Goal: Task Accomplishment & Management: Manage account settings

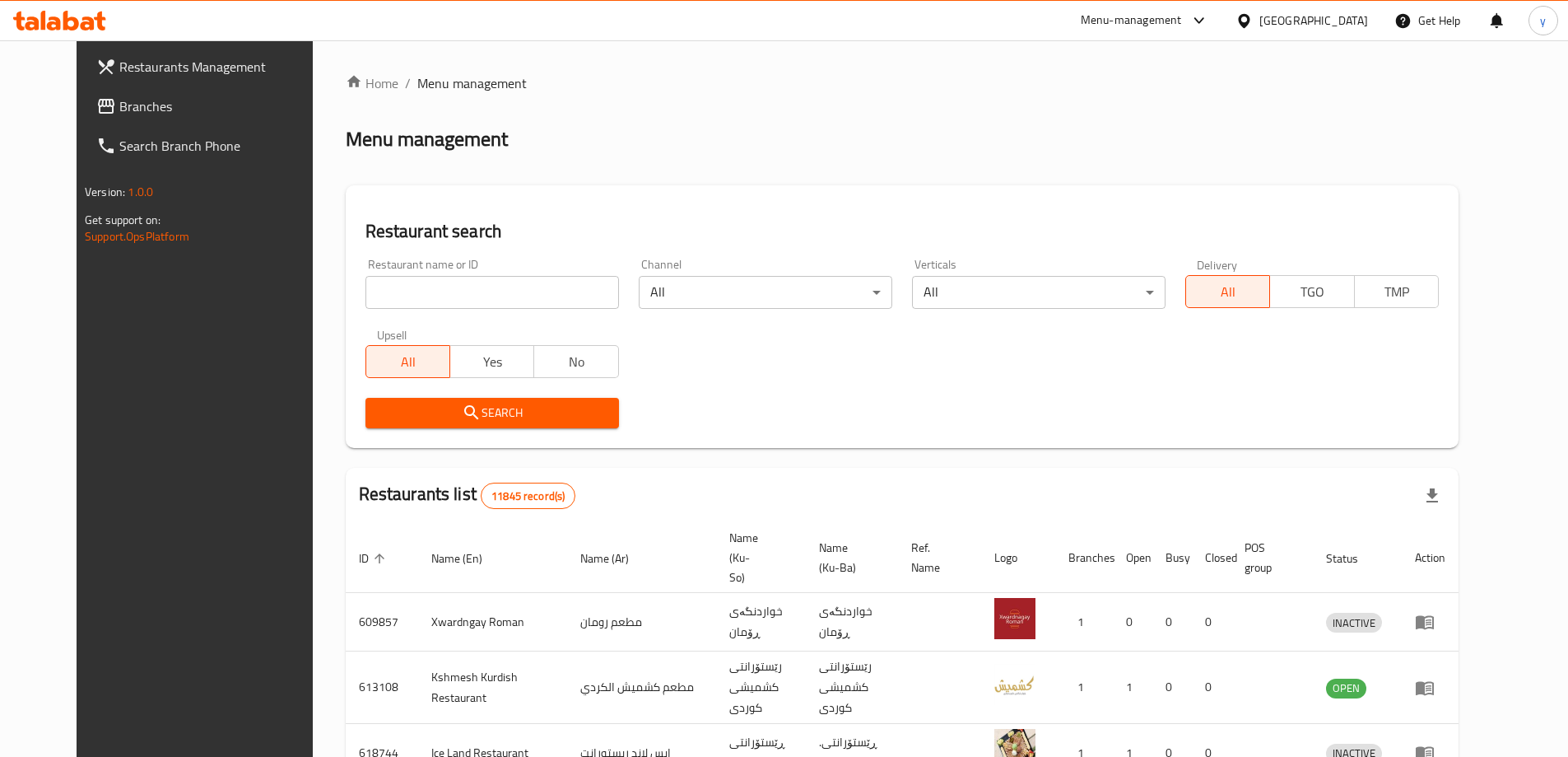
click at [182, 97] on span "Branches" at bounding box center [222, 105] width 206 height 19
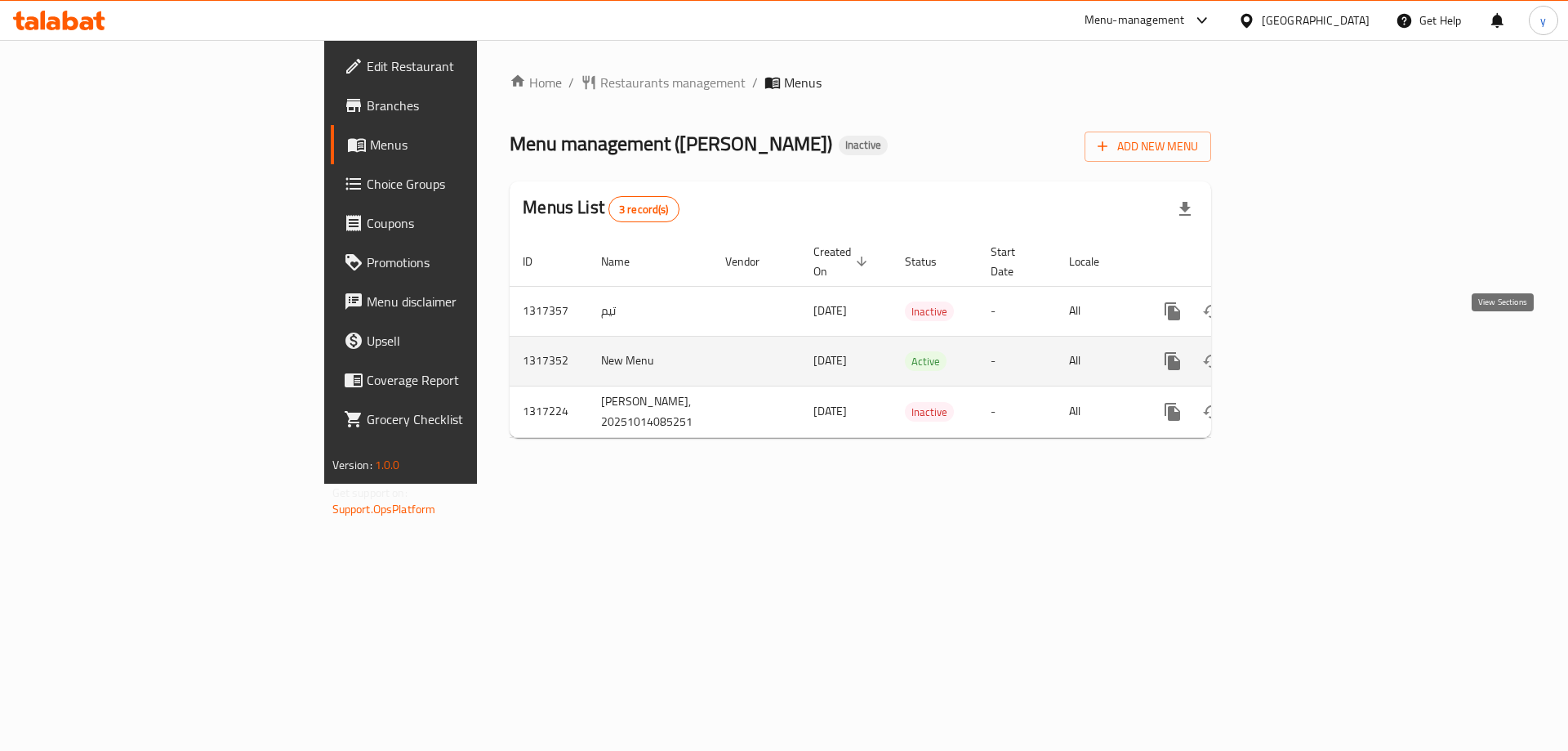
click at [1300, 351] on icon "enhanced table" at bounding box center [1290, 360] width 19 height 19
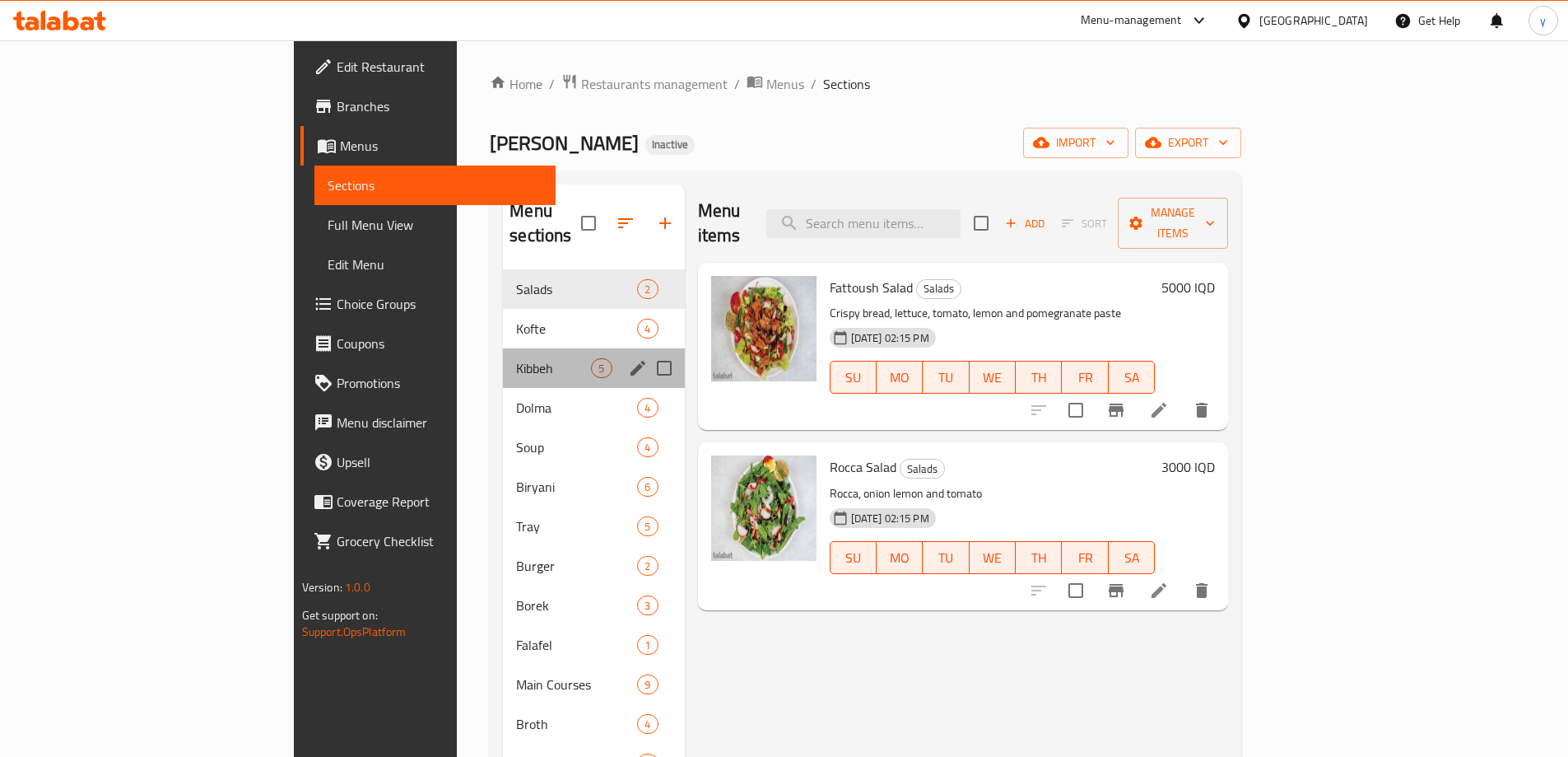
click at [503, 356] on div "Kibbeh 5" at bounding box center [593, 368] width 181 height 40
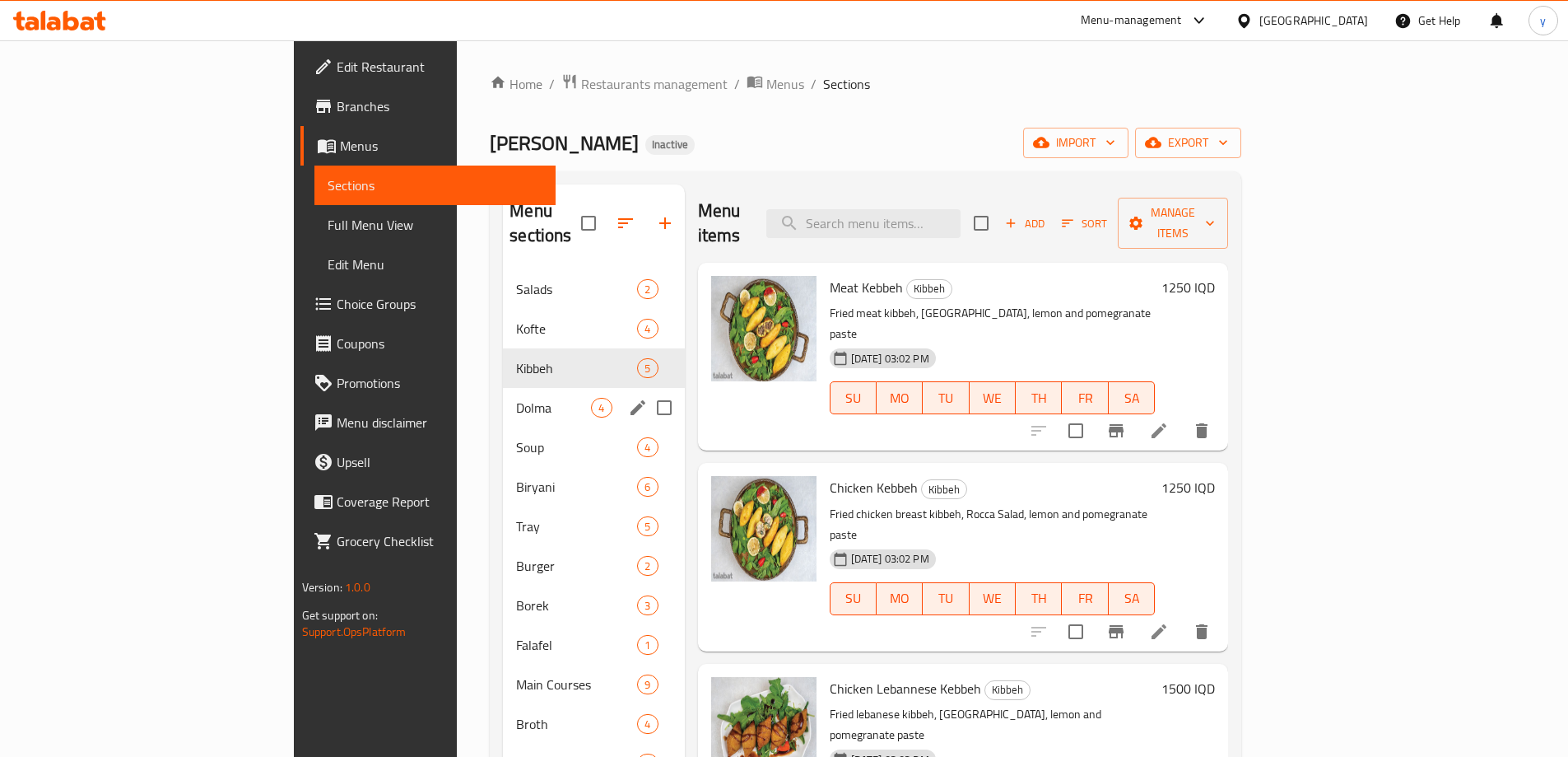
click at [503, 388] on div "Dolma 4" at bounding box center [593, 407] width 181 height 40
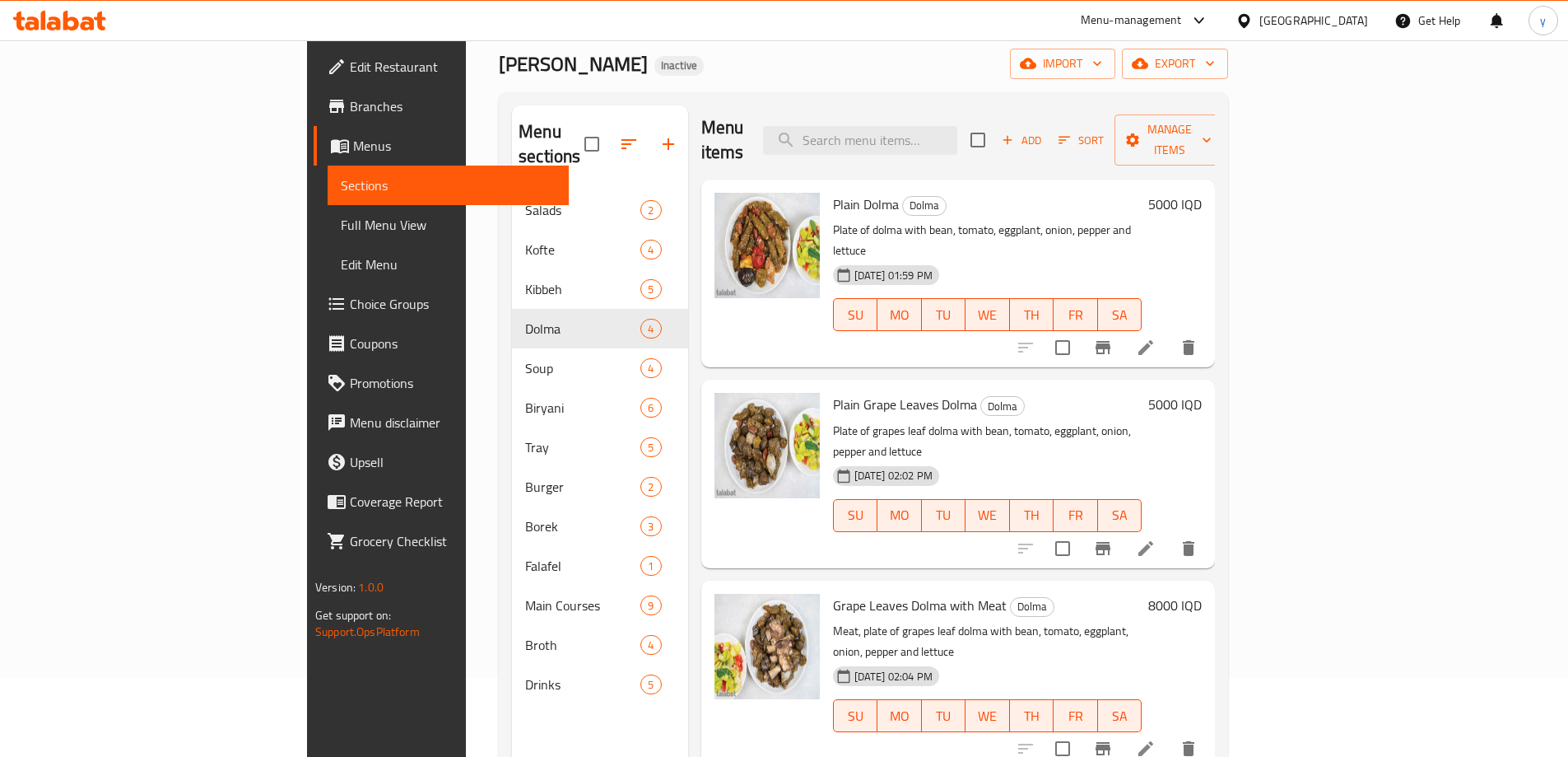
scroll to position [231, 0]
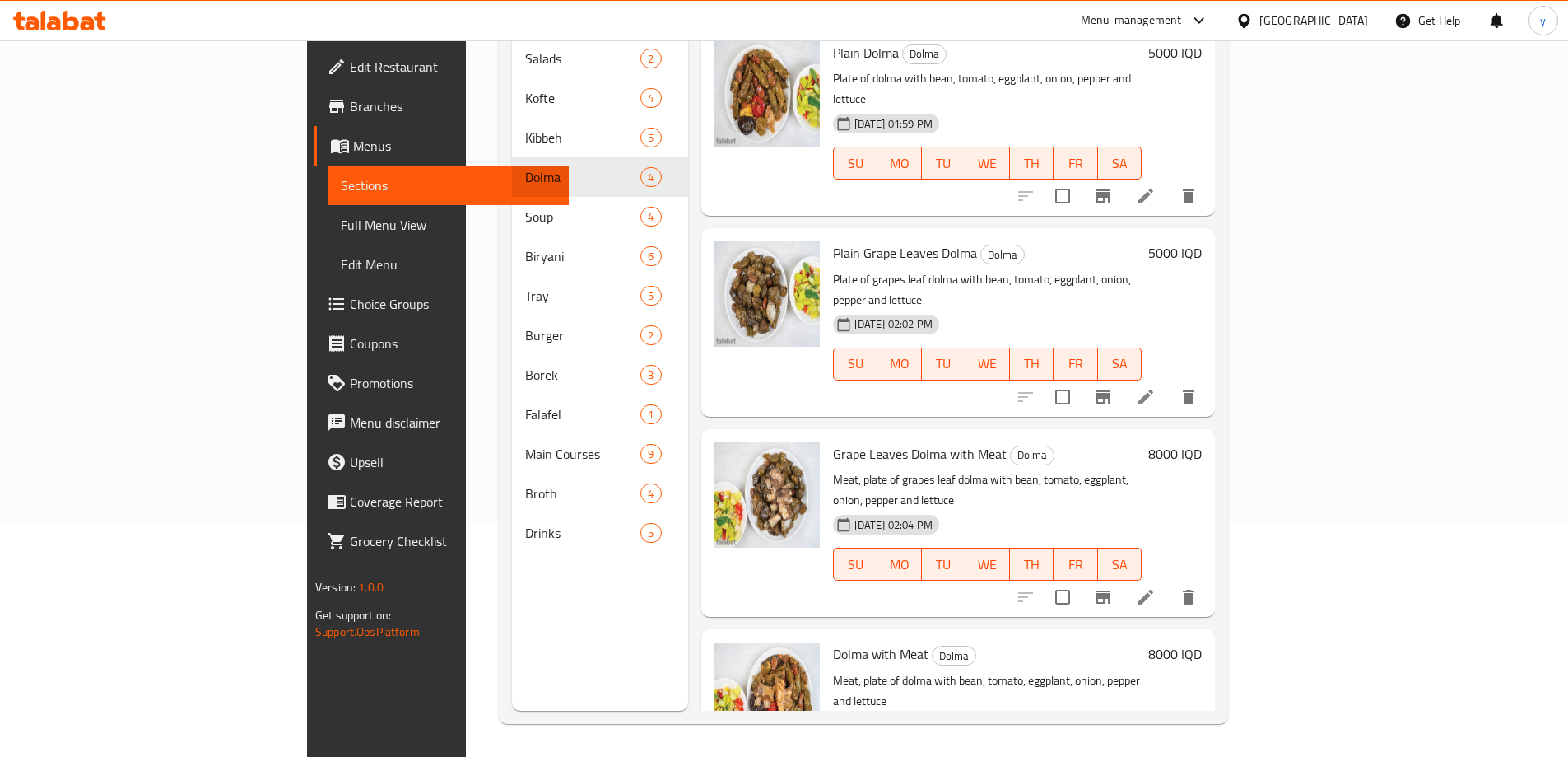
click at [341, 228] on span "Full Menu View" at bounding box center [448, 224] width 215 height 19
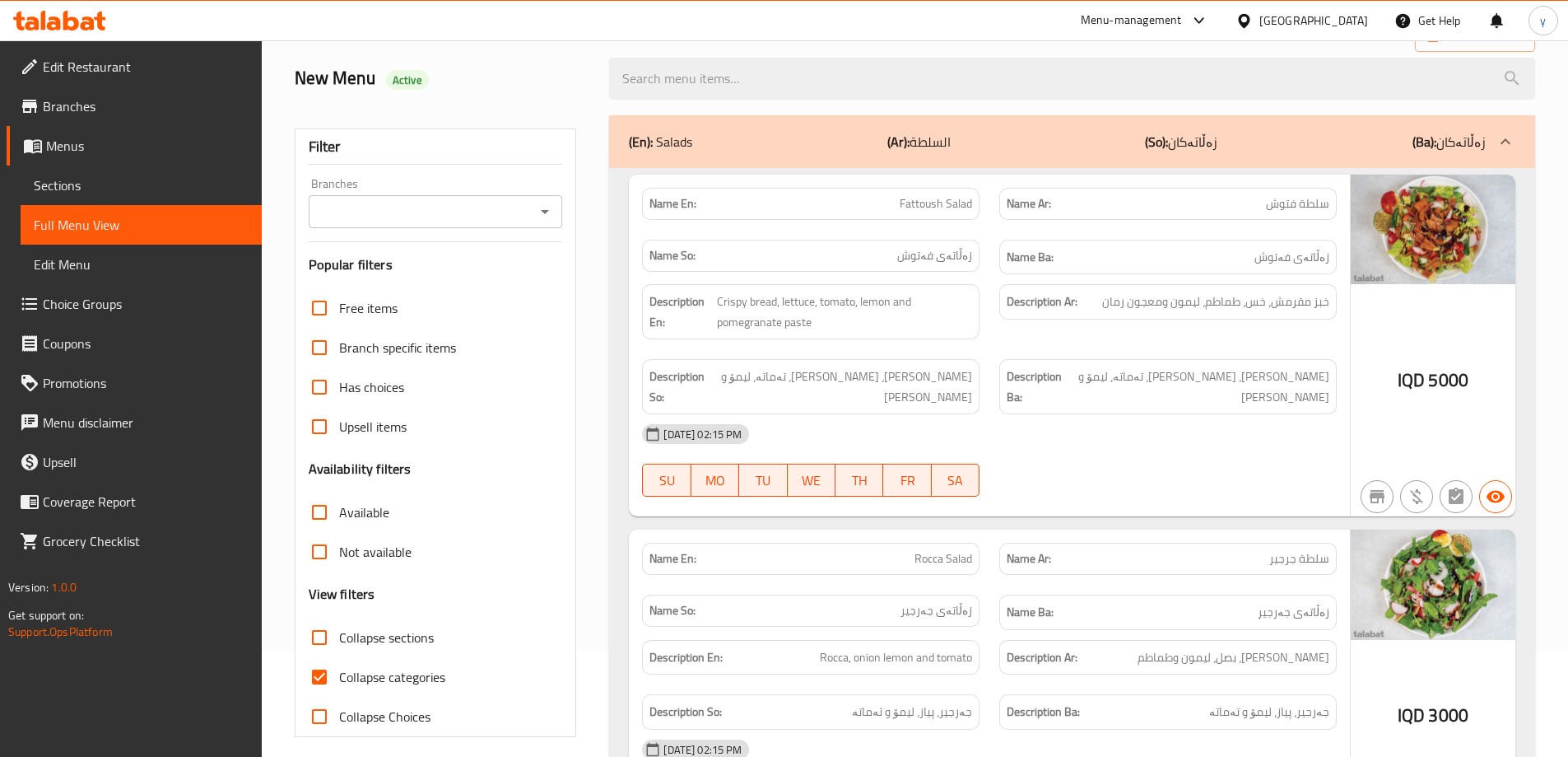
scroll to position [66, 0]
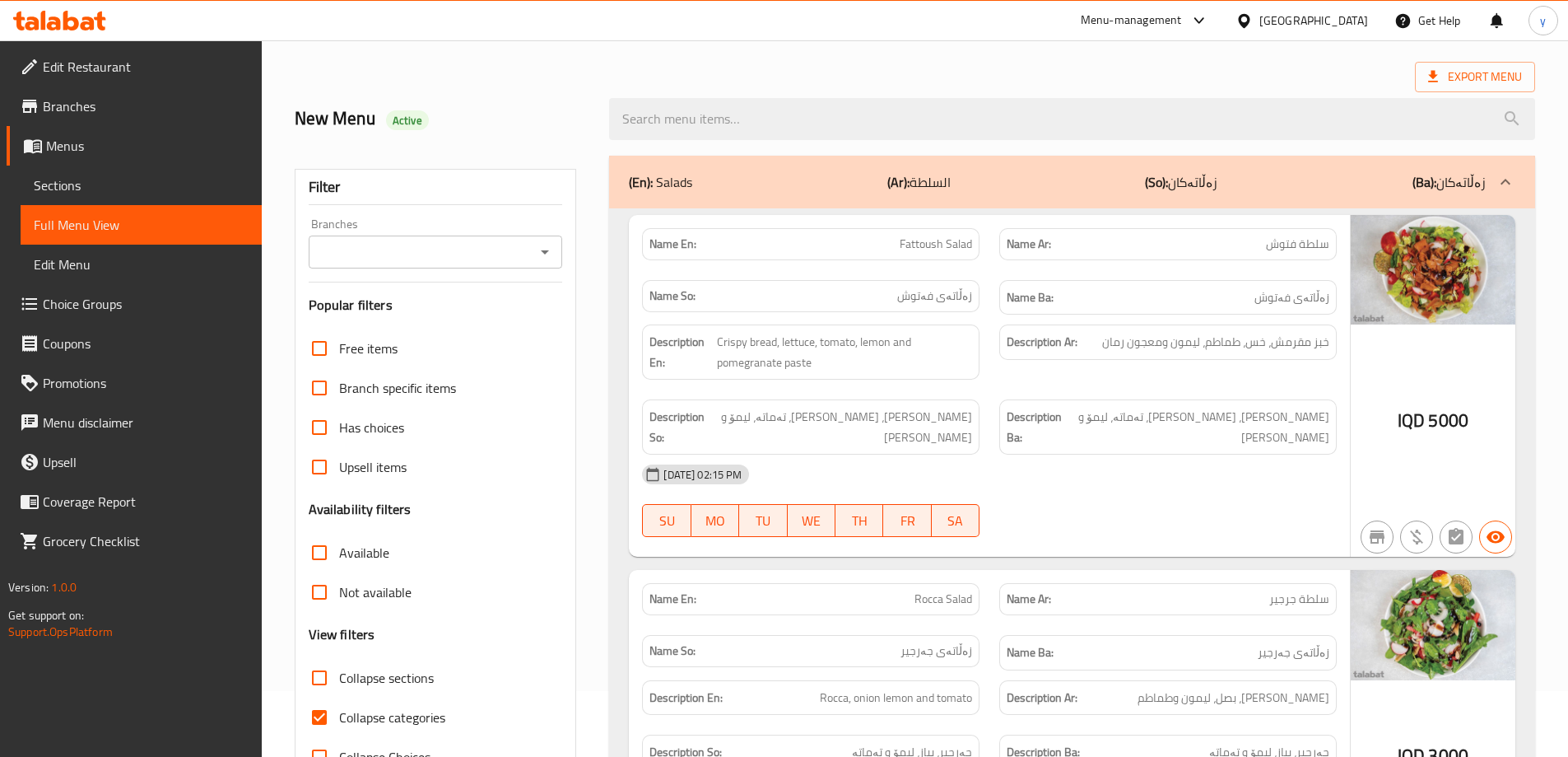
click at [549, 264] on div "Branches" at bounding box center [436, 251] width 254 height 33
click at [549, 248] on icon "Open" at bounding box center [544, 251] width 19 height 19
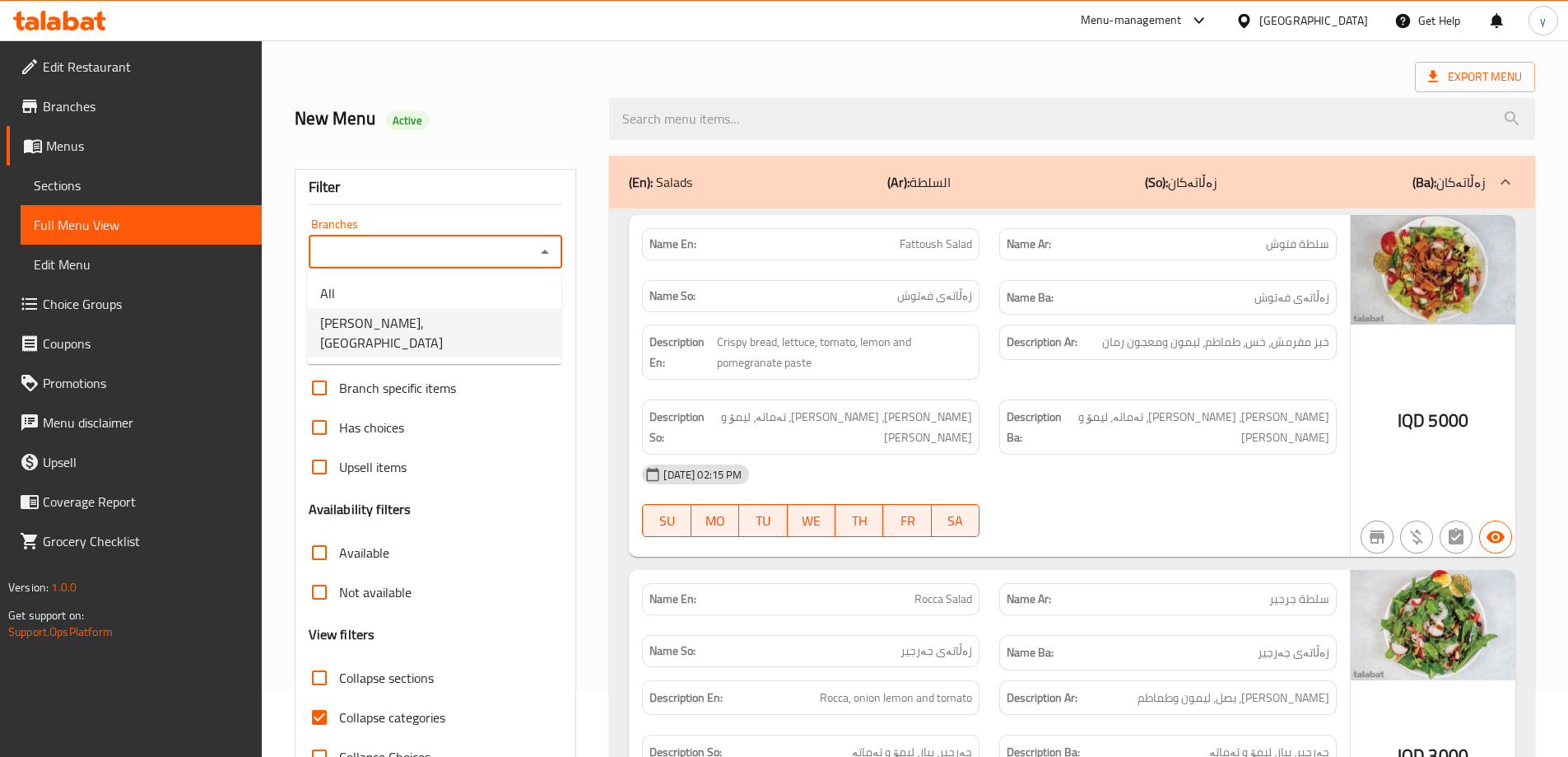
click at [439, 341] on ul "All Almasi Kurdawari, Darwaza City" at bounding box center [434, 317] width 254 height 92
click at [449, 325] on span "Almasi Kurdawari, Darwaza City" at bounding box center [434, 332] width 228 height 40
type input "Almasi Kurdawari, Darwaza City"
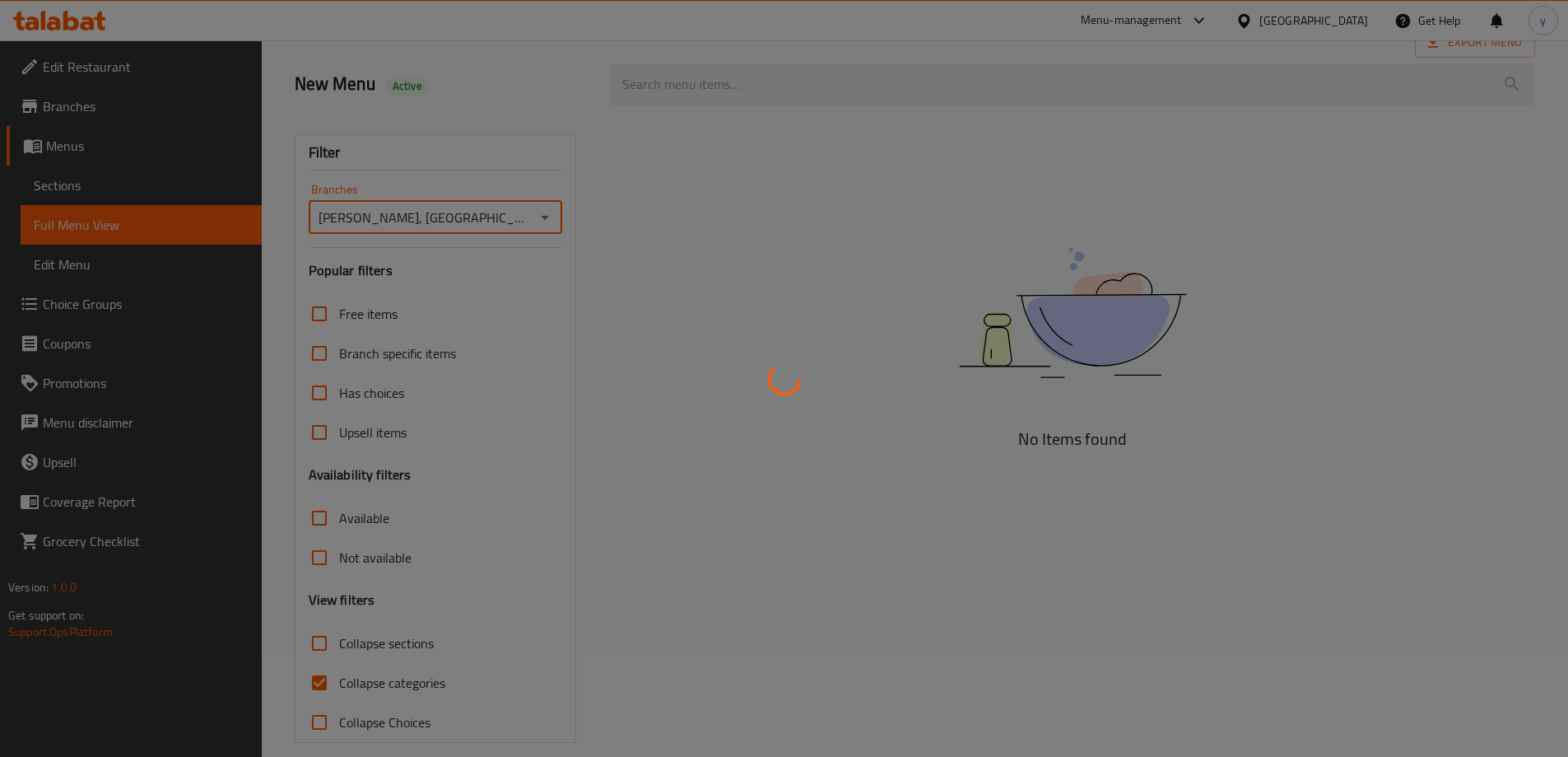
scroll to position [120, 0]
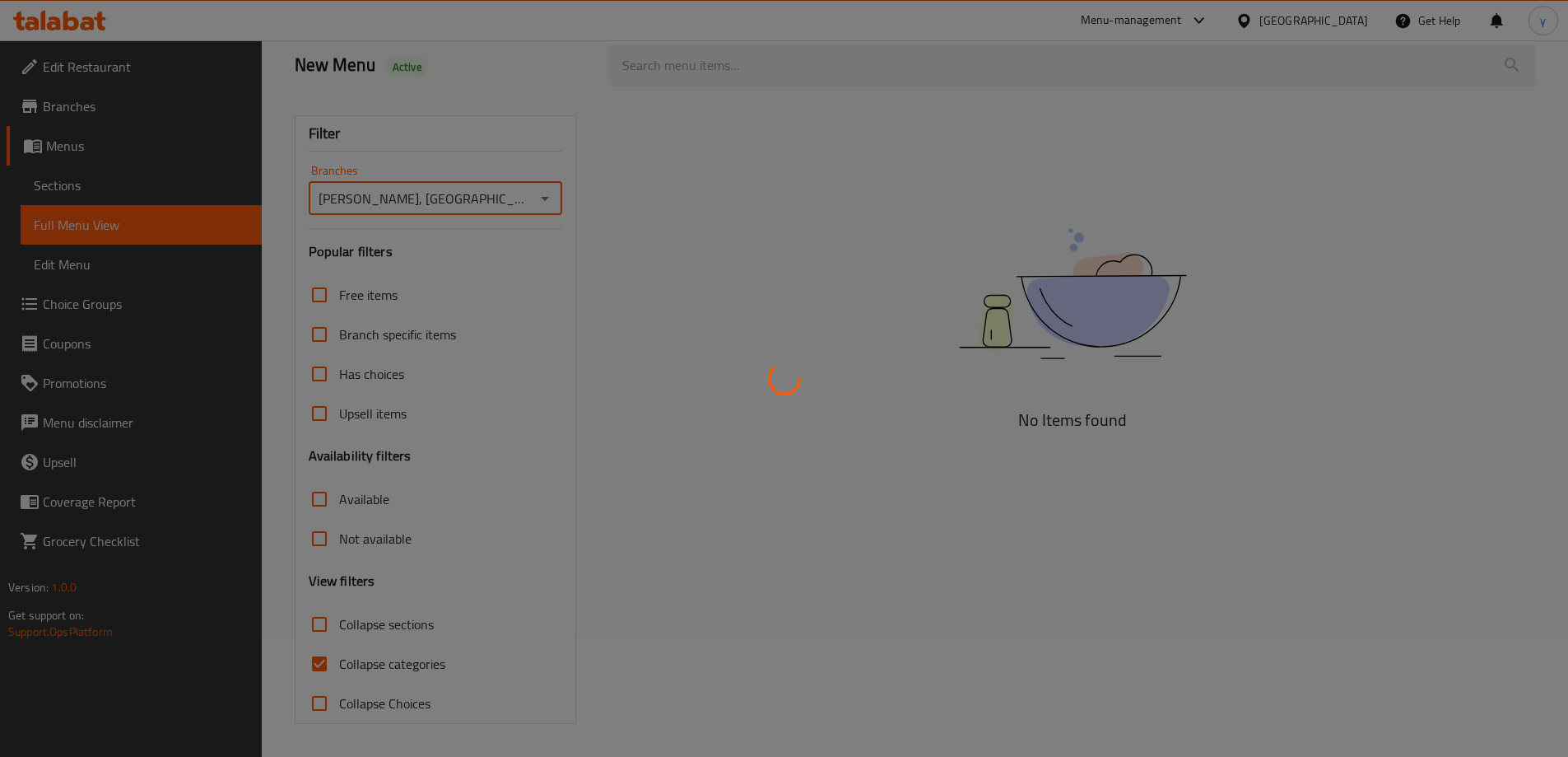
click at [317, 664] on div at bounding box center [784, 378] width 1568 height 757
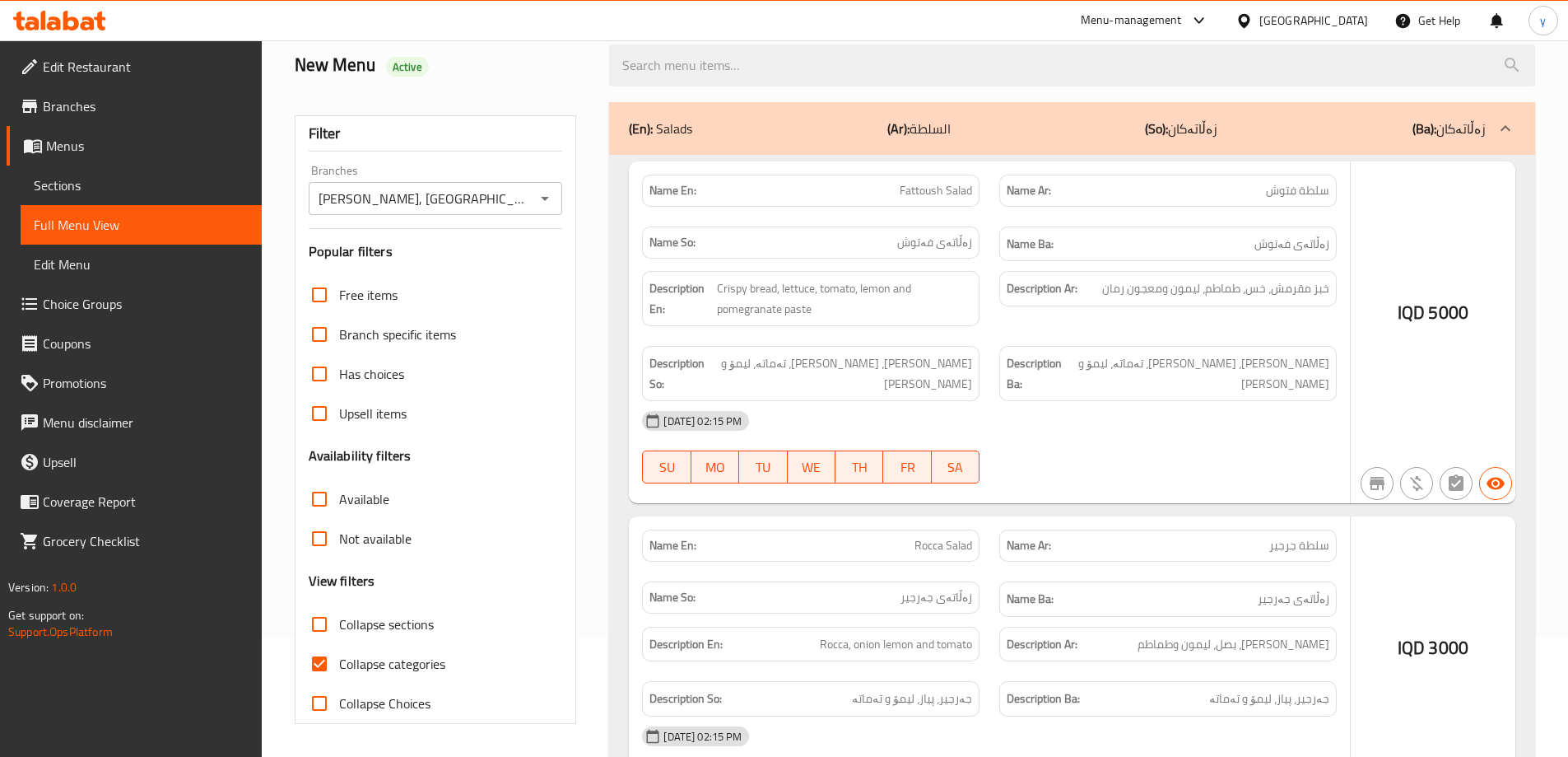
click at [317, 664] on div at bounding box center [784, 378] width 1568 height 757
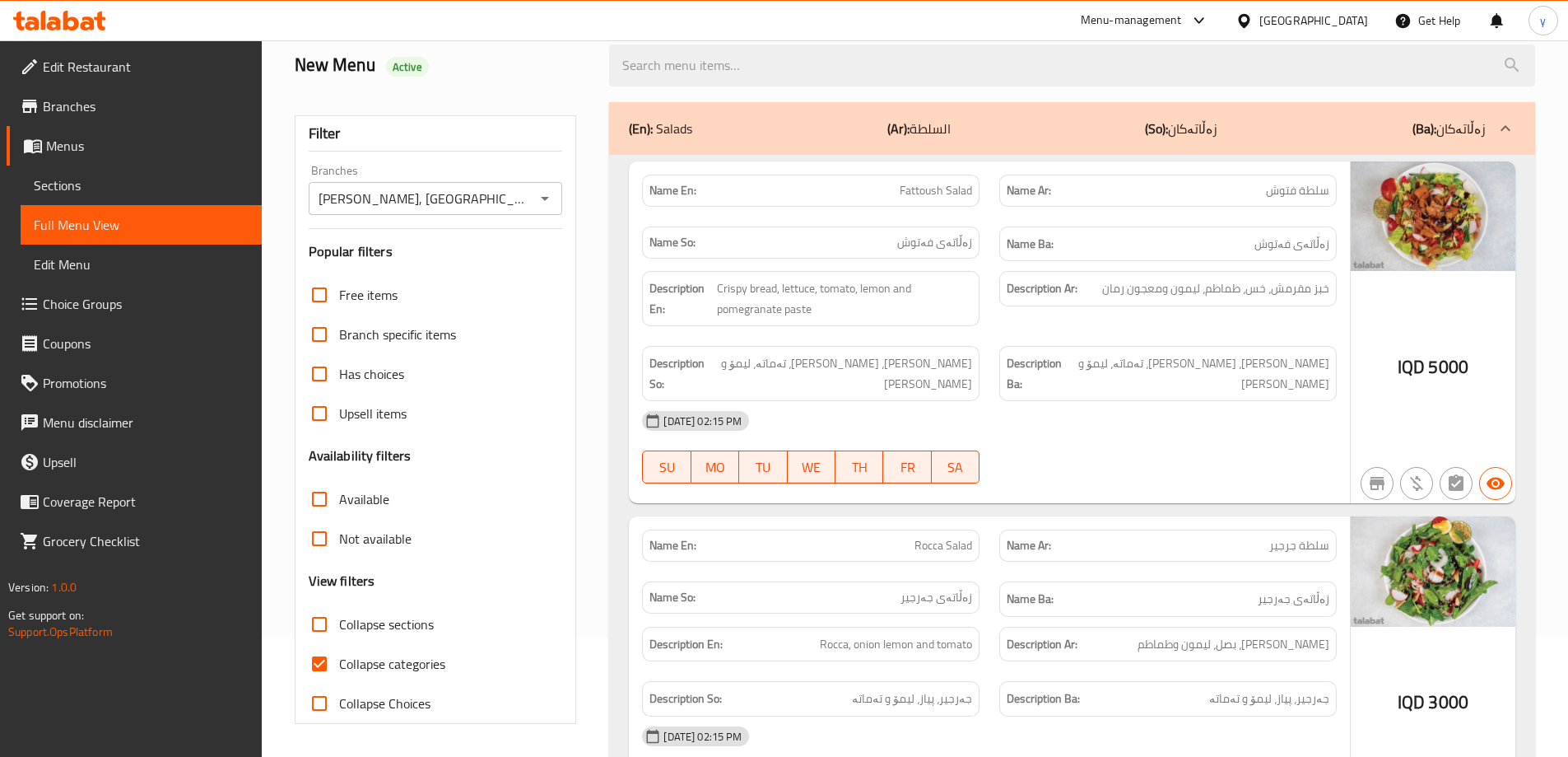
click at [317, 664] on input "Collapse categories" at bounding box center [319, 663] width 40 height 40
checkbox input "false"
click at [324, 620] on input "Collapse sections" at bounding box center [319, 624] width 40 height 40
checkbox input "true"
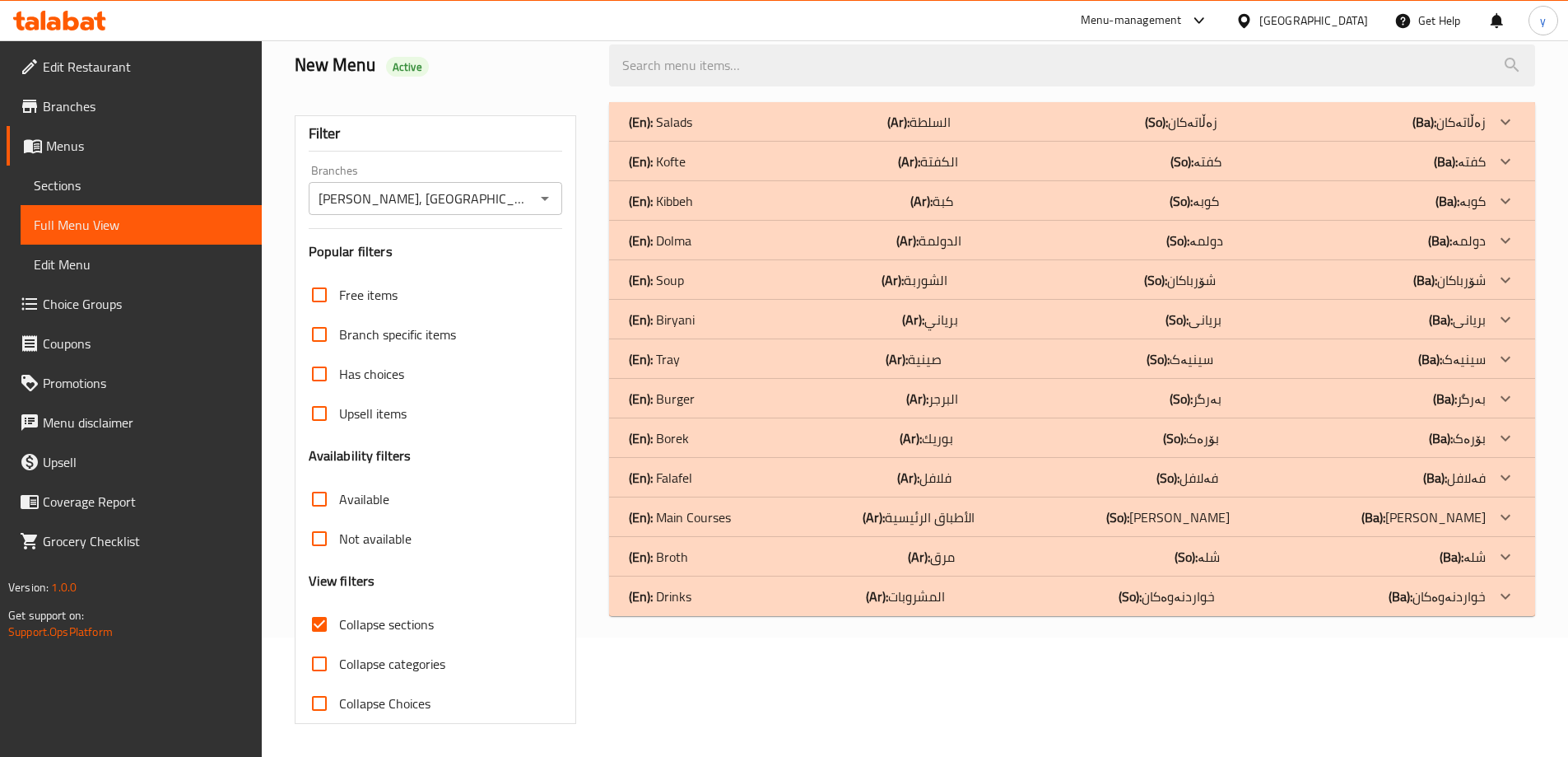
click at [764, 235] on div "(En): Dolma (Ar): الدولمة (So): دولمە (Ba): دولمە" at bounding box center [1057, 240] width 857 height 19
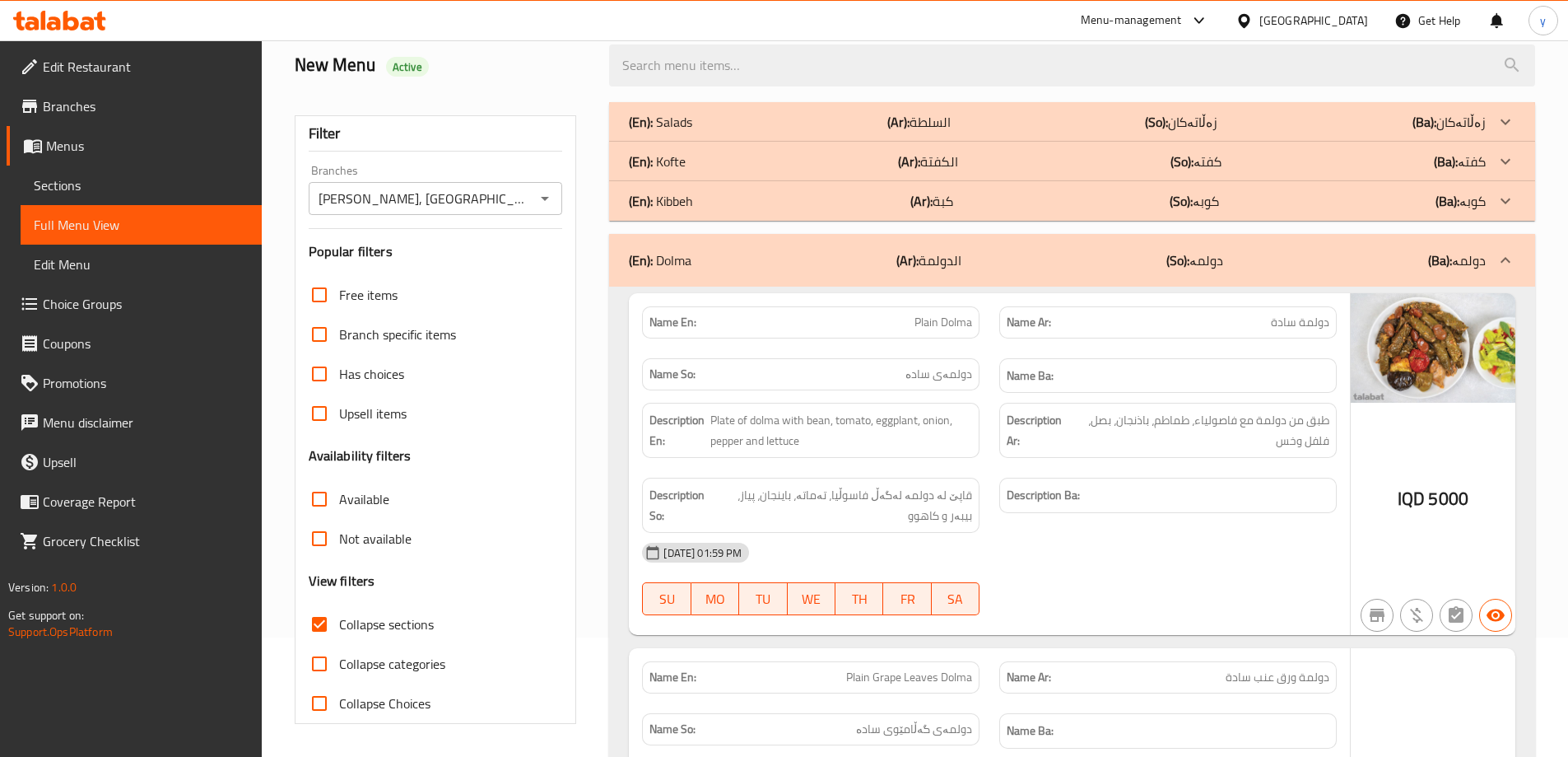
click at [773, 164] on div "(En): Kofte (Ar): الكفتة (So): کفتە (Ba): کفتە" at bounding box center [1057, 161] width 857 height 19
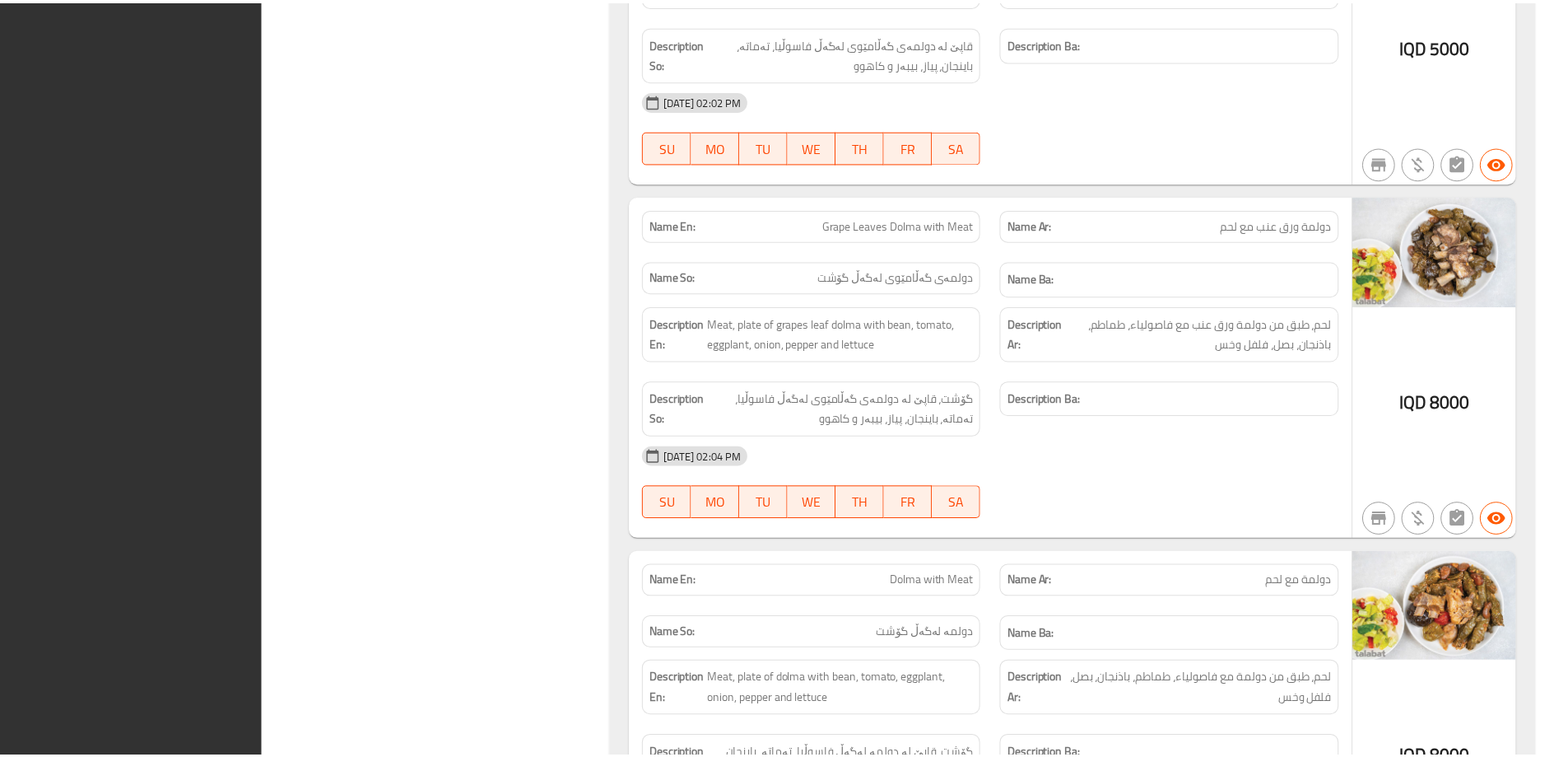
scroll to position [3529, 0]
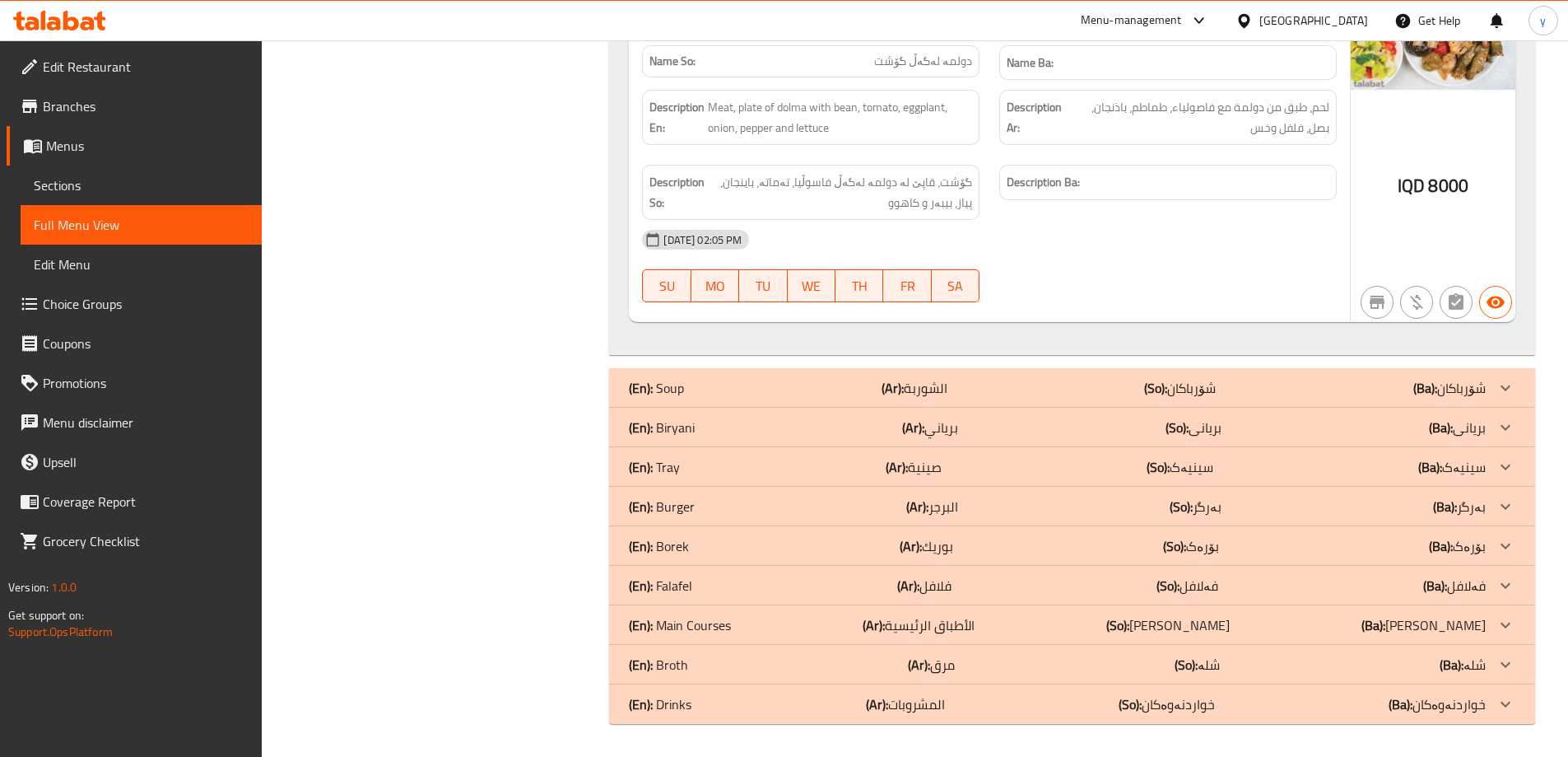
click at [52, 34] on div at bounding box center [60, 20] width 120 height 33
click at [70, 24] on icon at bounding box center [60, 20] width 93 height 19
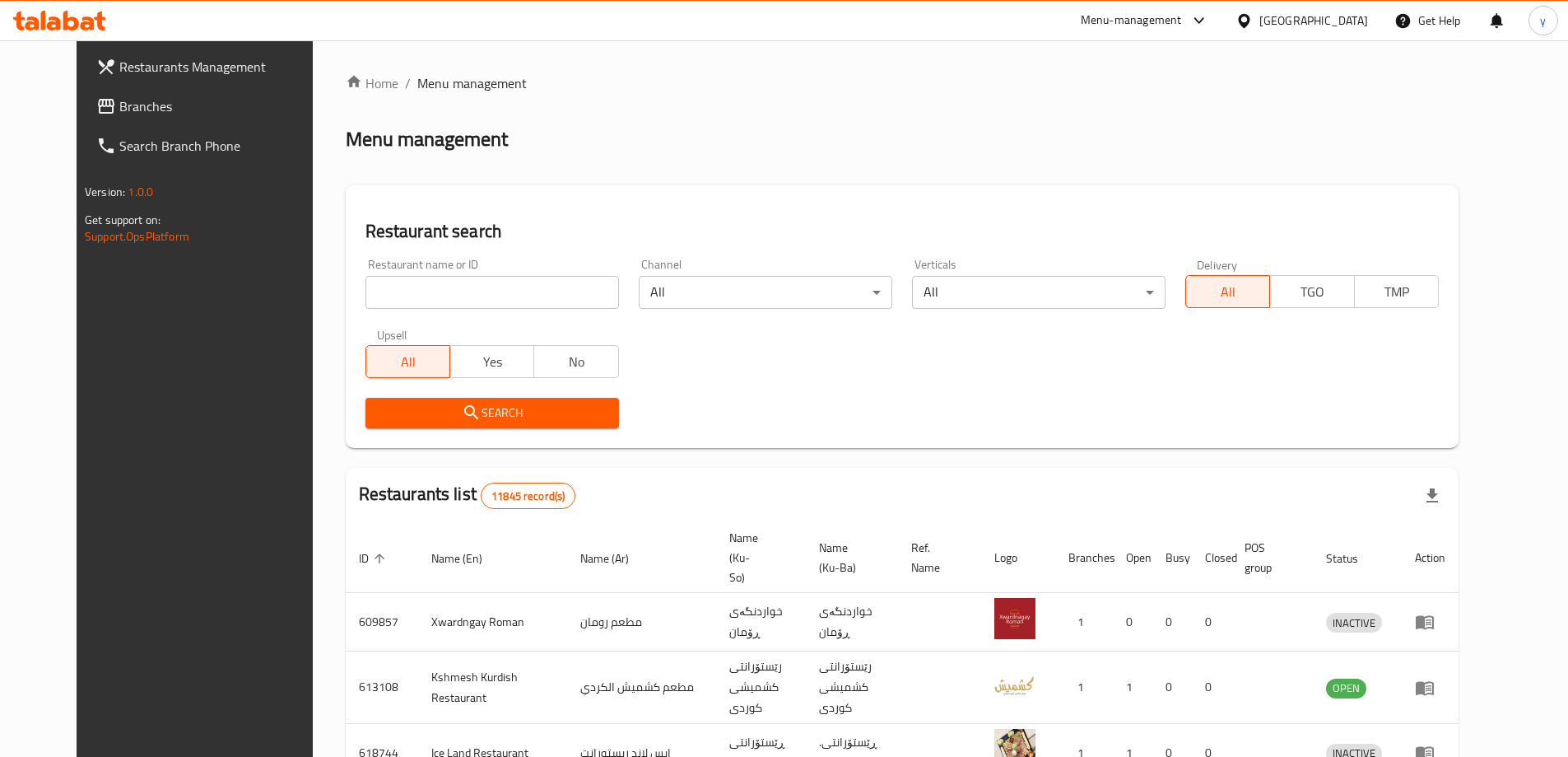
click at [205, 108] on span "Branches" at bounding box center [222, 105] width 206 height 19
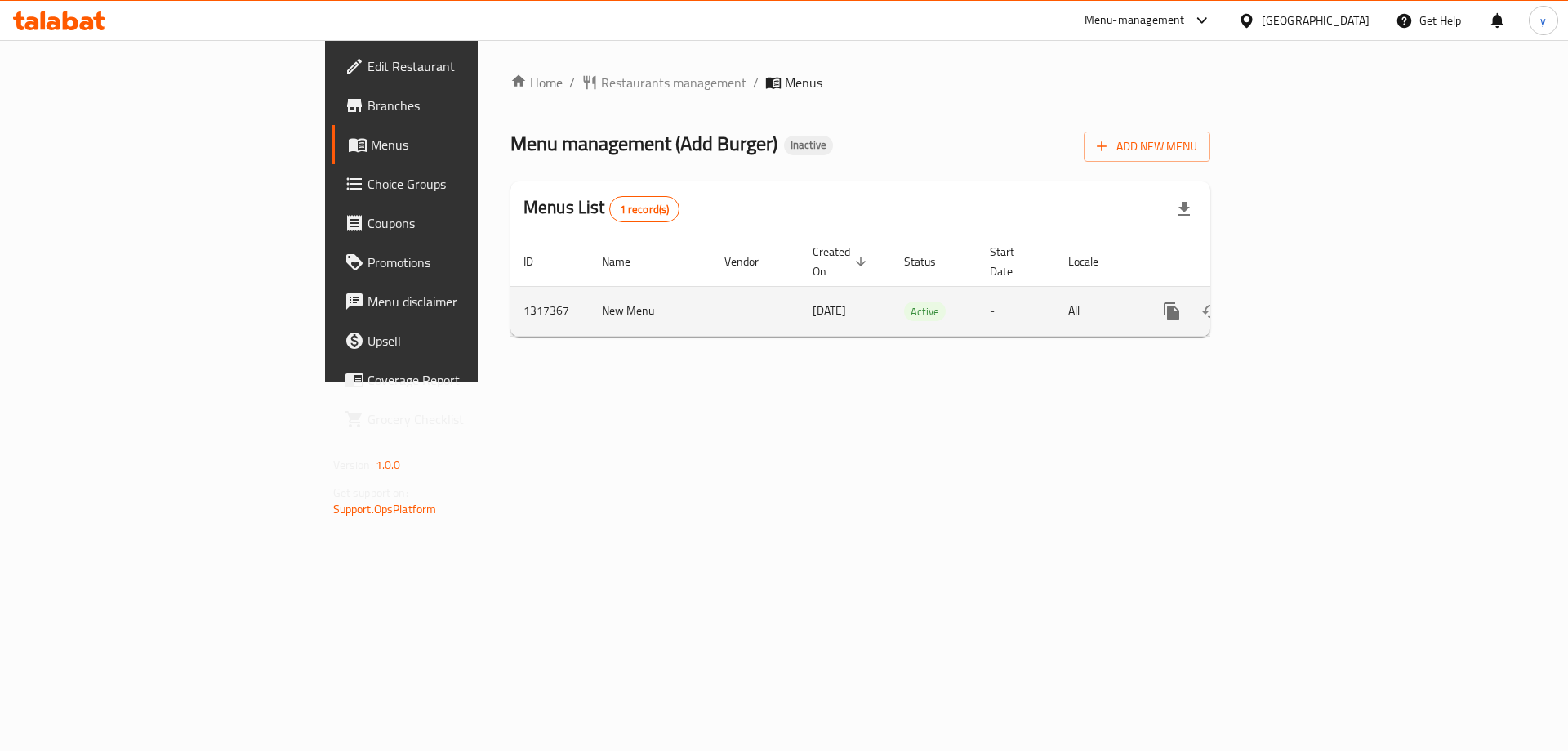
click at [1300, 302] on icon "enhanced table" at bounding box center [1289, 311] width 19 height 19
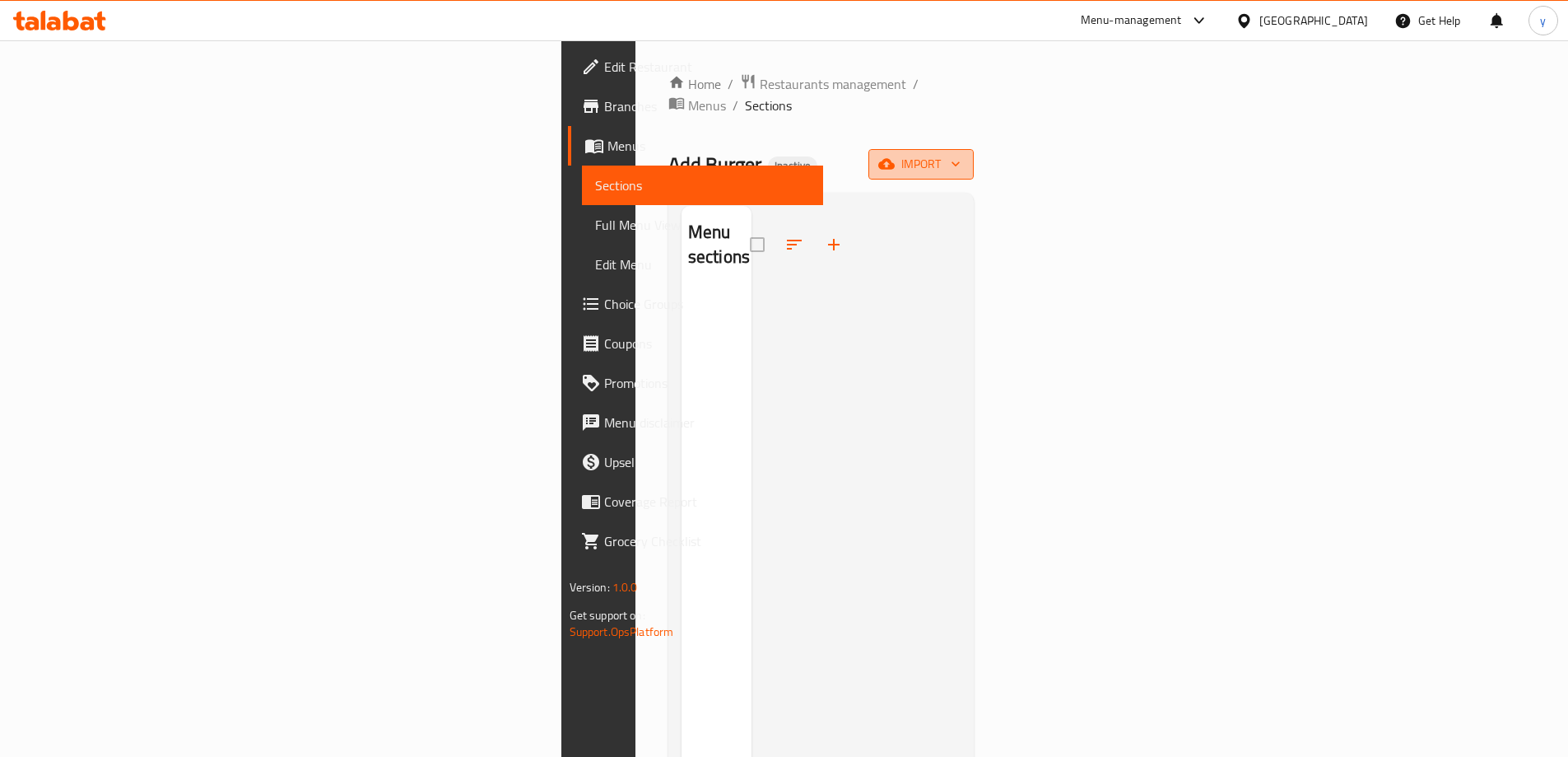
click at [961, 154] on span "import" at bounding box center [921, 164] width 79 height 20
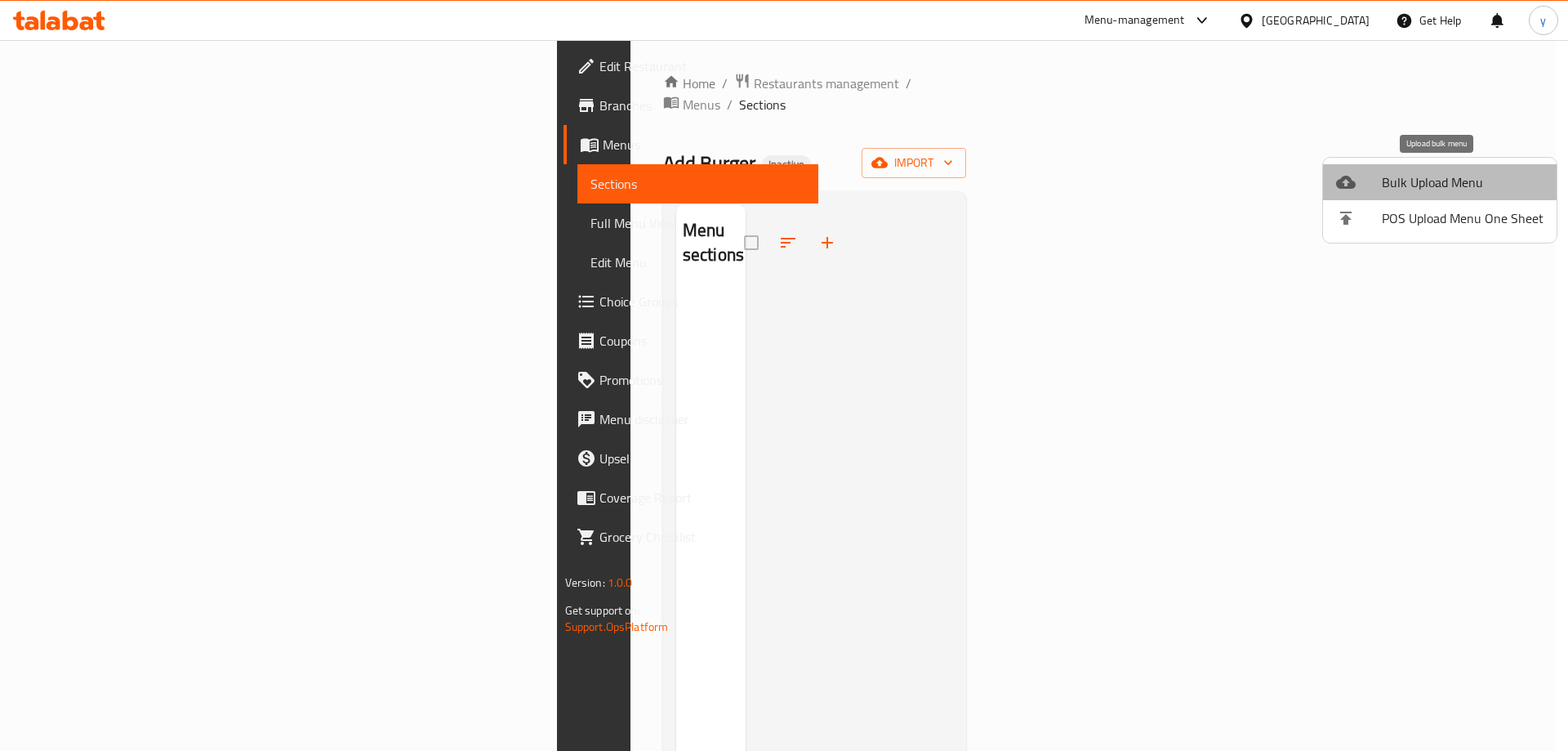
click at [1461, 181] on span "Bulk Upload Menu" at bounding box center [1462, 181] width 161 height 19
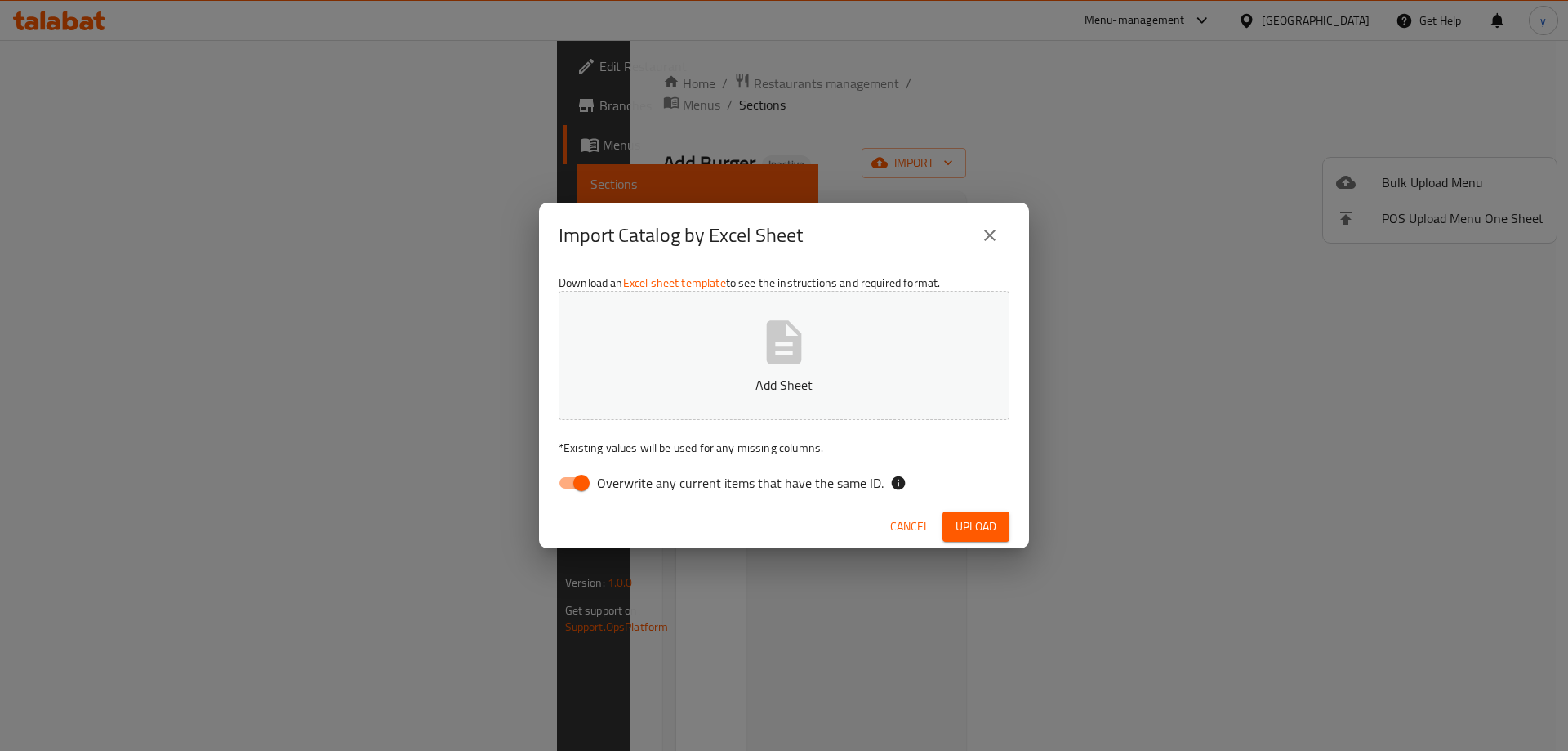
click at [573, 486] on input "Overwrite any current items that have the same ID." at bounding box center [581, 483] width 93 height 31
checkbox input "false"
click at [639, 408] on button "Add Sheet" at bounding box center [783, 355] width 451 height 129
click at [990, 513] on button "Upload" at bounding box center [976, 527] width 67 height 30
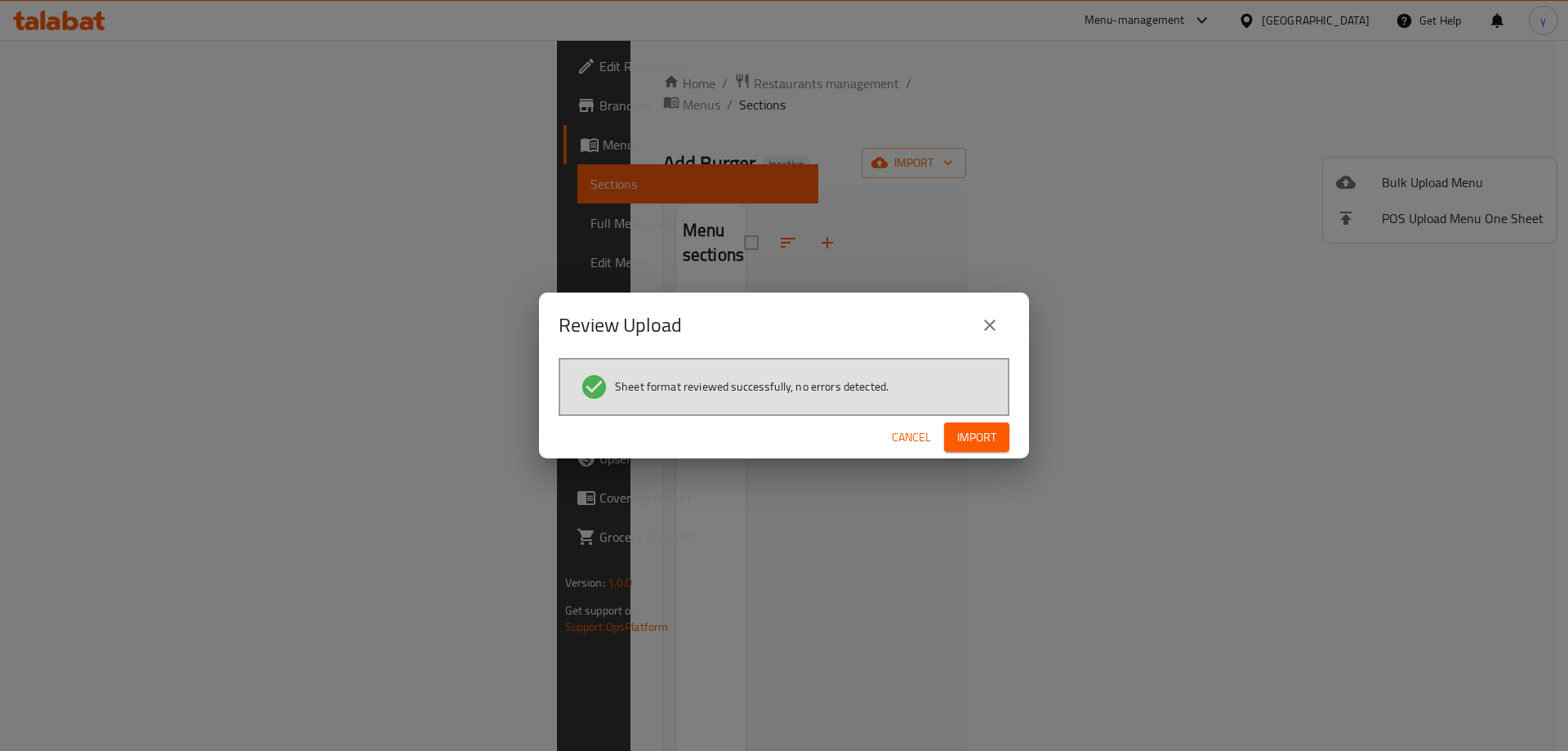
click at [987, 450] on button "Import" at bounding box center [976, 437] width 65 height 30
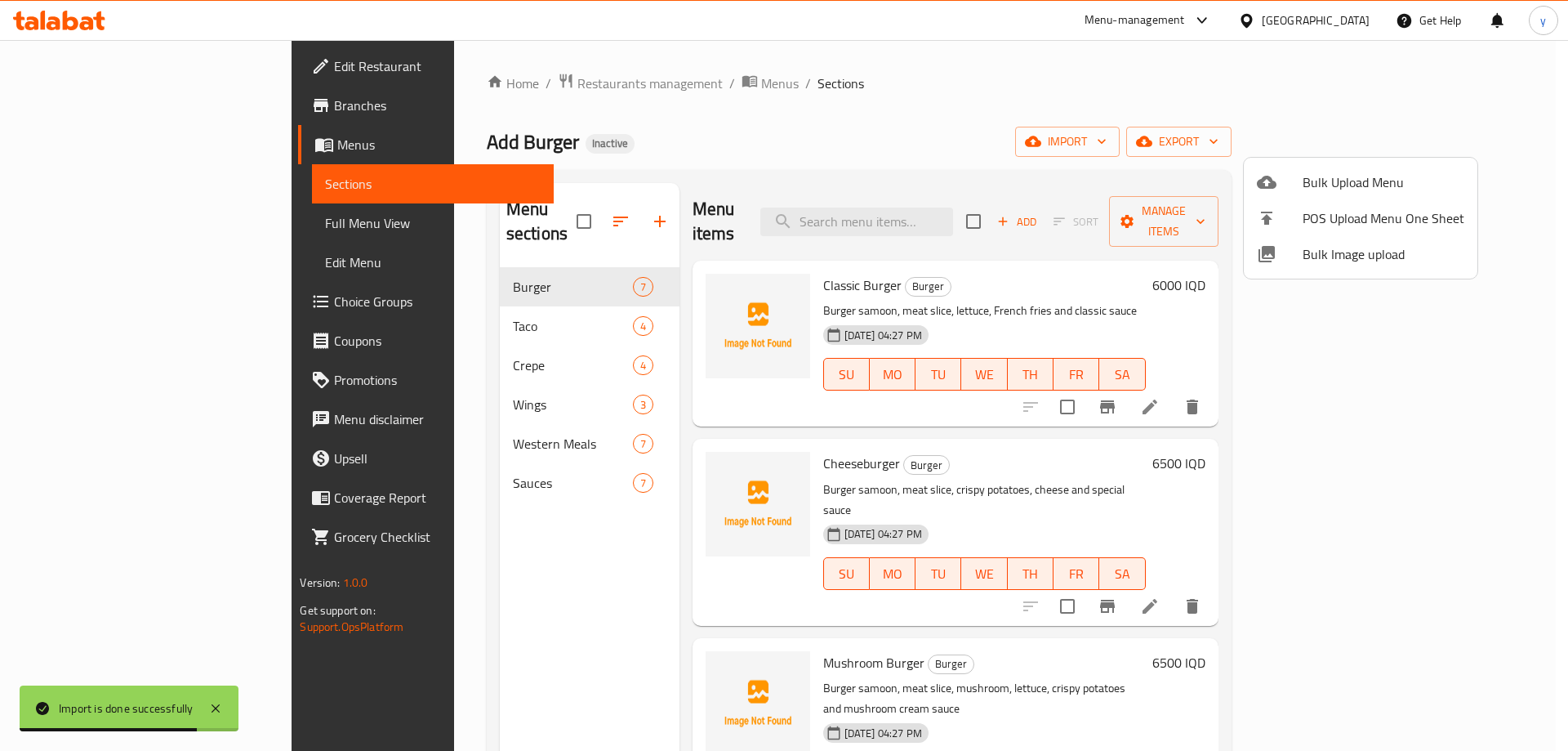
click at [472, 478] on div at bounding box center [784, 376] width 1568 height 751
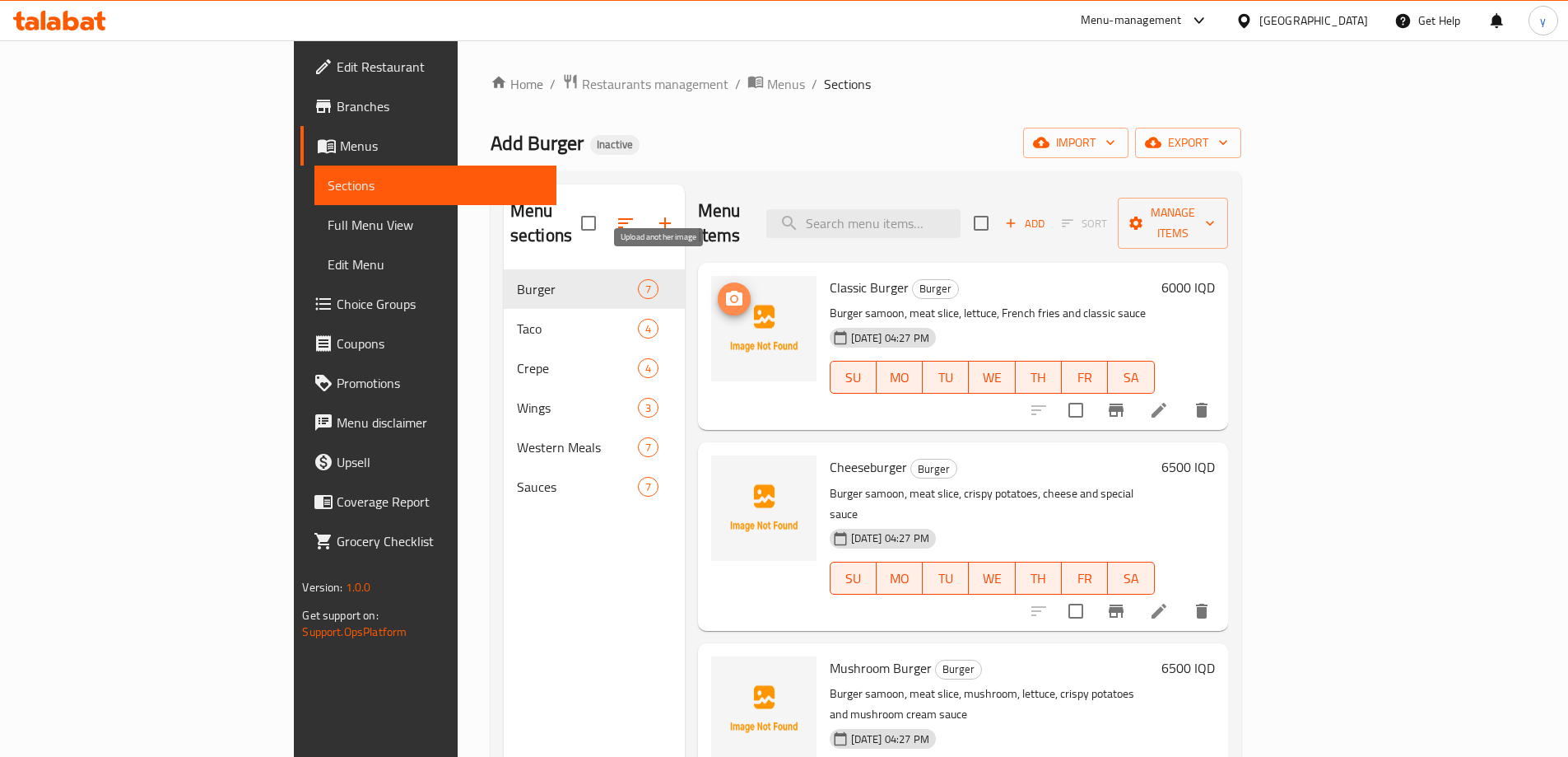
click at [718, 289] on span "upload picture" at bounding box center [734, 298] width 33 height 19
click at [726, 291] on icon "upload picture" at bounding box center [735, 298] width 17 height 15
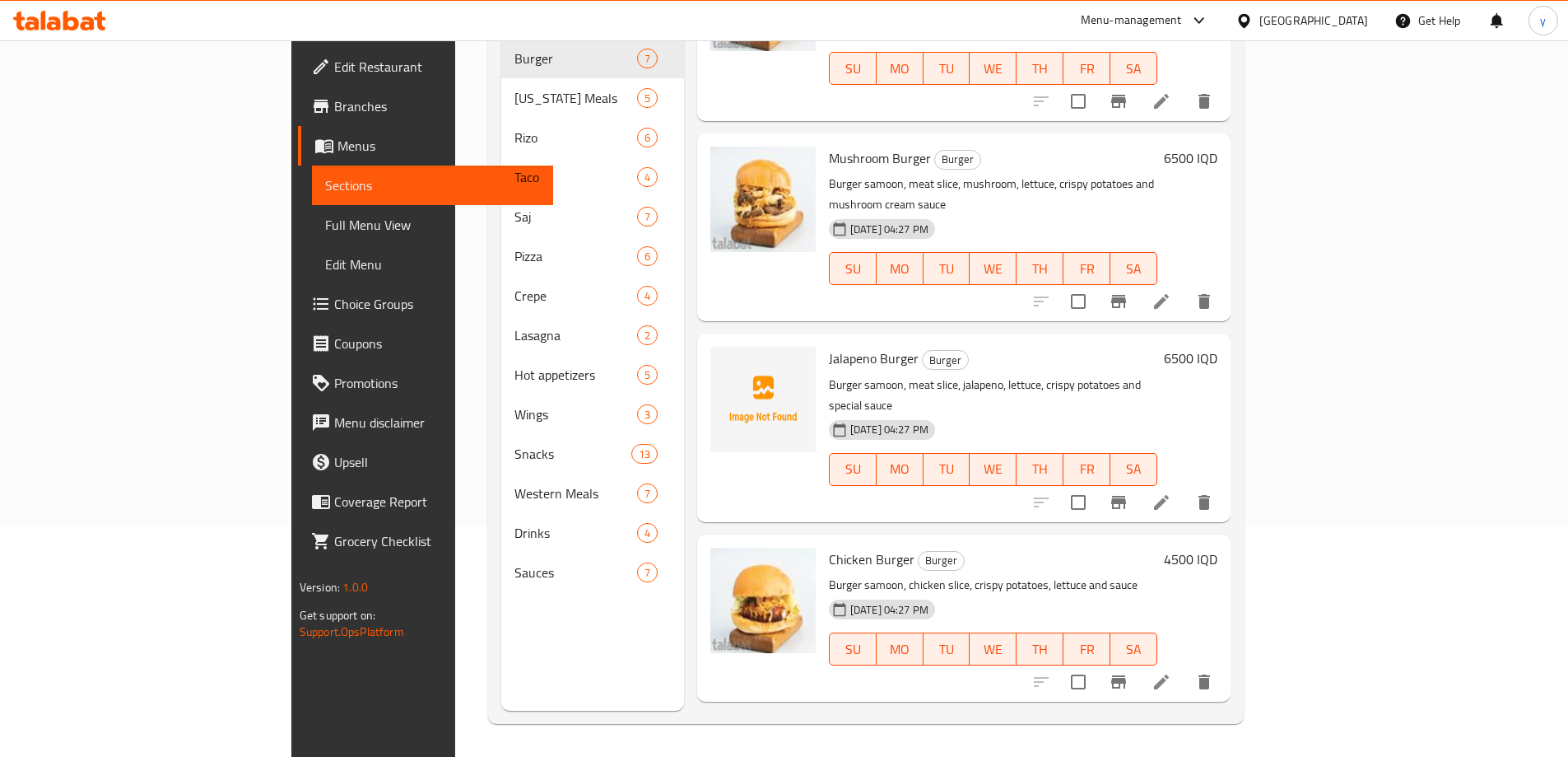
scroll to position [214, 0]
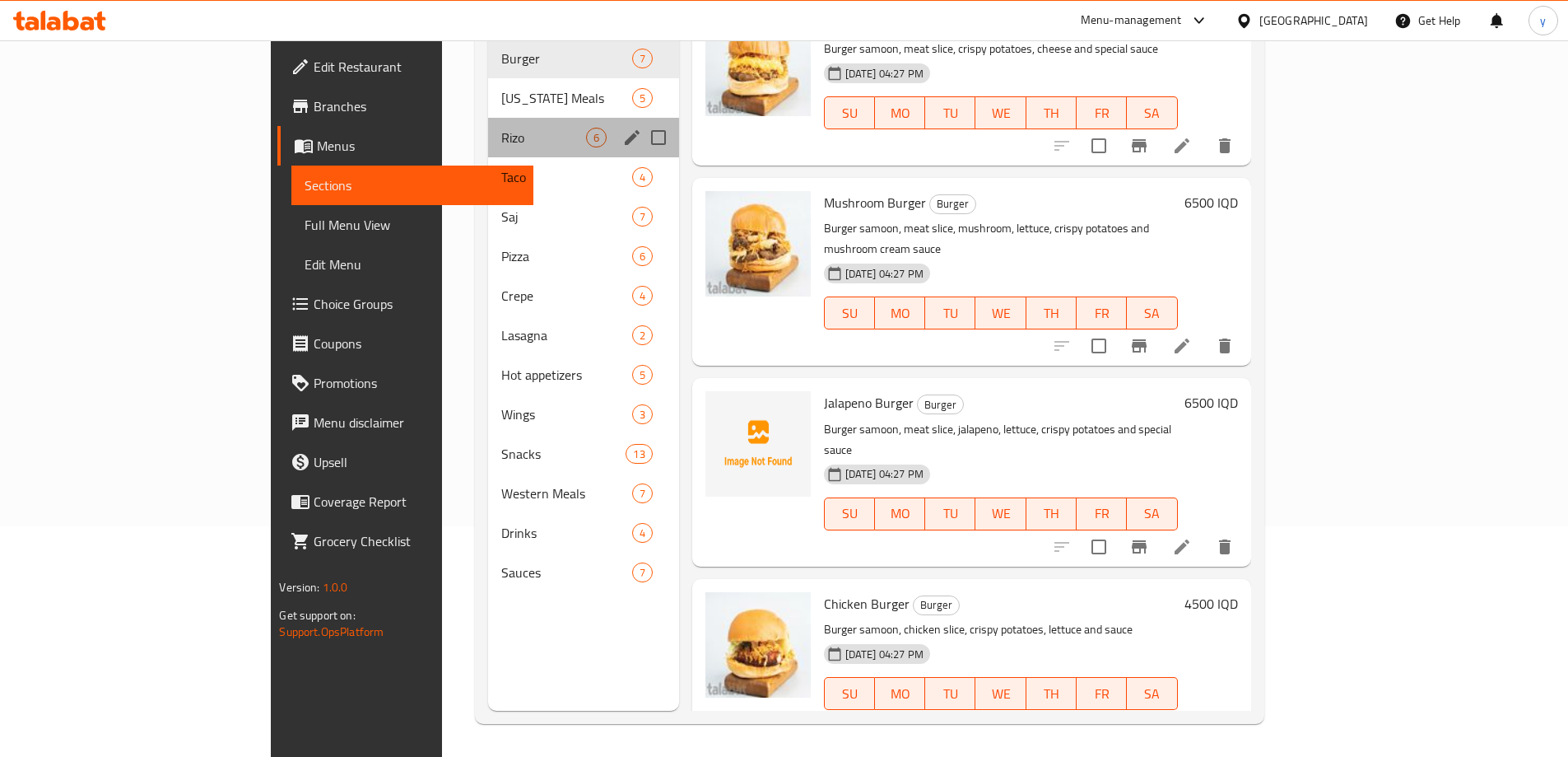
click at [488, 126] on div "Rizo 6" at bounding box center [583, 137] width 191 height 40
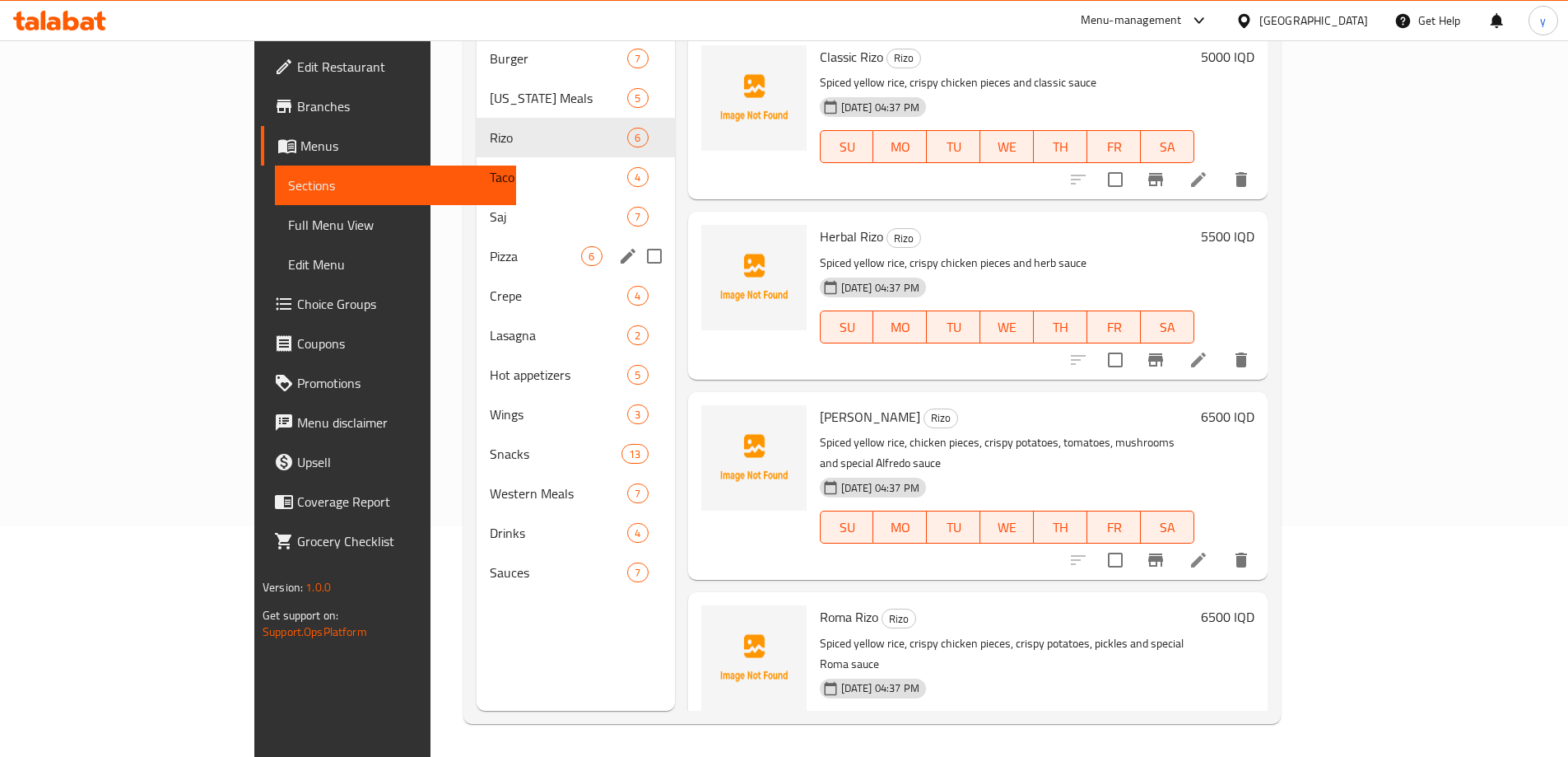
scroll to position [66, 0]
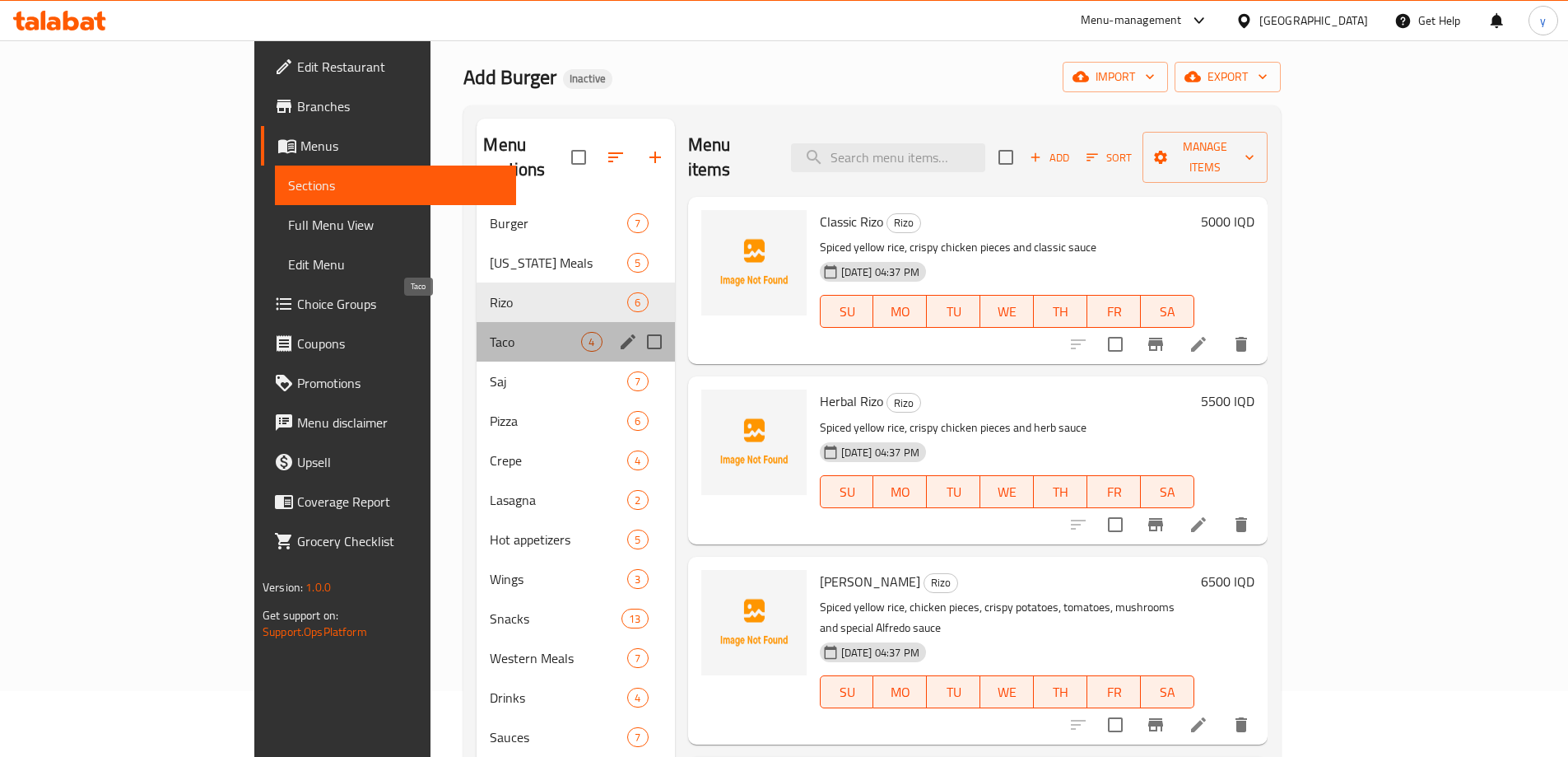
click at [490, 332] on span "Taco" at bounding box center [535, 341] width 91 height 19
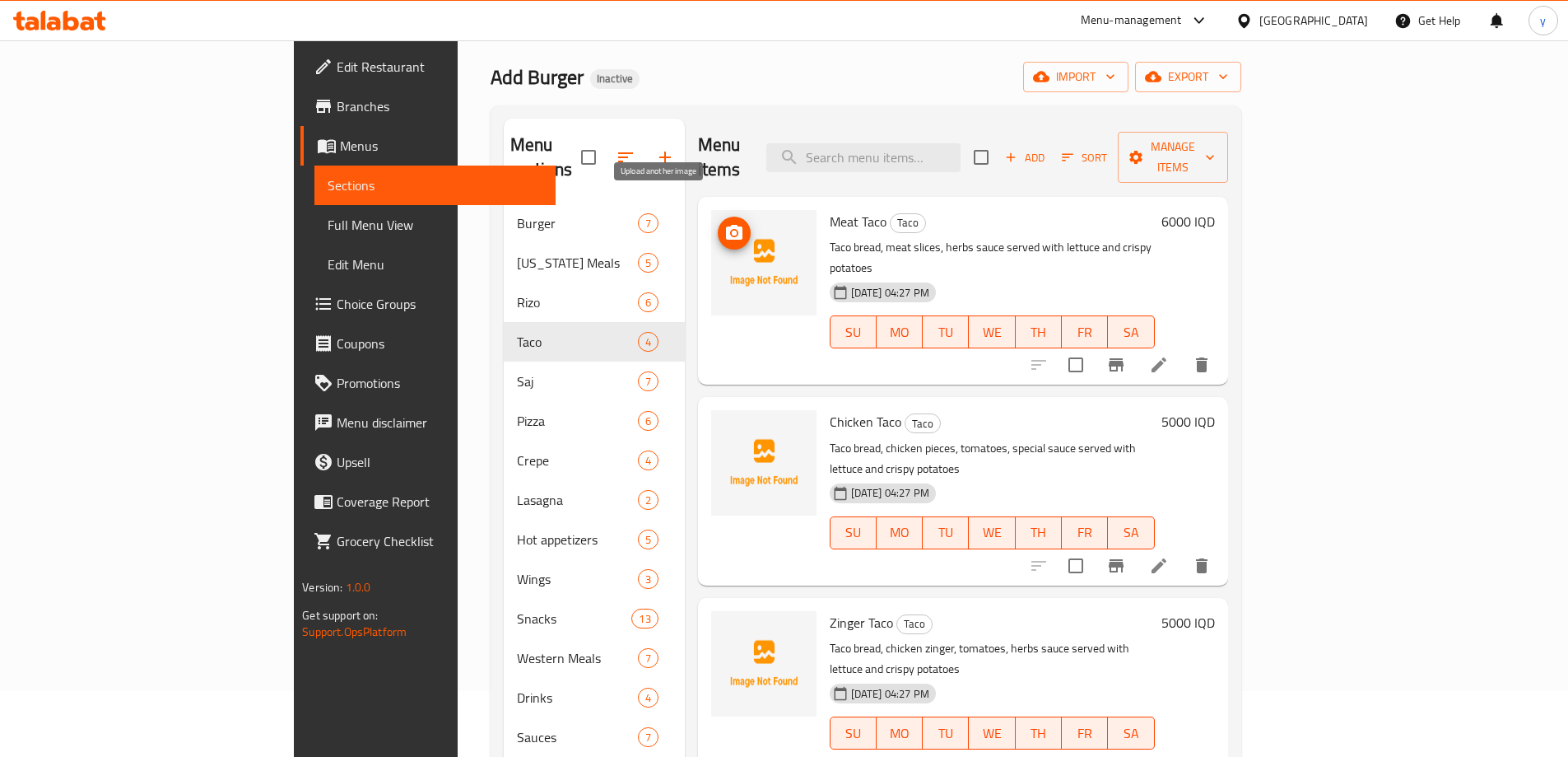
click at [726, 225] on icon "upload picture" at bounding box center [735, 233] width 17 height 15
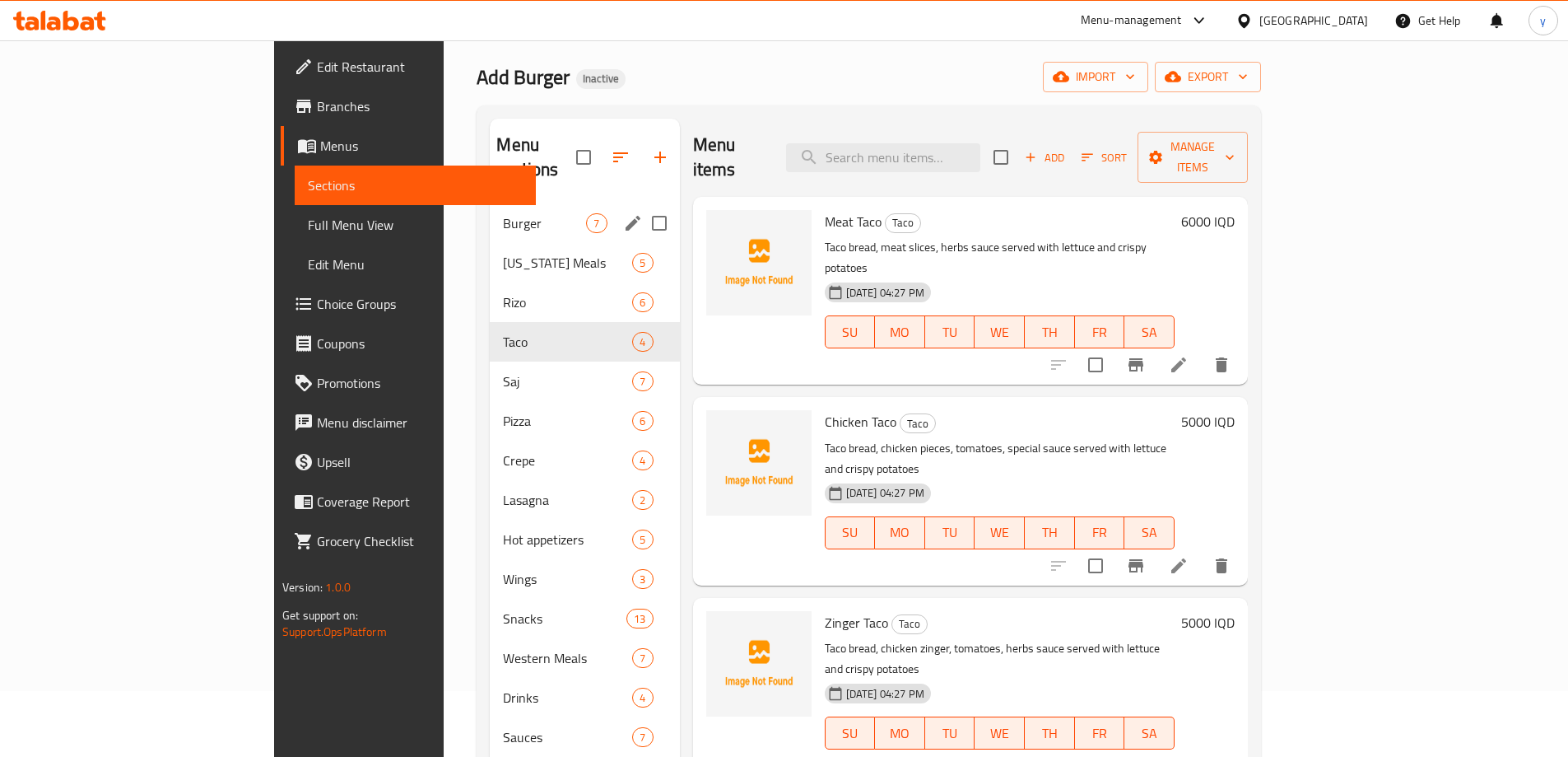
click at [490, 212] on div "Burger 7" at bounding box center [584, 223] width 190 height 40
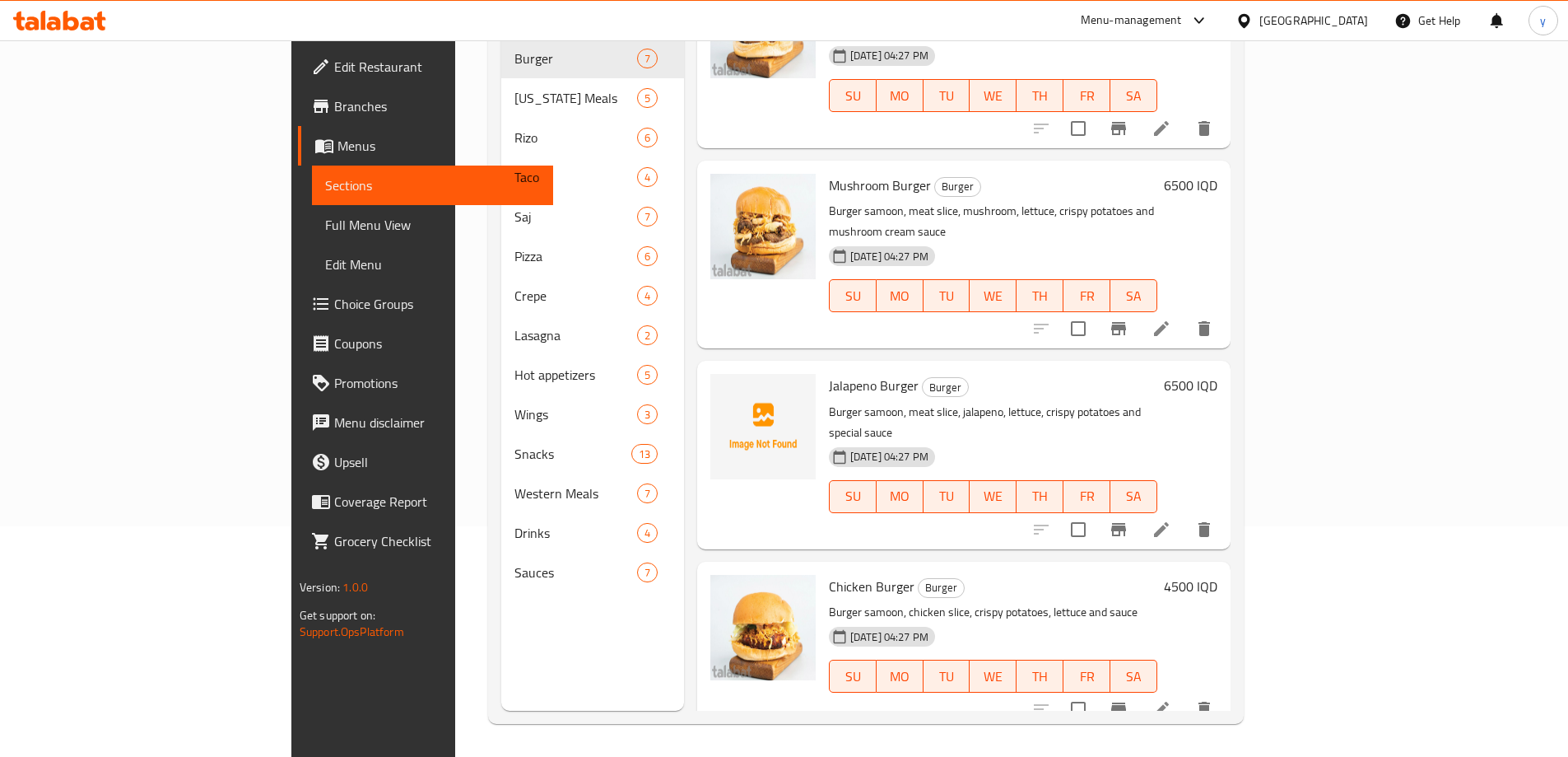
scroll to position [214, 0]
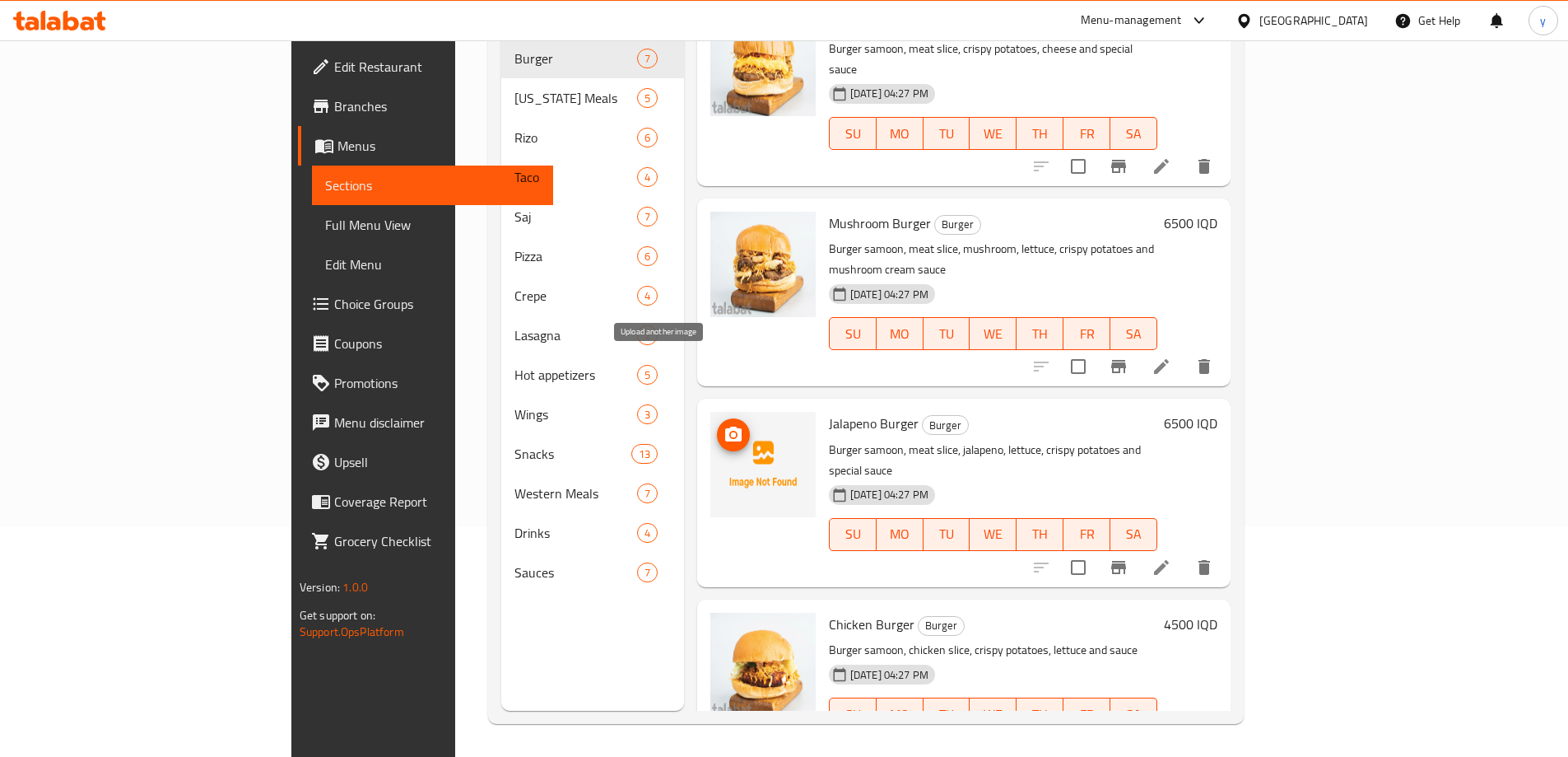
click at [724, 425] on icon "upload picture" at bounding box center [733, 434] width 19 height 19
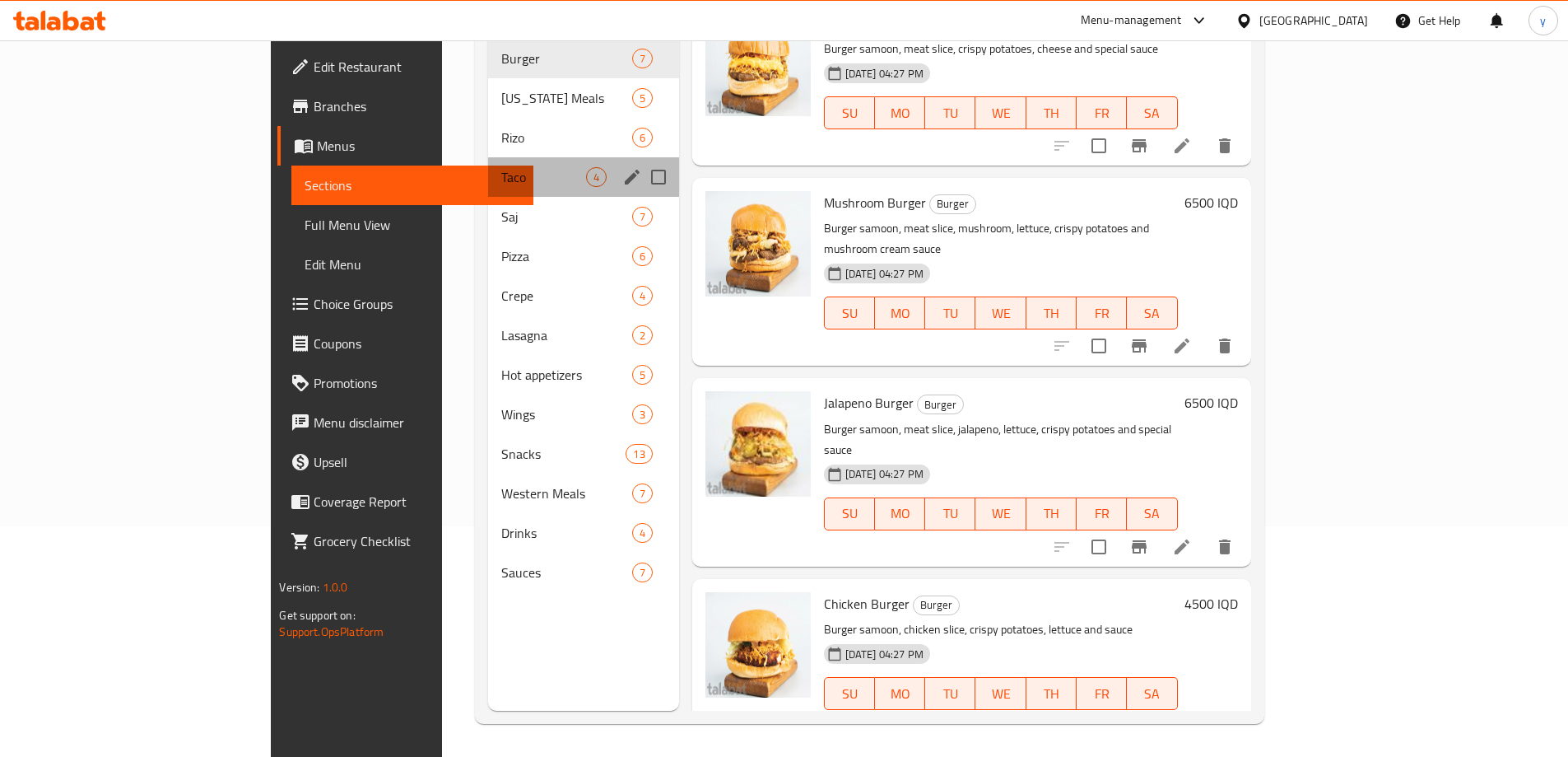
click at [488, 170] on div "Taco 4" at bounding box center [583, 177] width 191 height 40
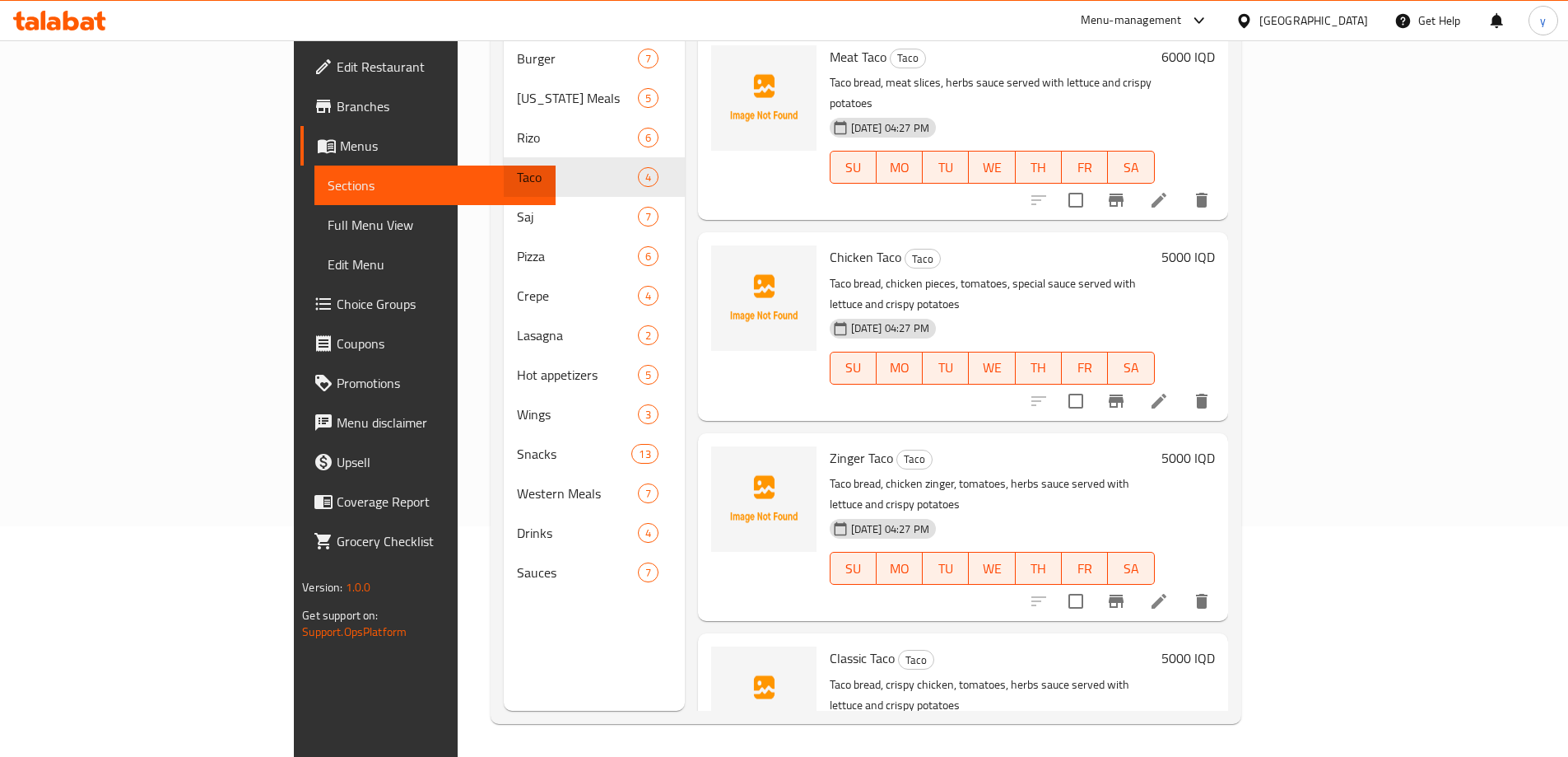
scroll to position [66, 0]
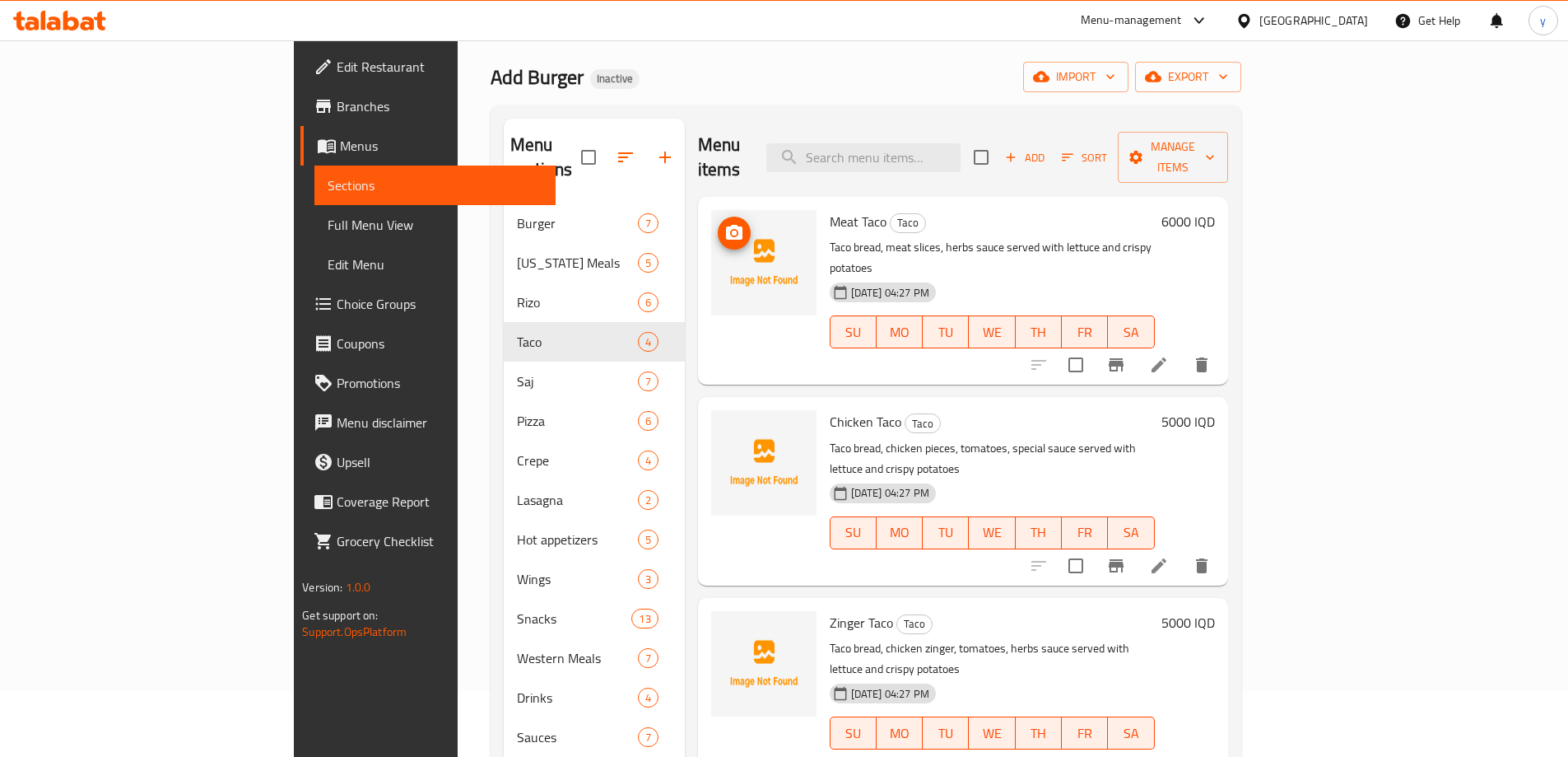
click at [725, 223] on icon "upload picture" at bounding box center [734, 233] width 19 height 19
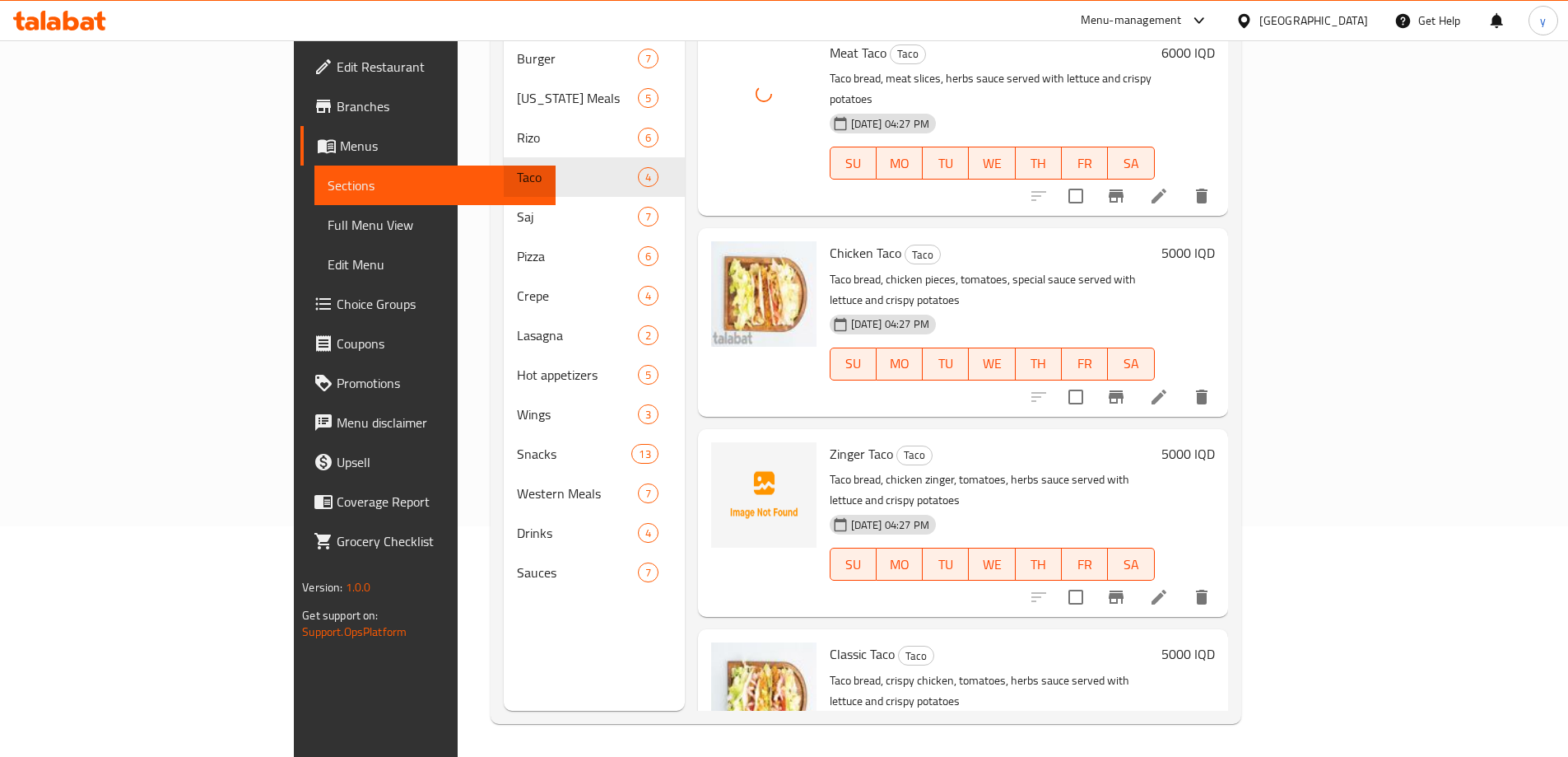
scroll to position [0, 0]
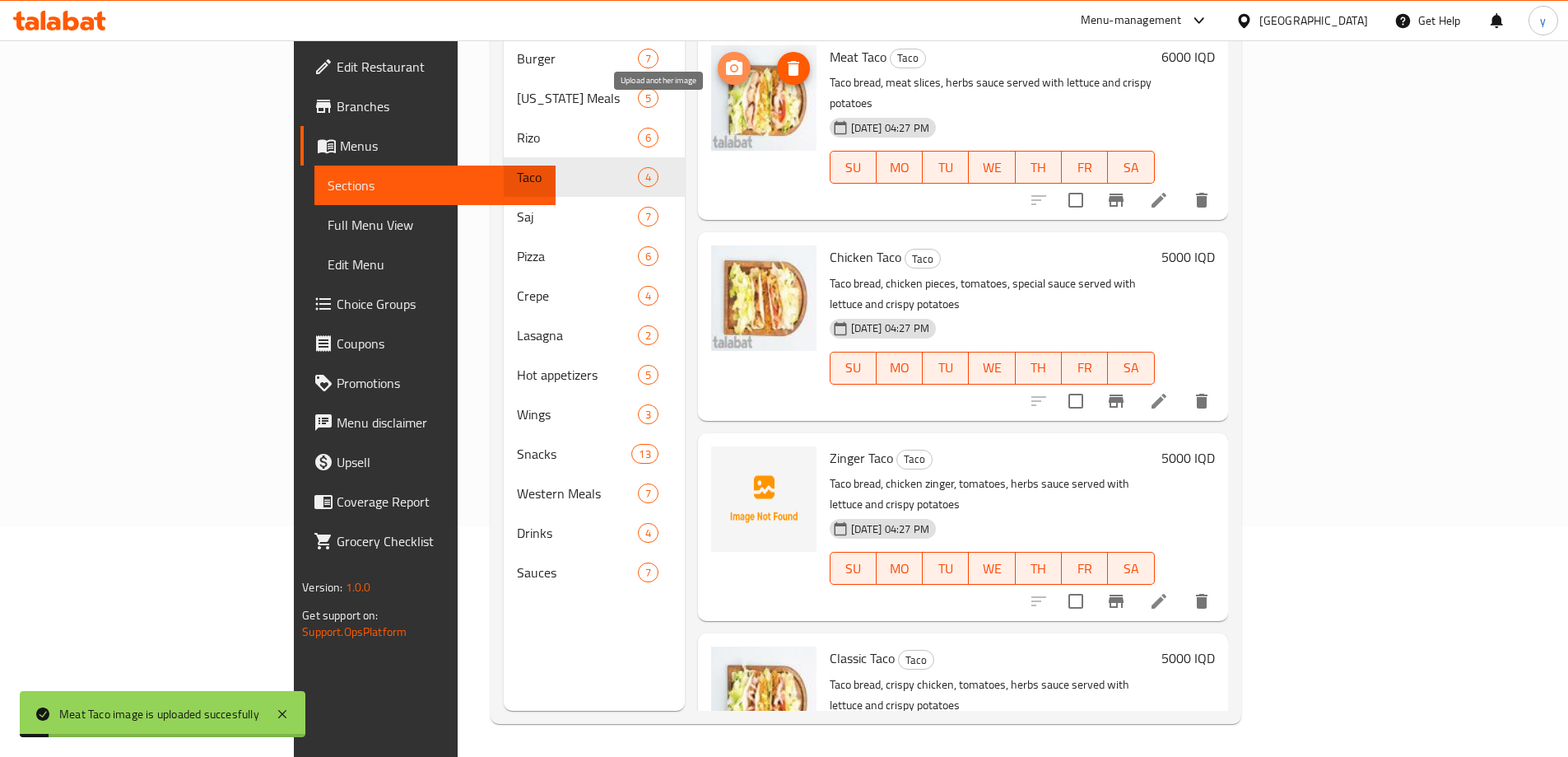
click at [726, 60] on icon "upload picture" at bounding box center [735, 67] width 17 height 15
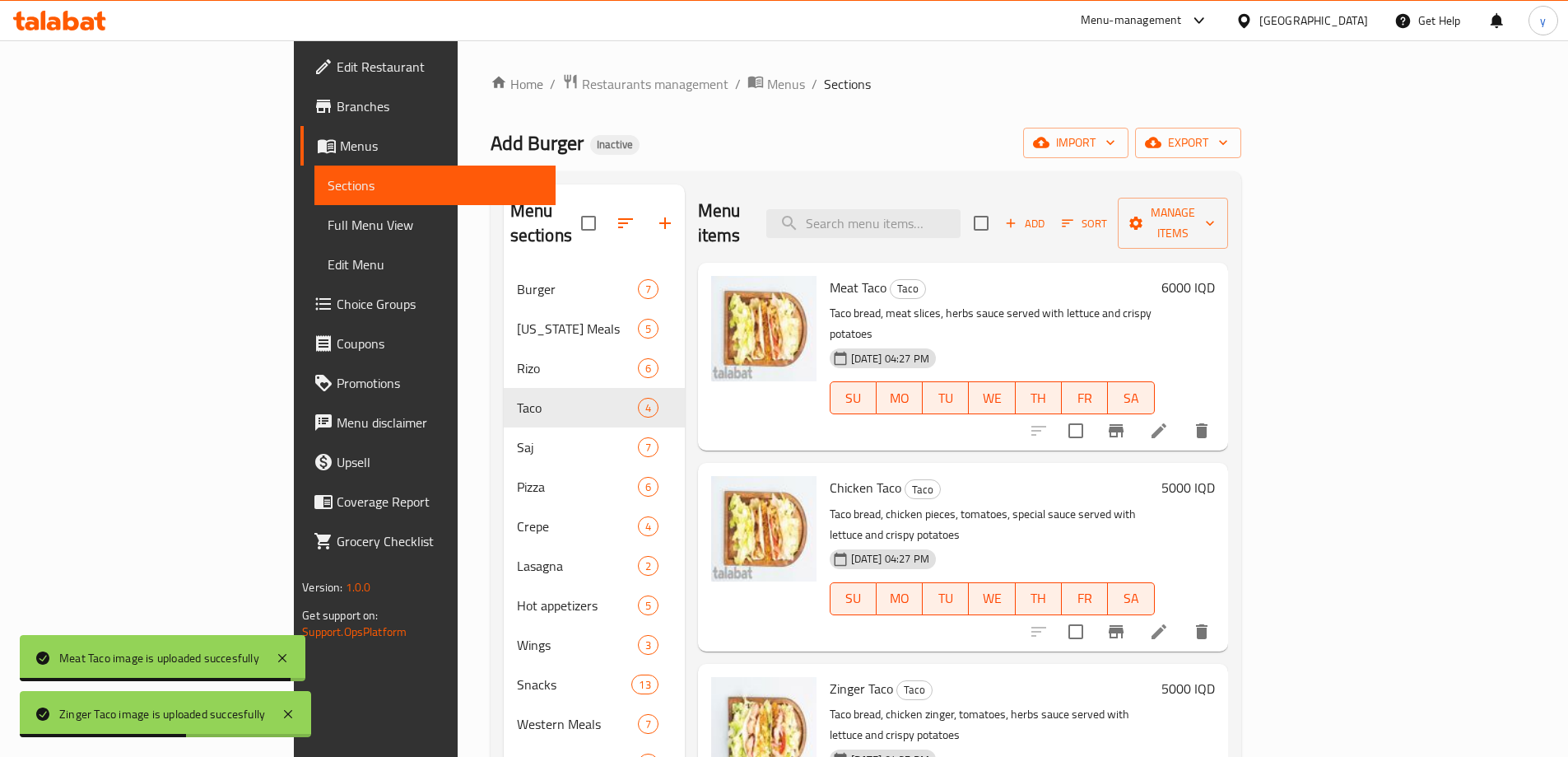
scroll to position [164, 0]
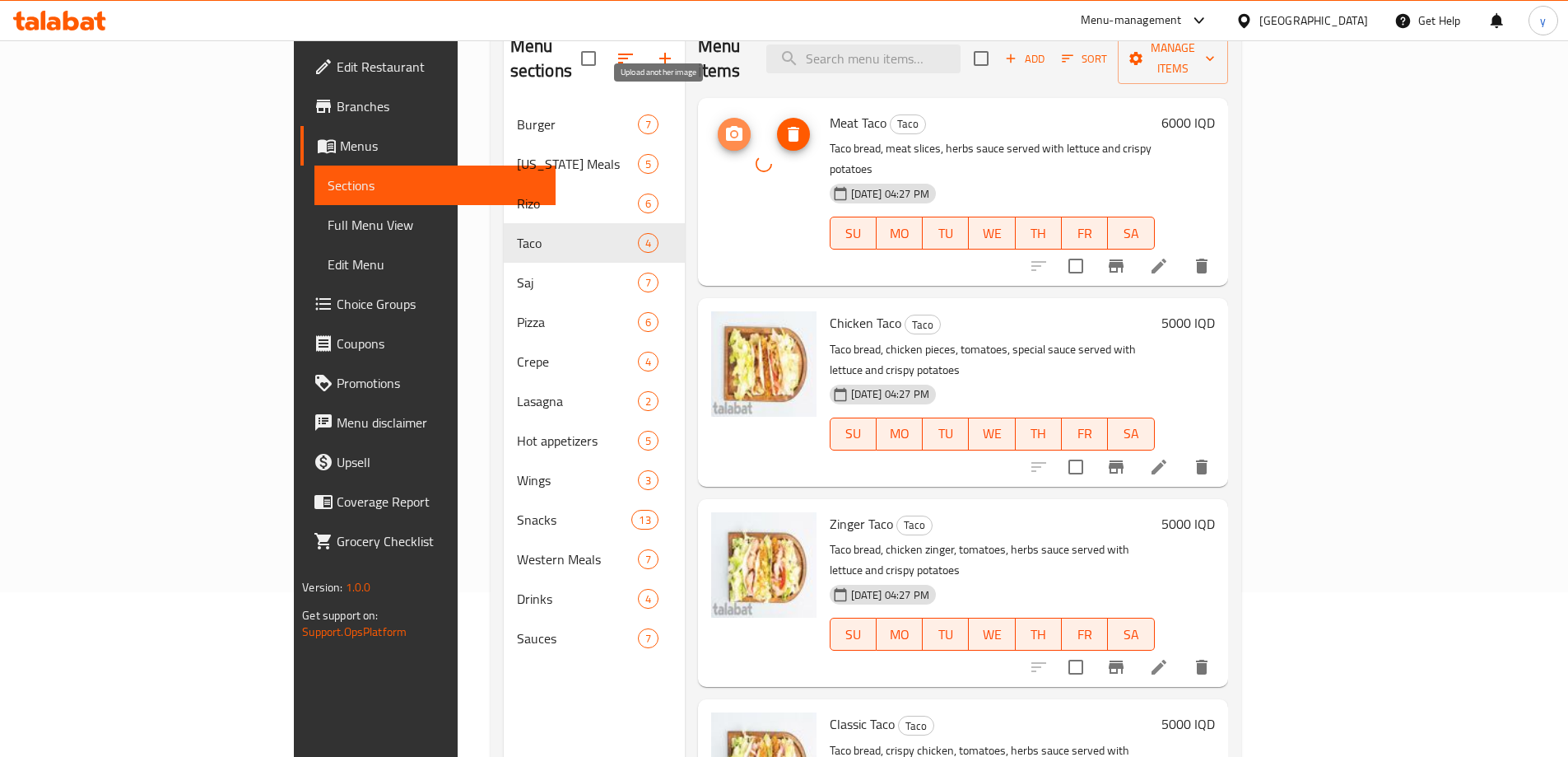
click at [731, 132] on circle "upload picture" at bounding box center [734, 134] width 5 height 5
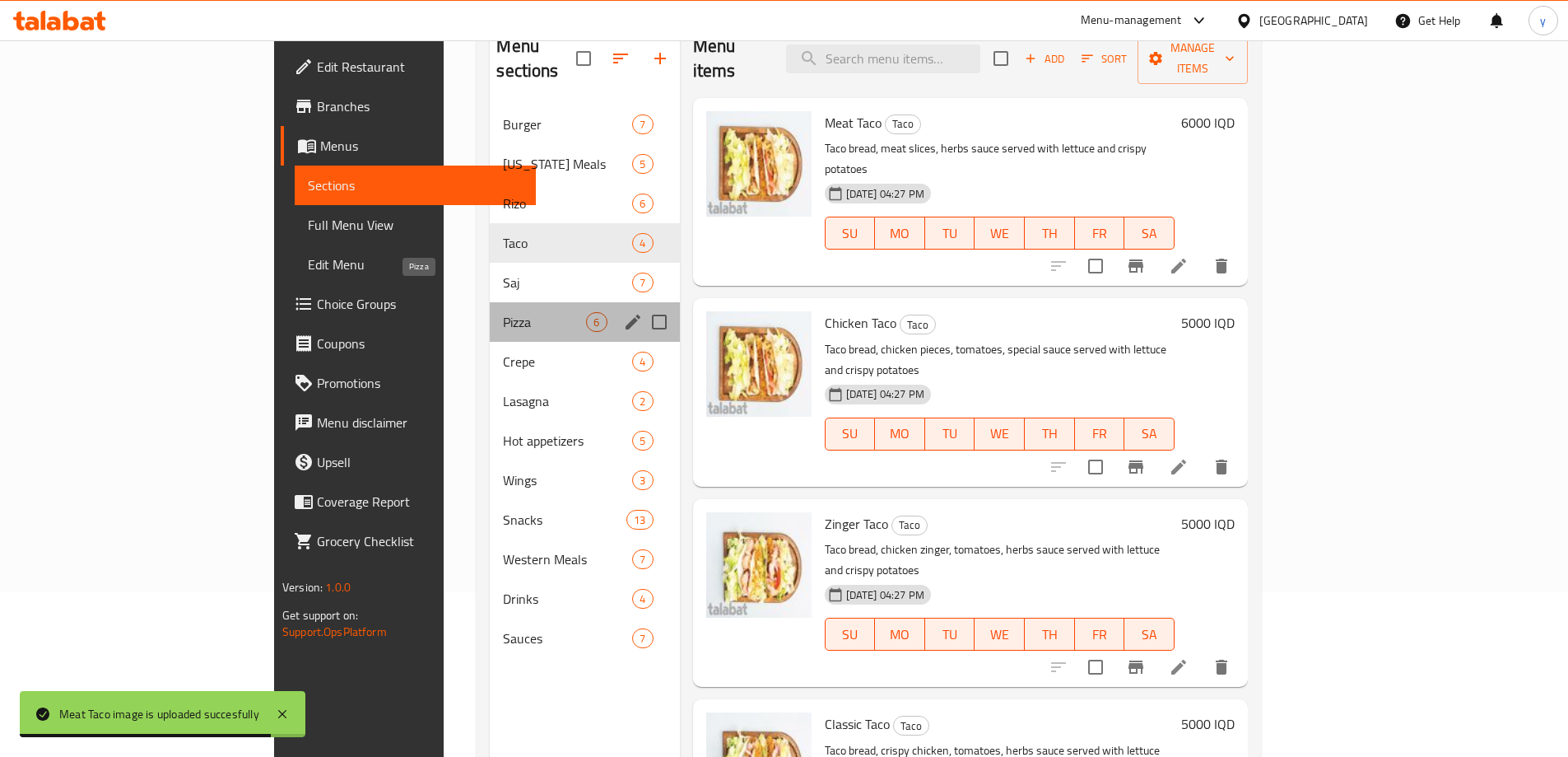
click at [503, 312] on span "Pizza" at bounding box center [544, 321] width 83 height 19
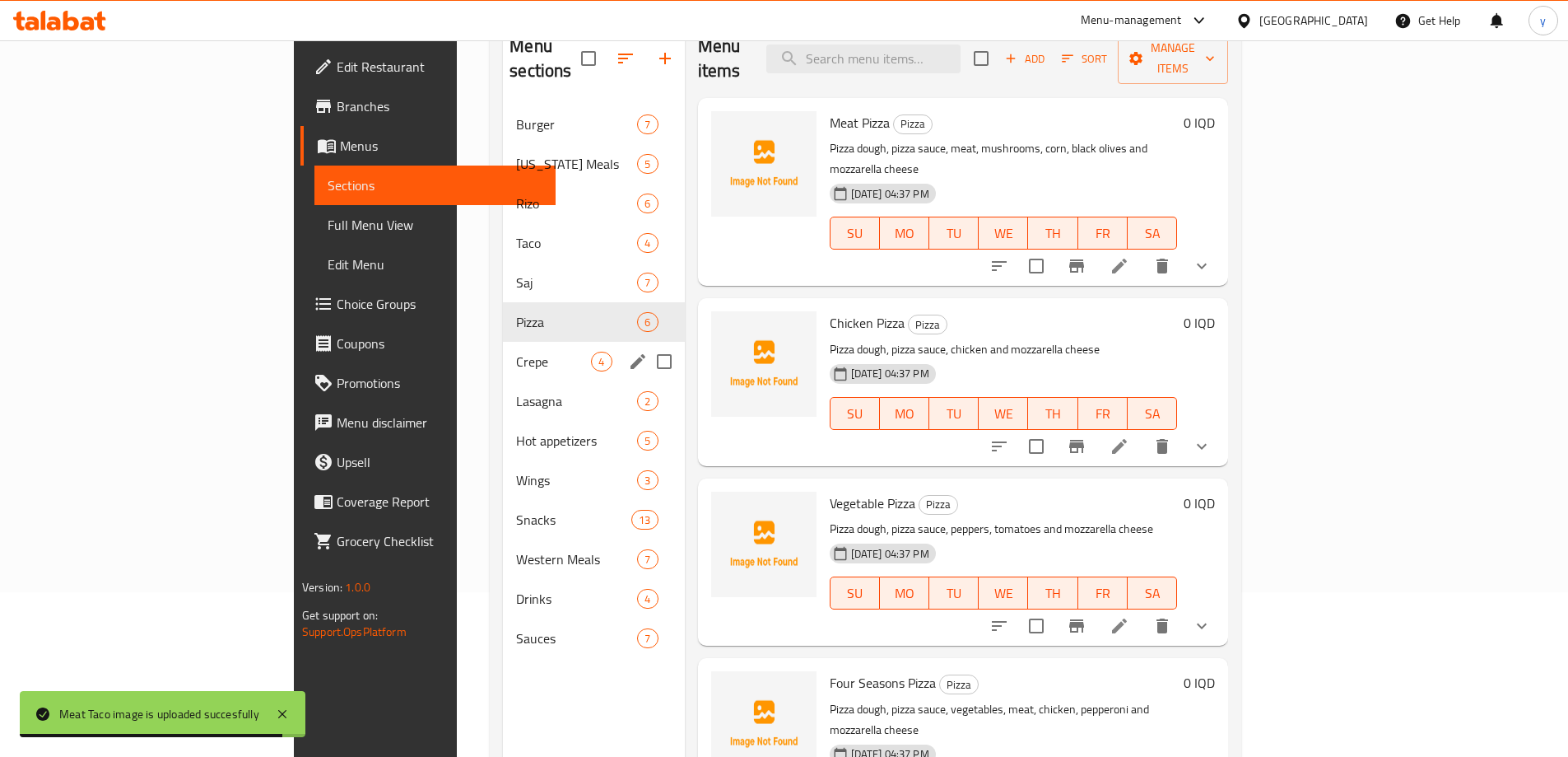
click at [516, 352] on span "Crepe" at bounding box center [554, 361] width 75 height 19
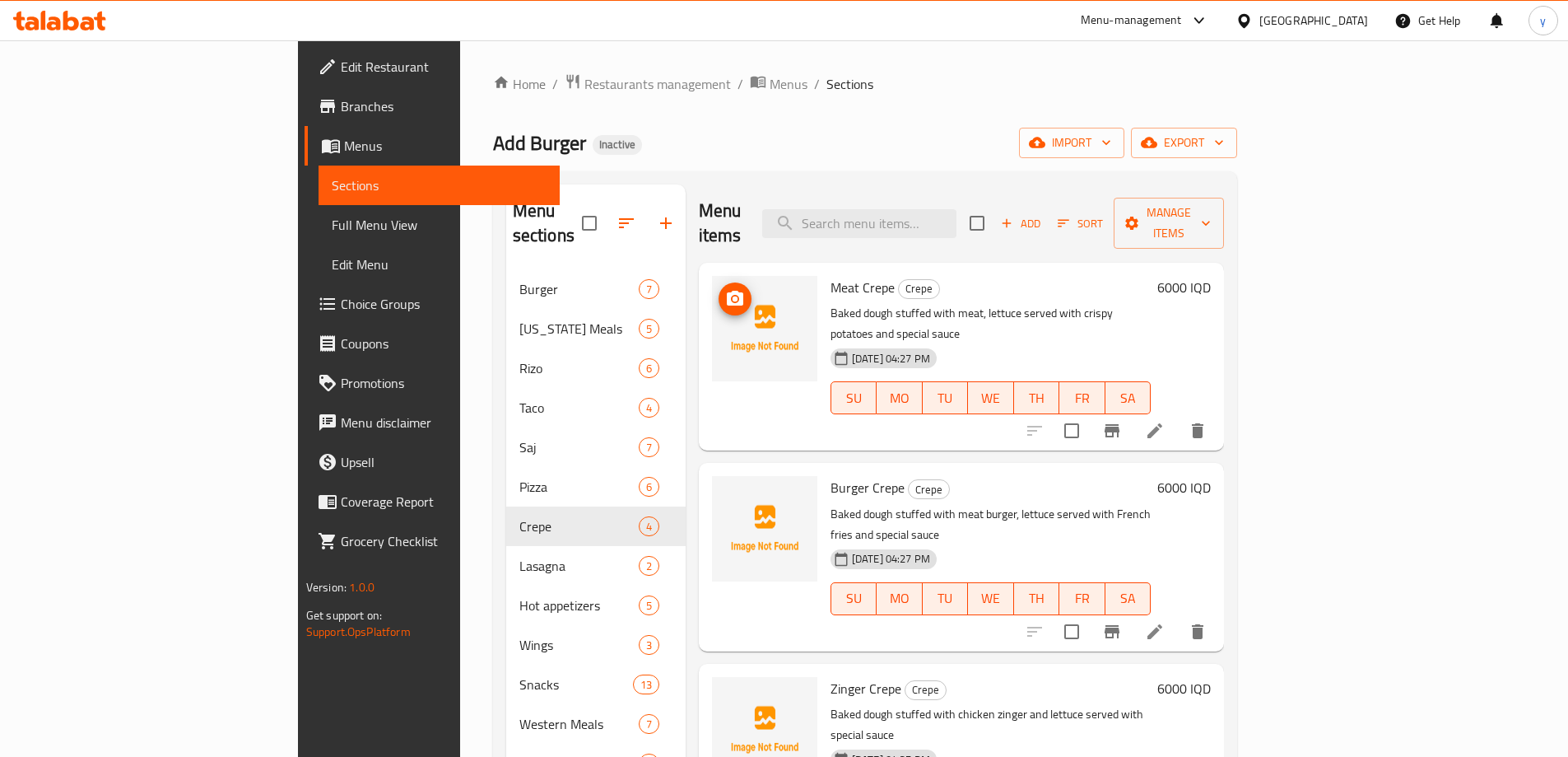
click at [727, 291] on icon "upload picture" at bounding box center [736, 298] width 17 height 15
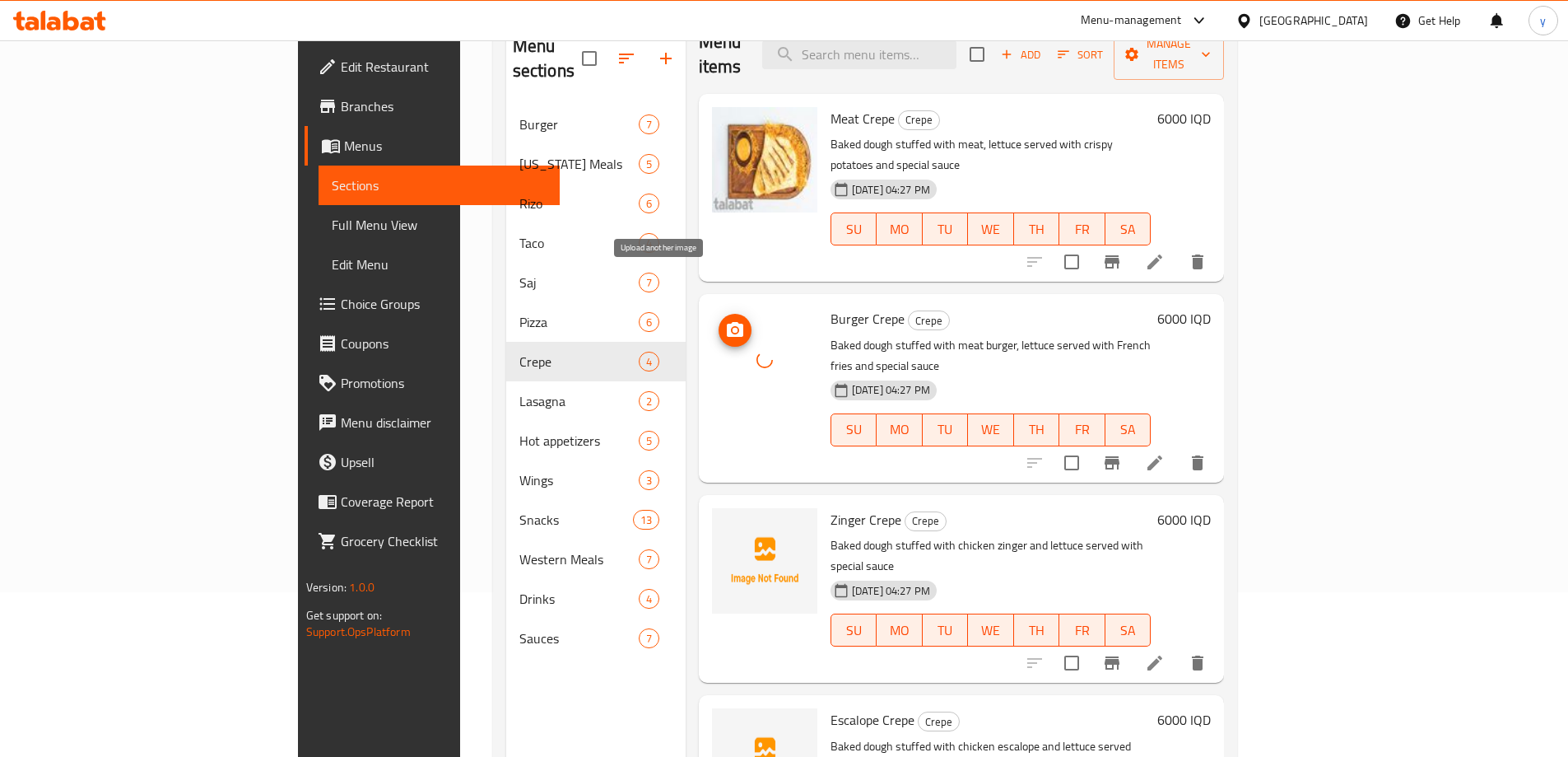
scroll to position [231, 0]
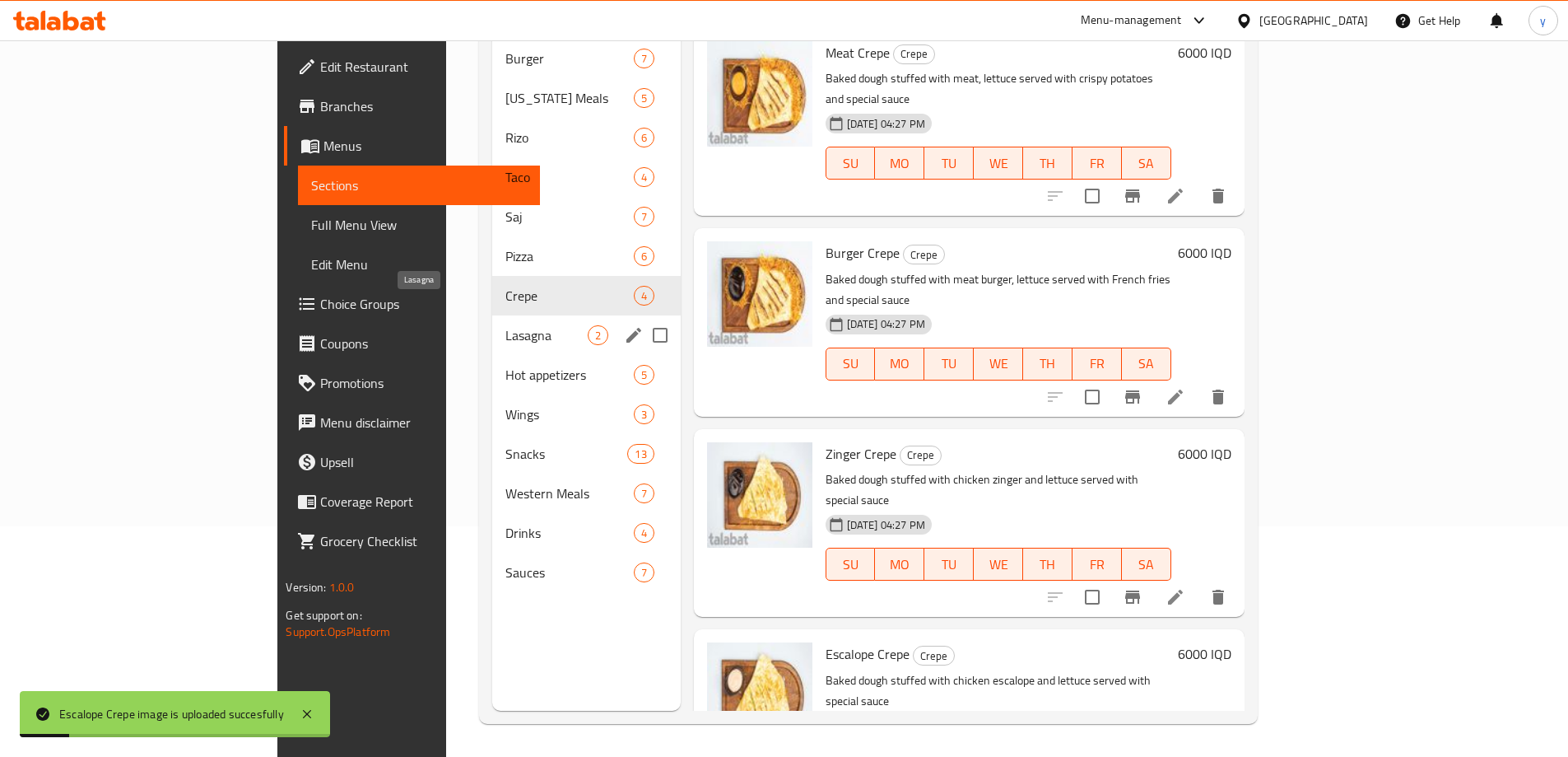
click at [506, 325] on span "Lasagna" at bounding box center [546, 335] width 82 height 19
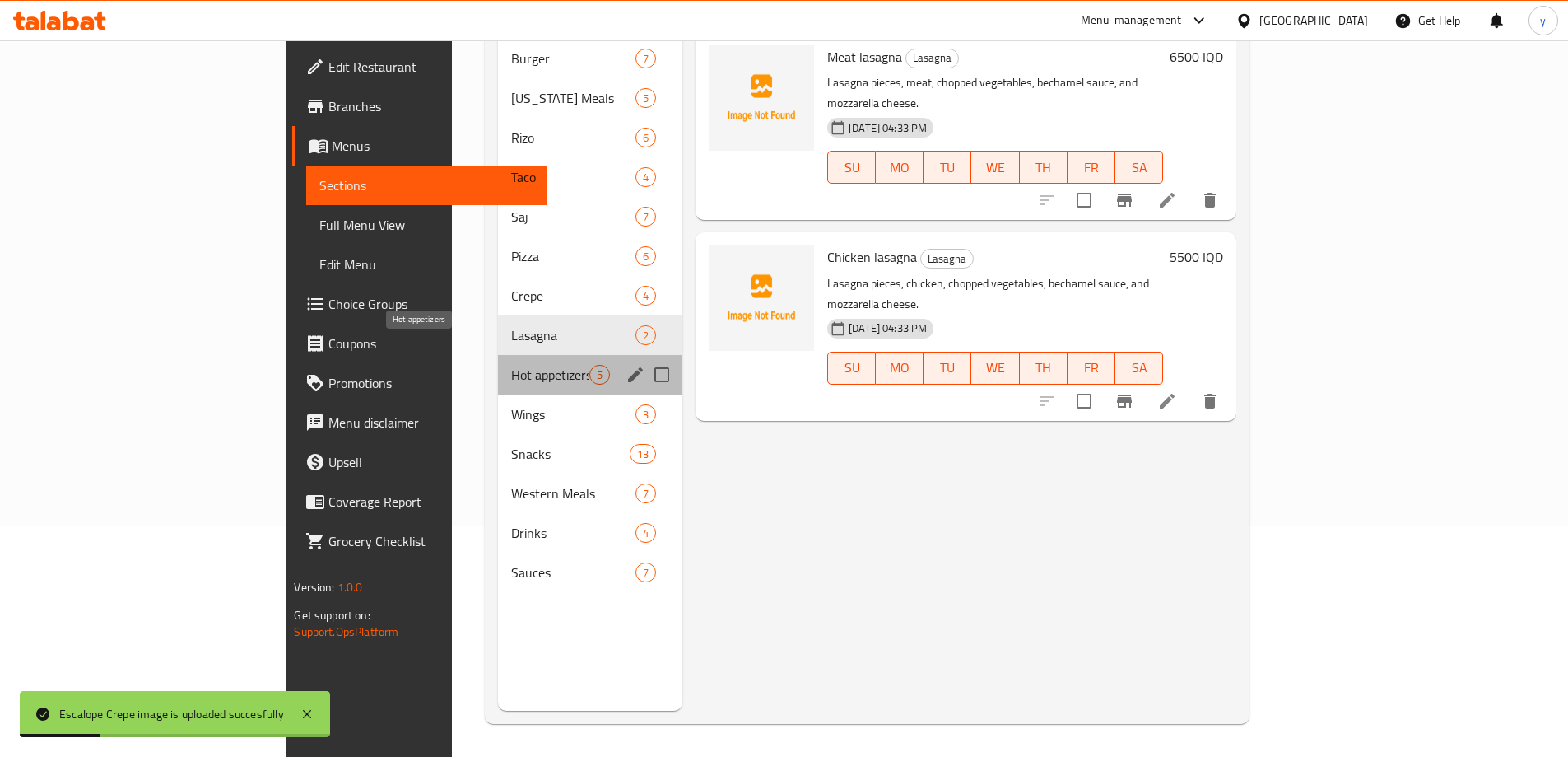
click at [511, 365] on span "Hot appetizers" at bounding box center [550, 374] width 78 height 19
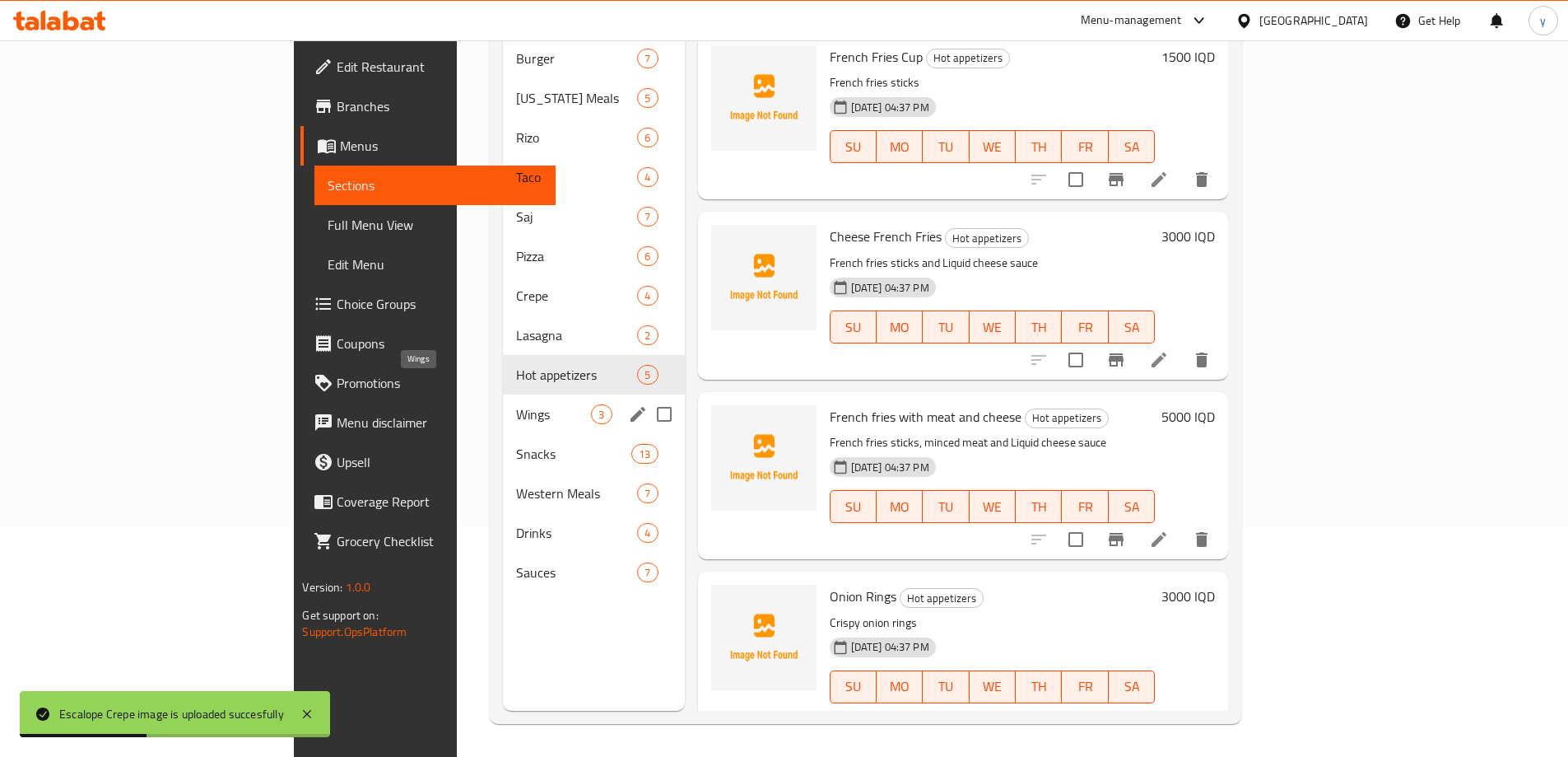
click at [516, 405] on span "Wings" at bounding box center [554, 414] width 75 height 19
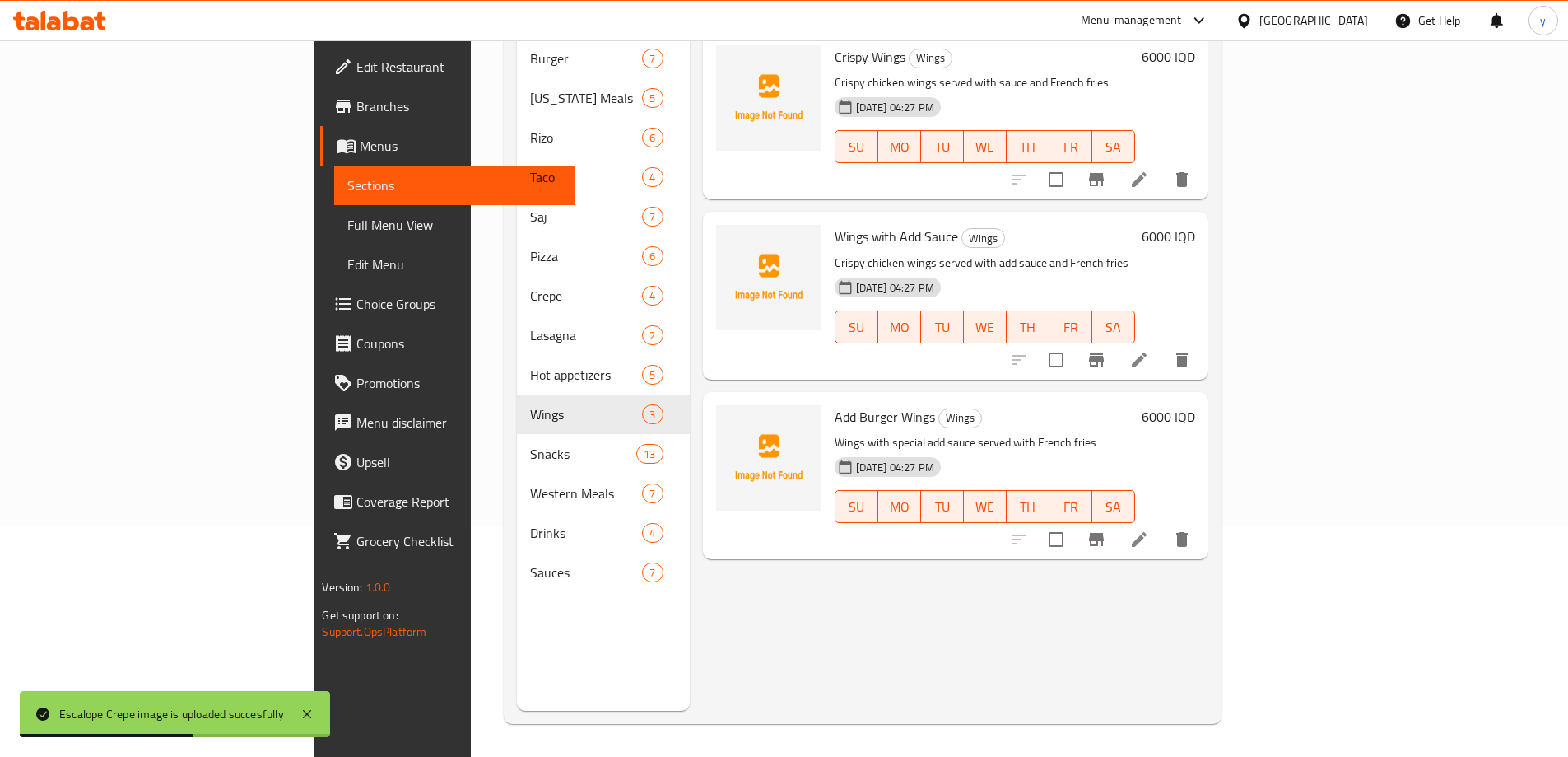
scroll to position [66, 0]
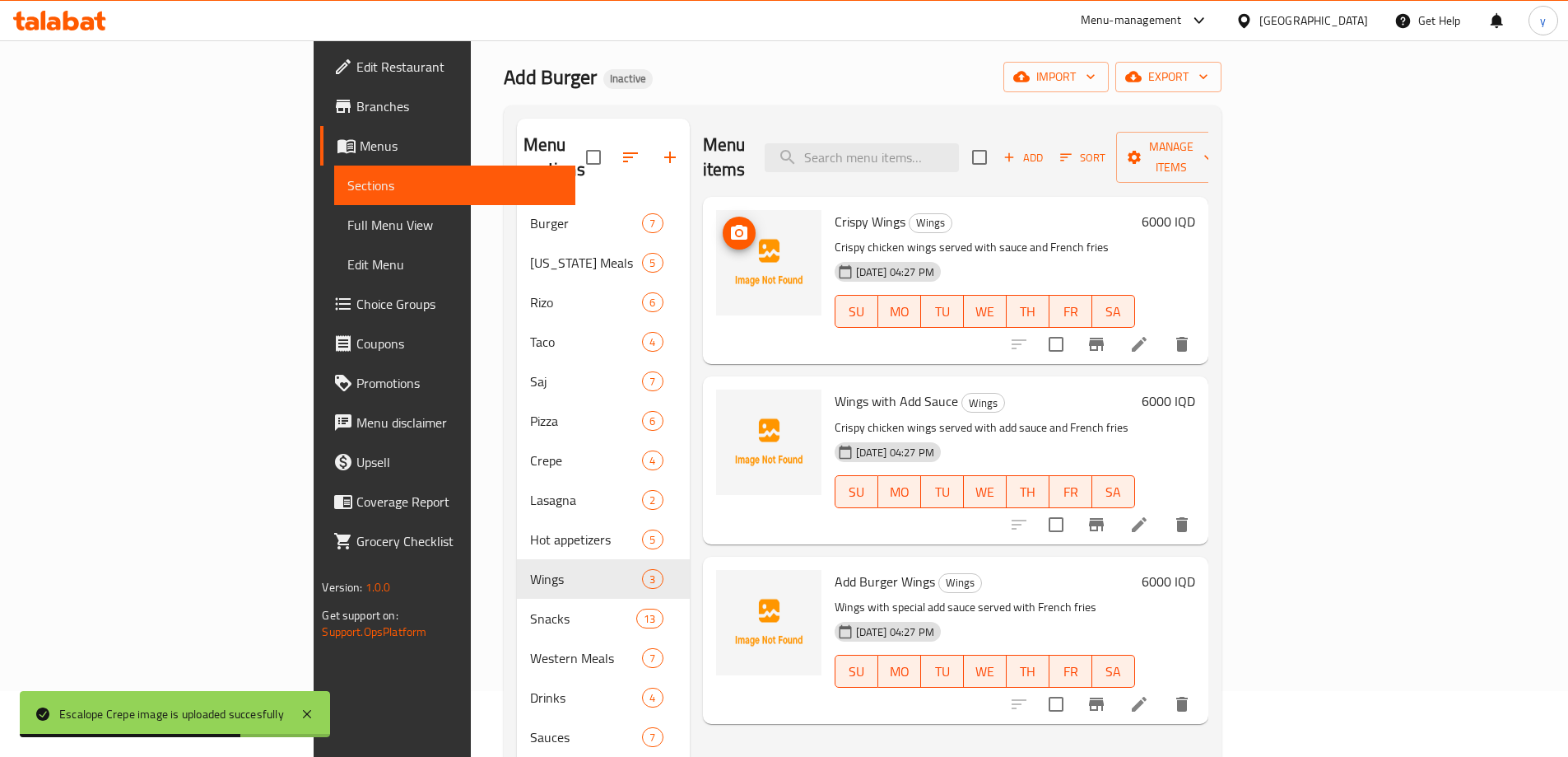
click at [730, 223] on icon "upload picture" at bounding box center [739, 233] width 19 height 19
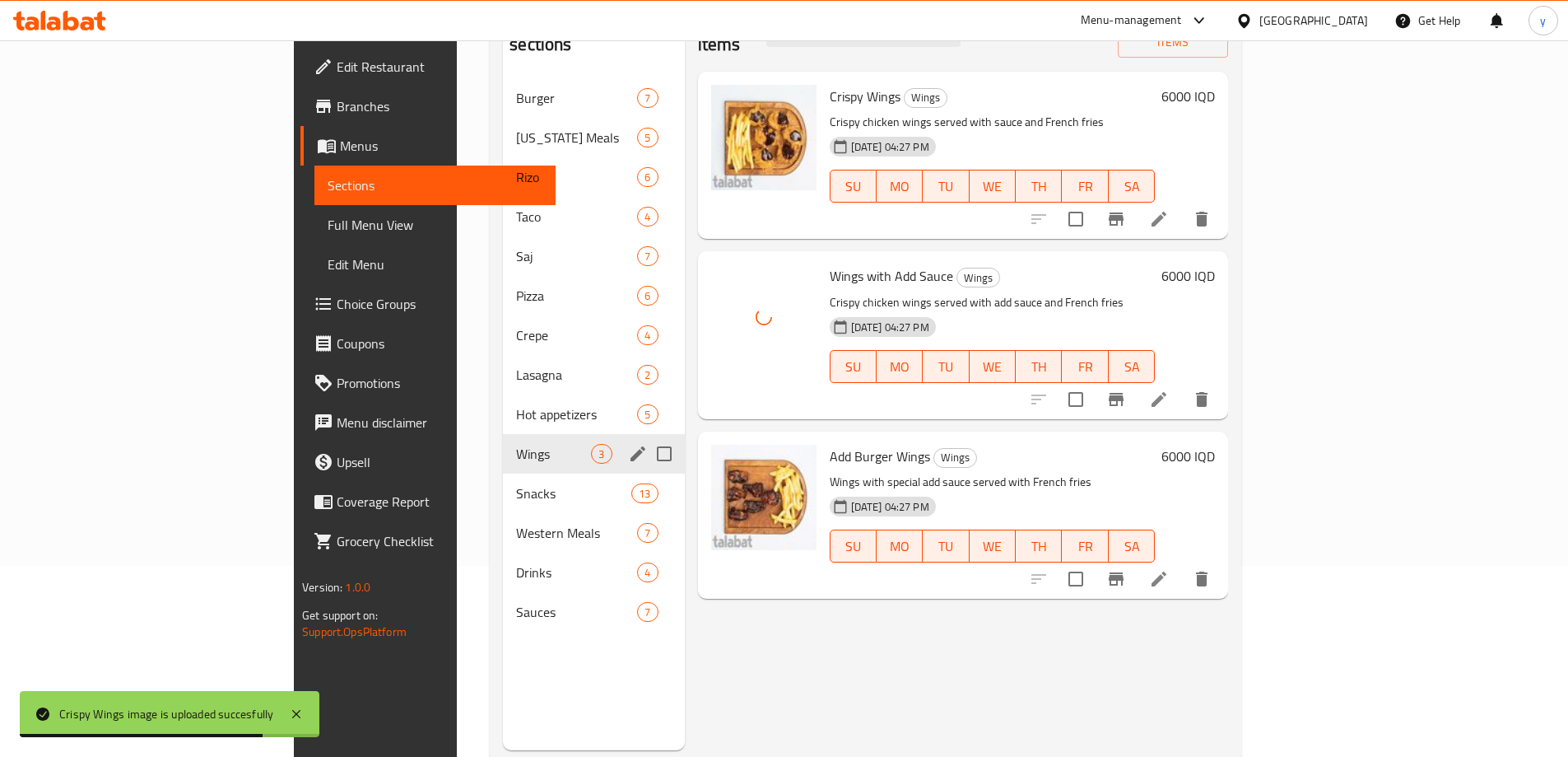
scroll to position [231, 0]
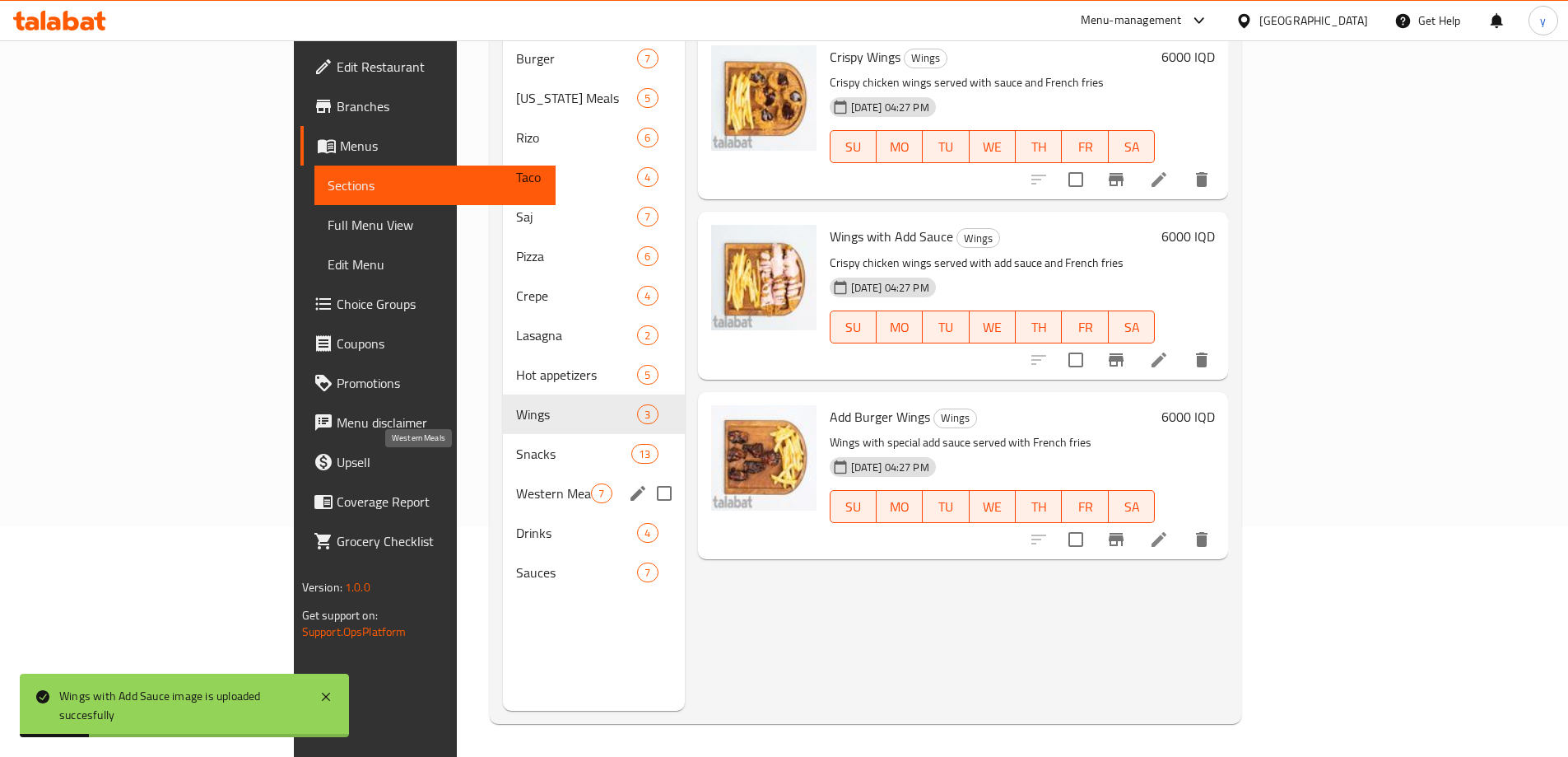
click at [503, 474] on div "Western Meals 7" at bounding box center [593, 493] width 181 height 40
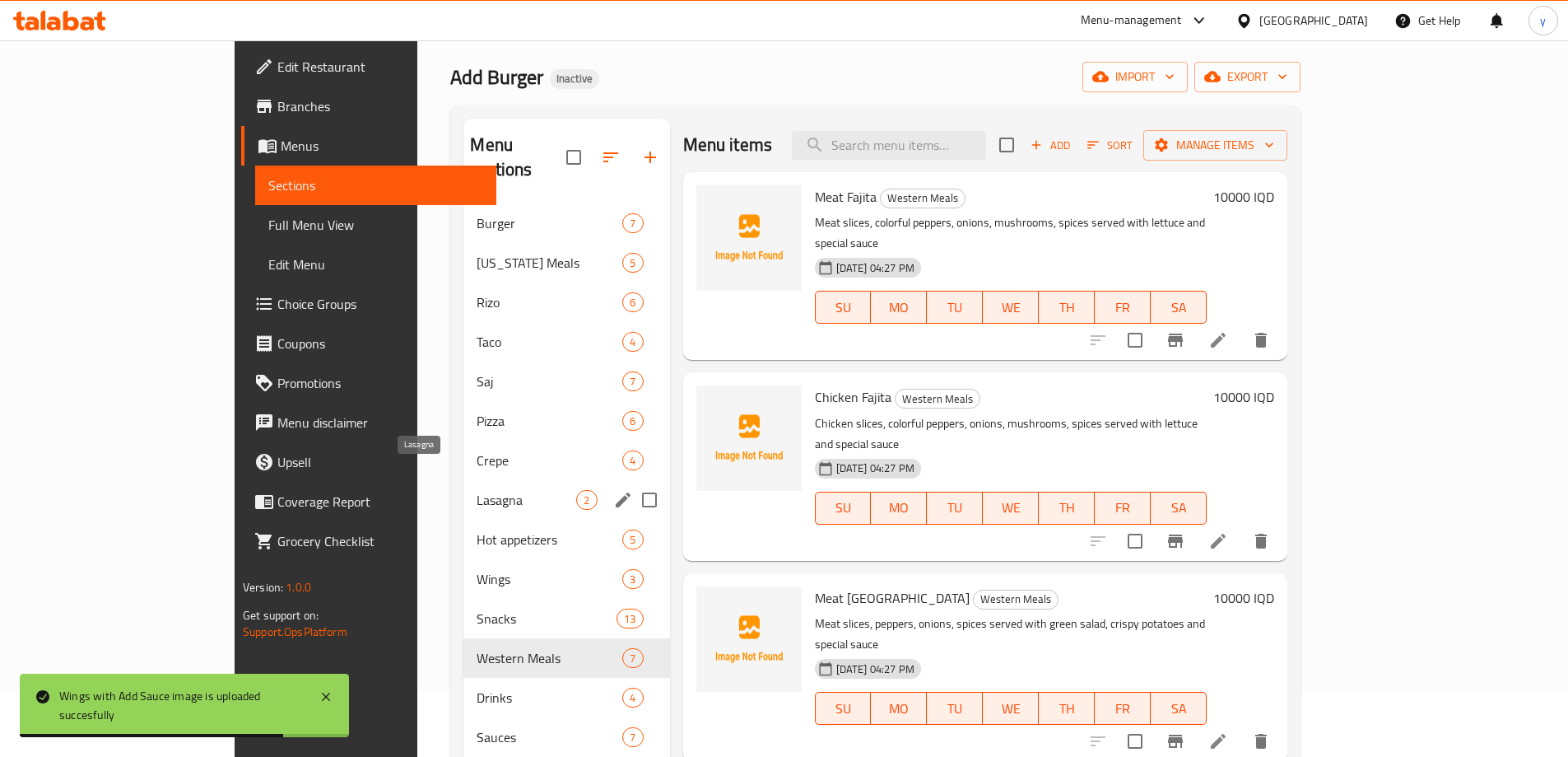
scroll to position [231, 0]
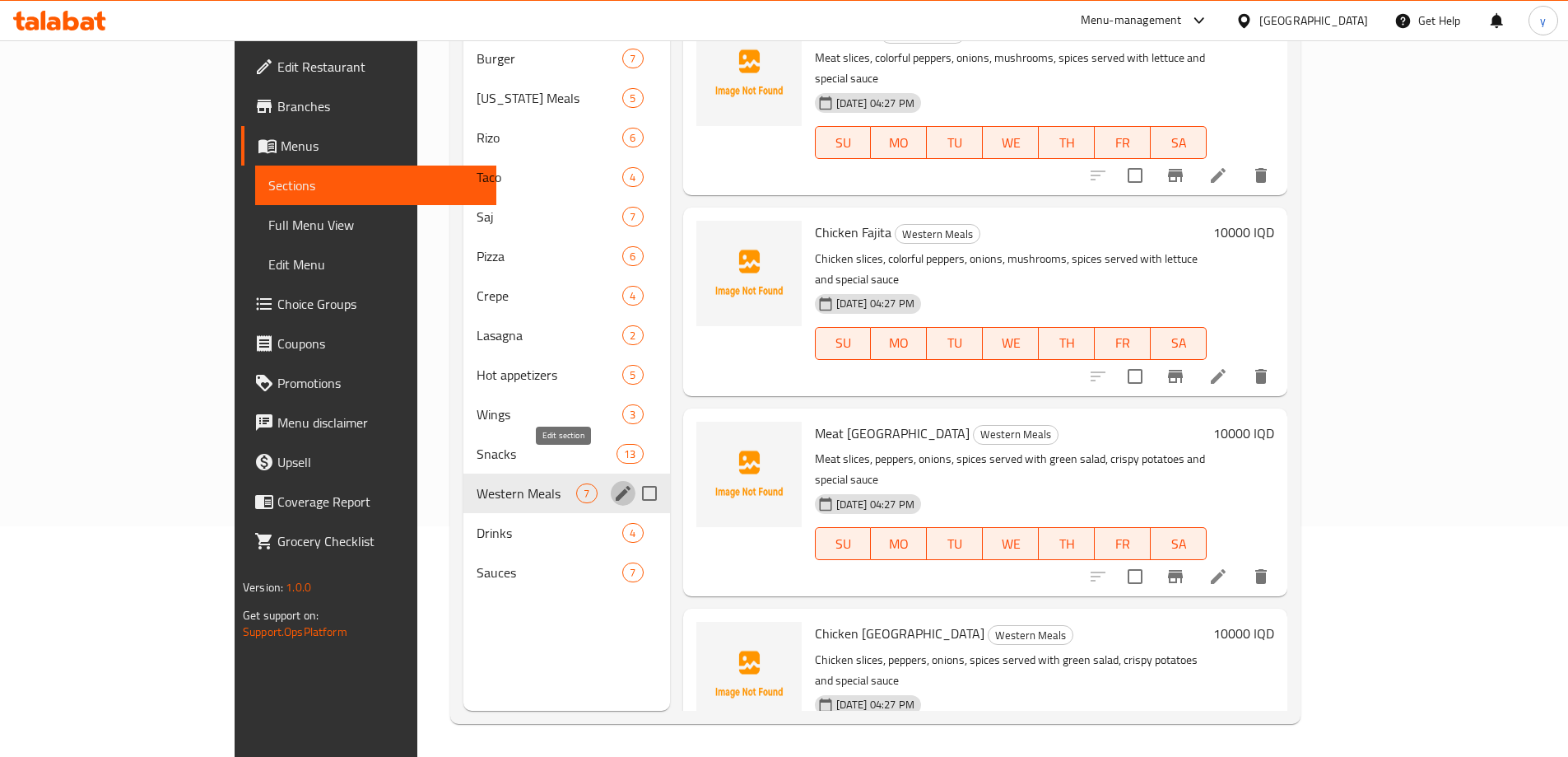
click at [613, 484] on icon "edit" at bounding box center [623, 493] width 19 height 19
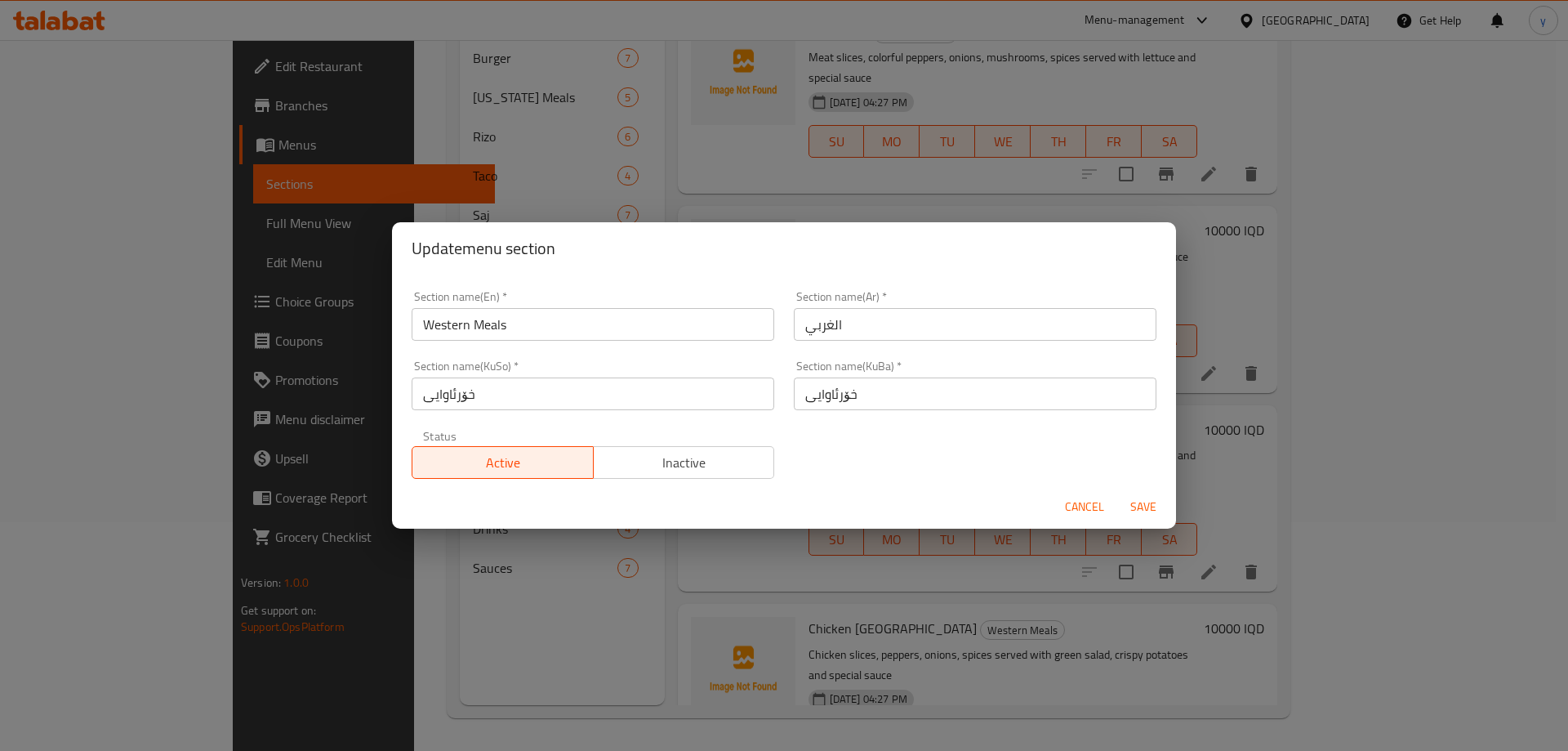
click at [491, 319] on input "Western Meals" at bounding box center [593, 324] width 363 height 33
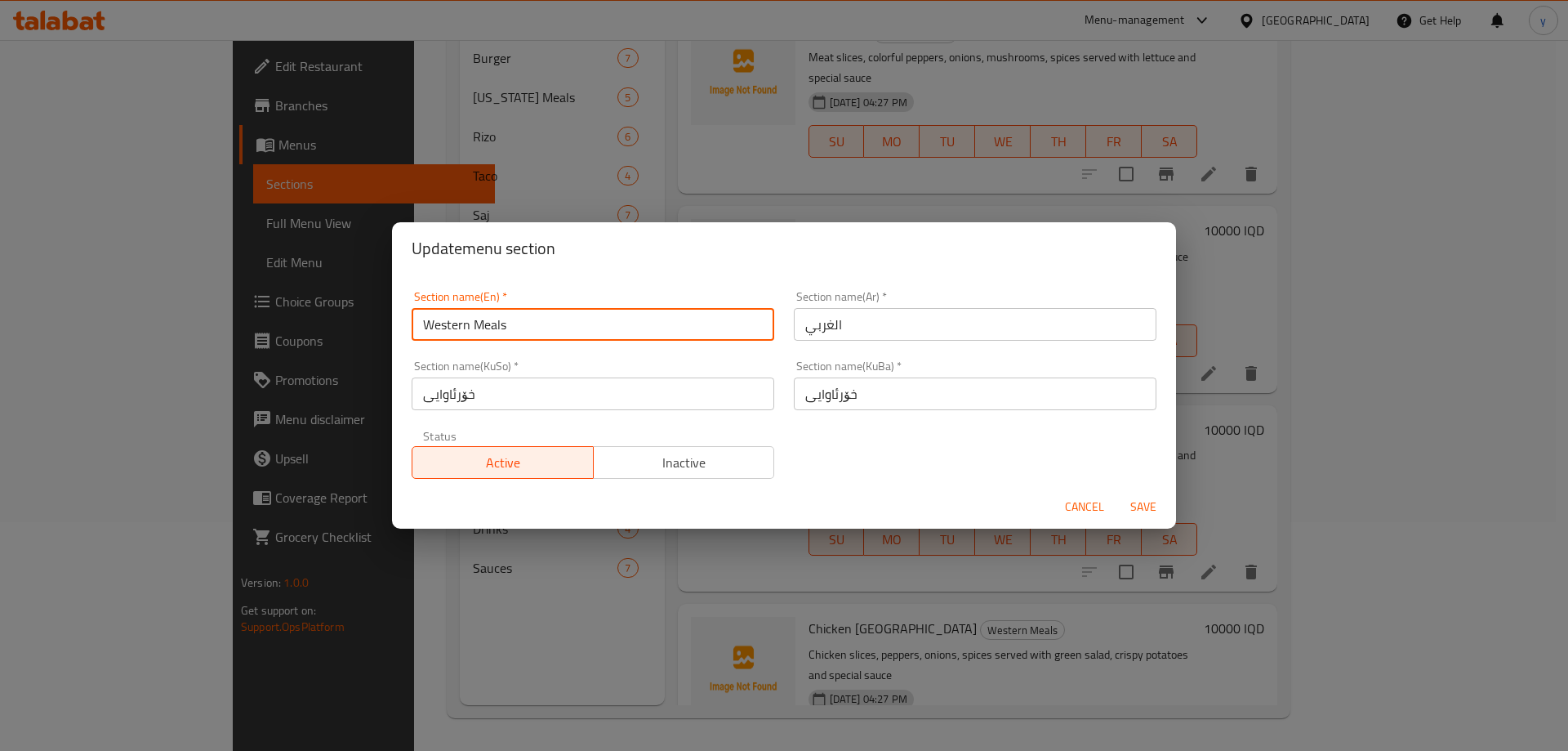
click at [491, 319] on input "Western Meals" at bounding box center [593, 324] width 363 height 33
type input "Western"
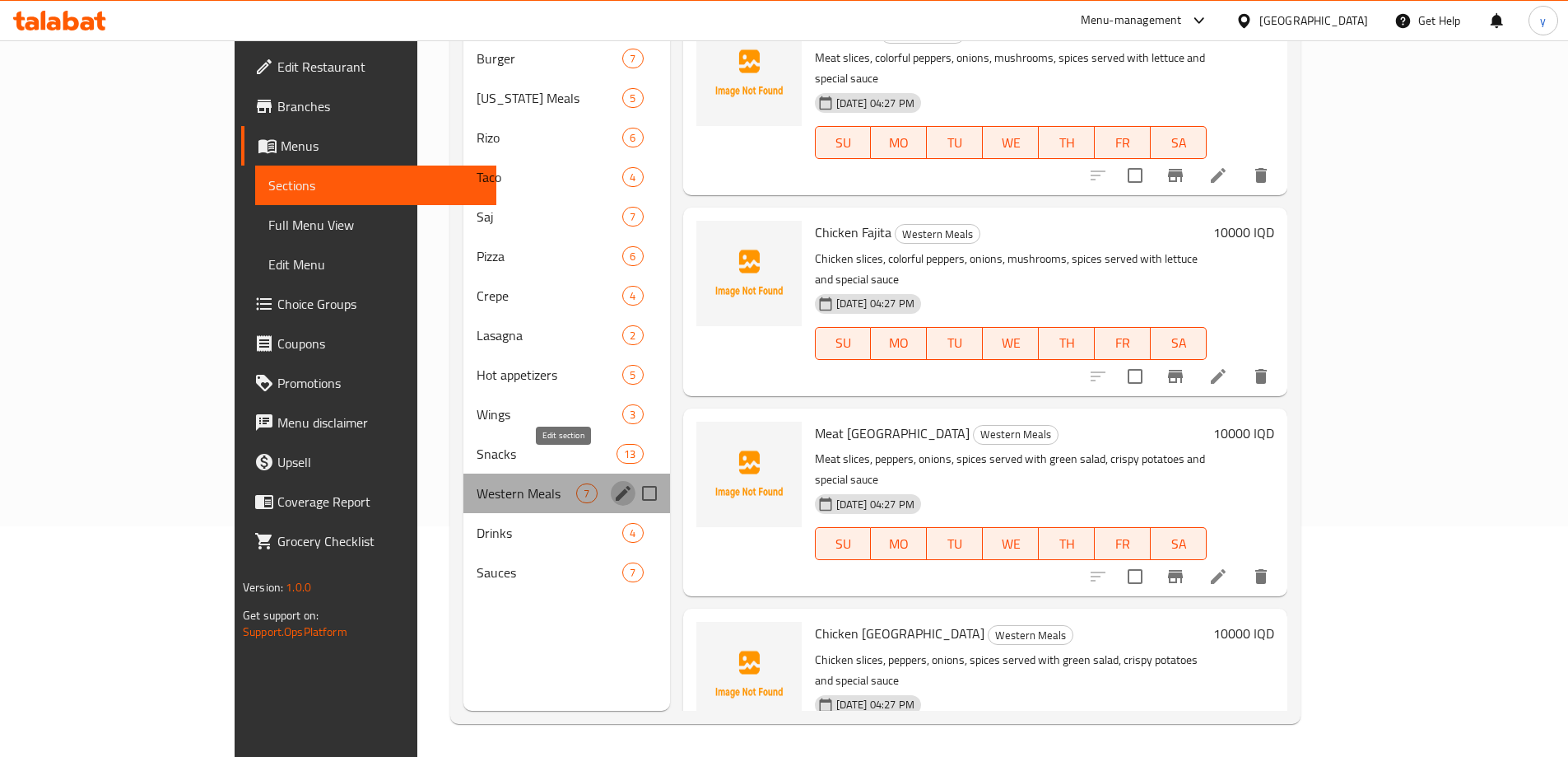
click at [616, 486] on icon "edit" at bounding box center [623, 493] width 15 height 15
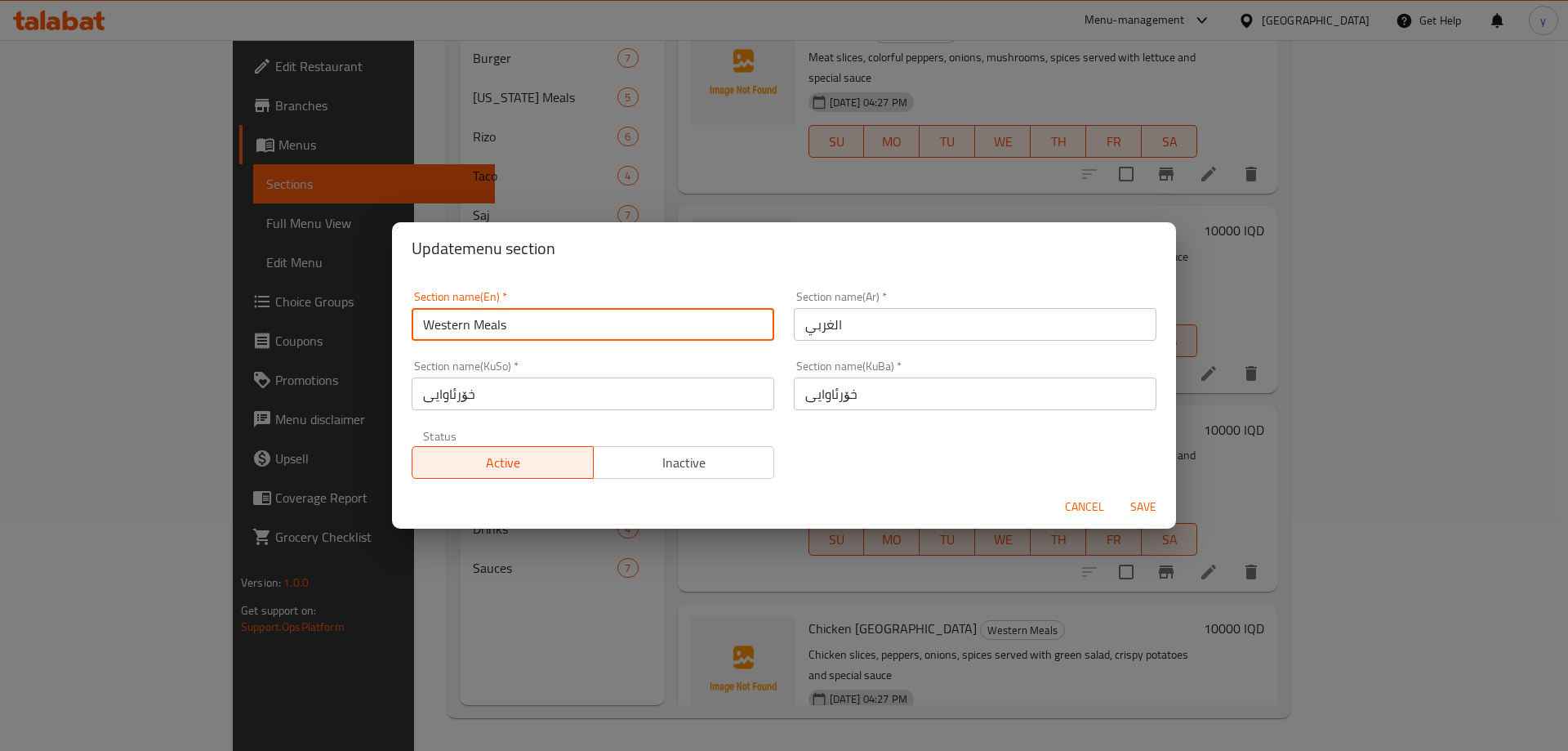
click at [485, 331] on input "Western Meals" at bounding box center [593, 324] width 363 height 33
type input "Western"
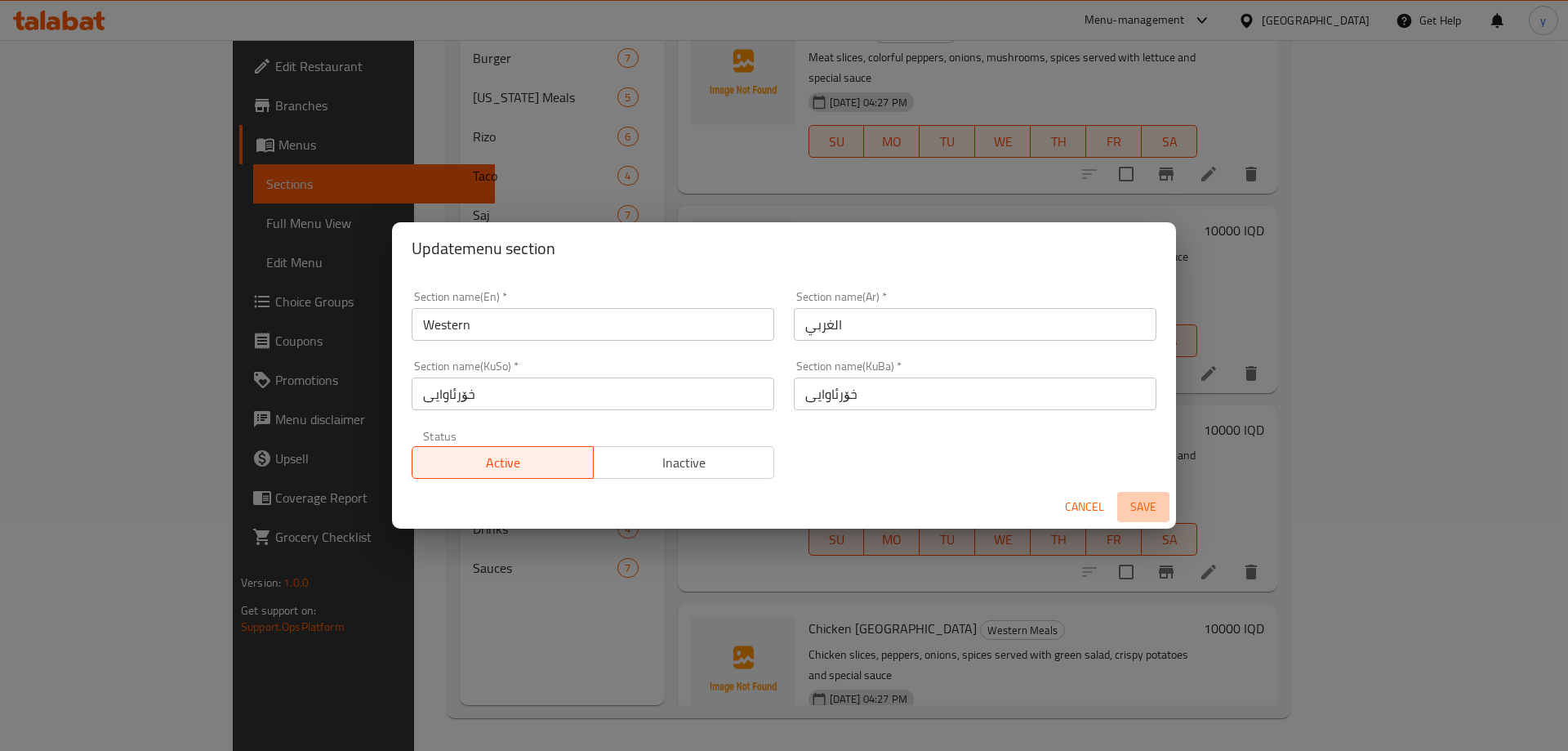
click at [1158, 503] on span "Save" at bounding box center [1143, 507] width 39 height 20
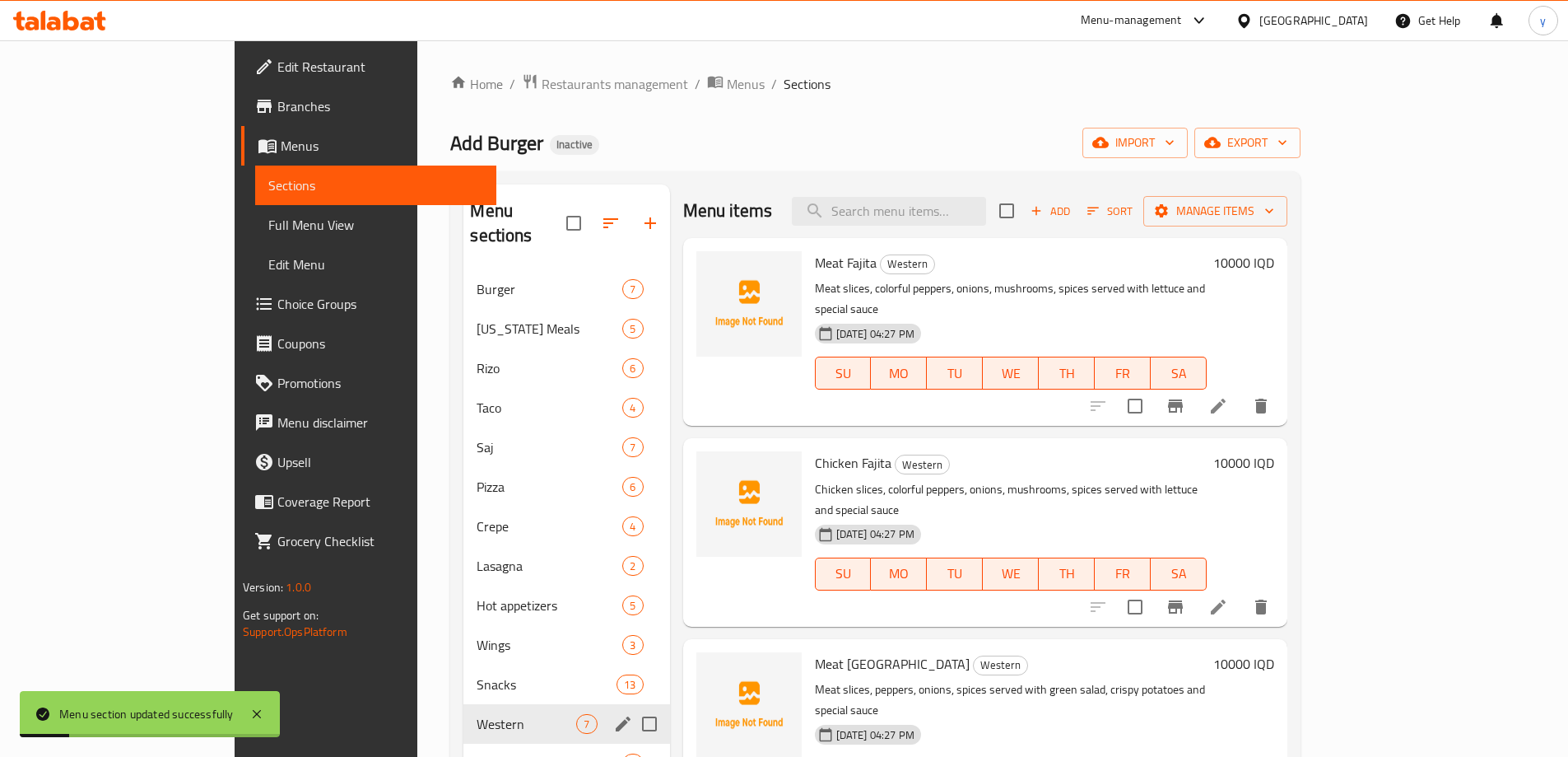
scroll to position [164, 0]
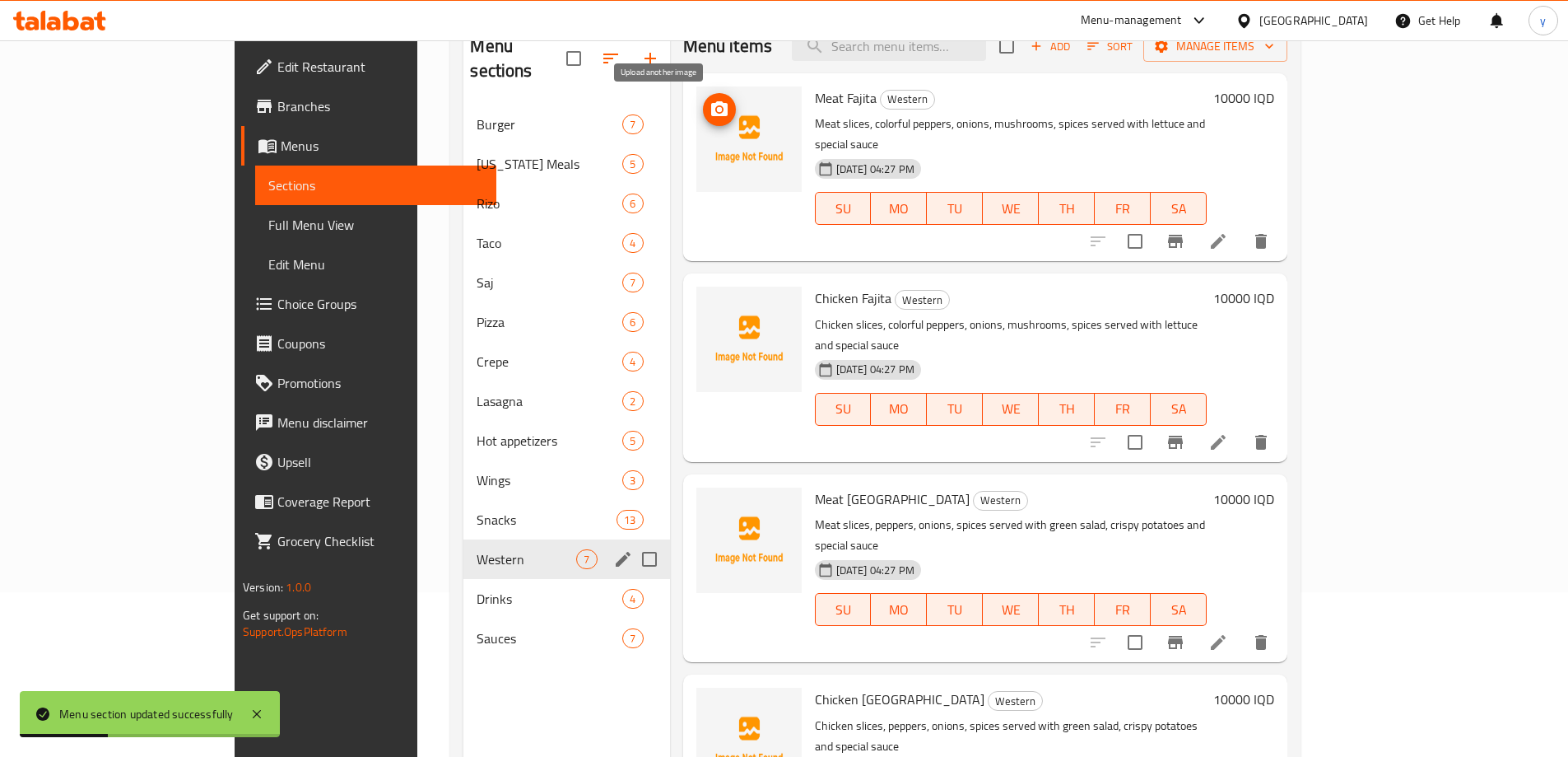
click at [711, 106] on icon "upload picture" at bounding box center [720, 109] width 17 height 15
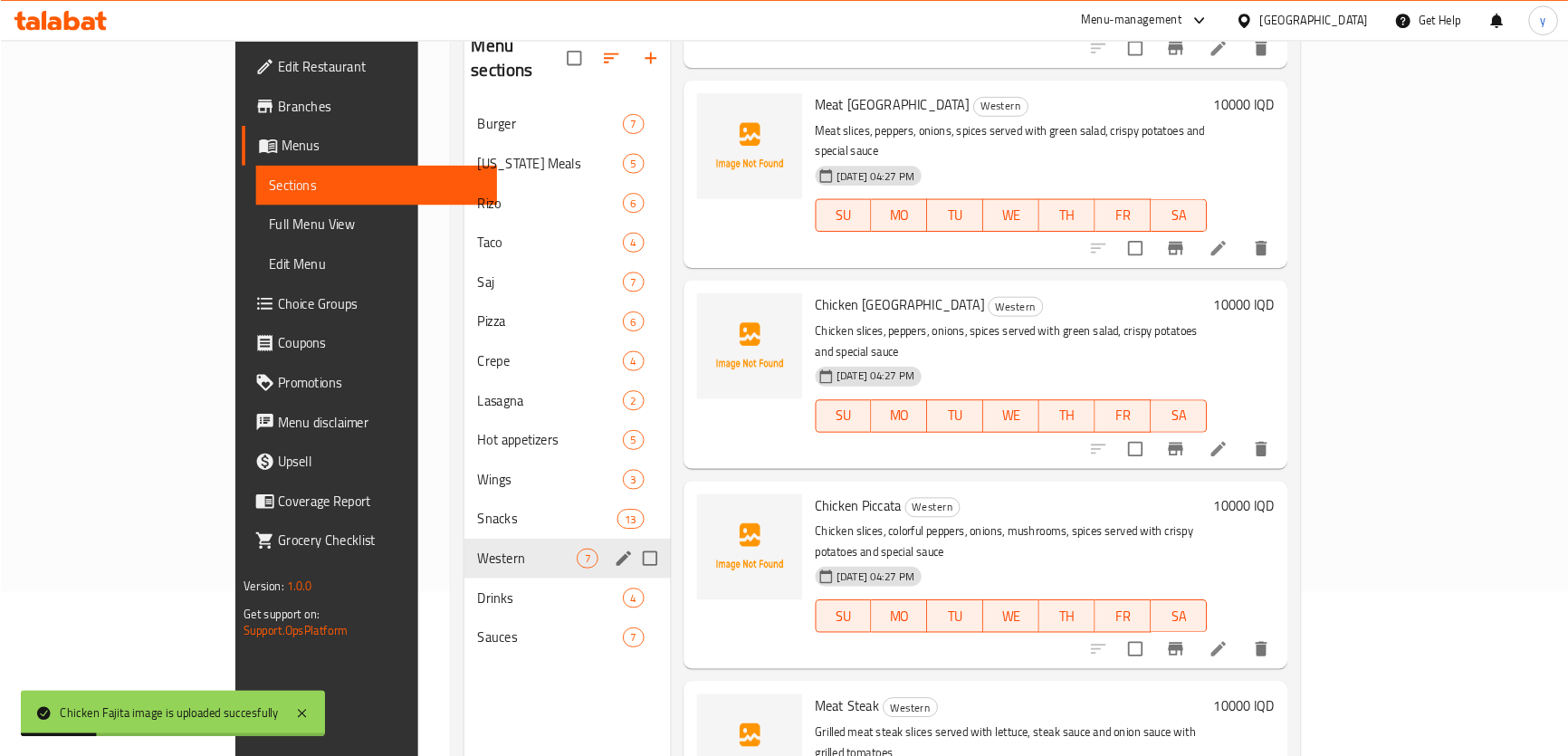
scroll to position [362, 0]
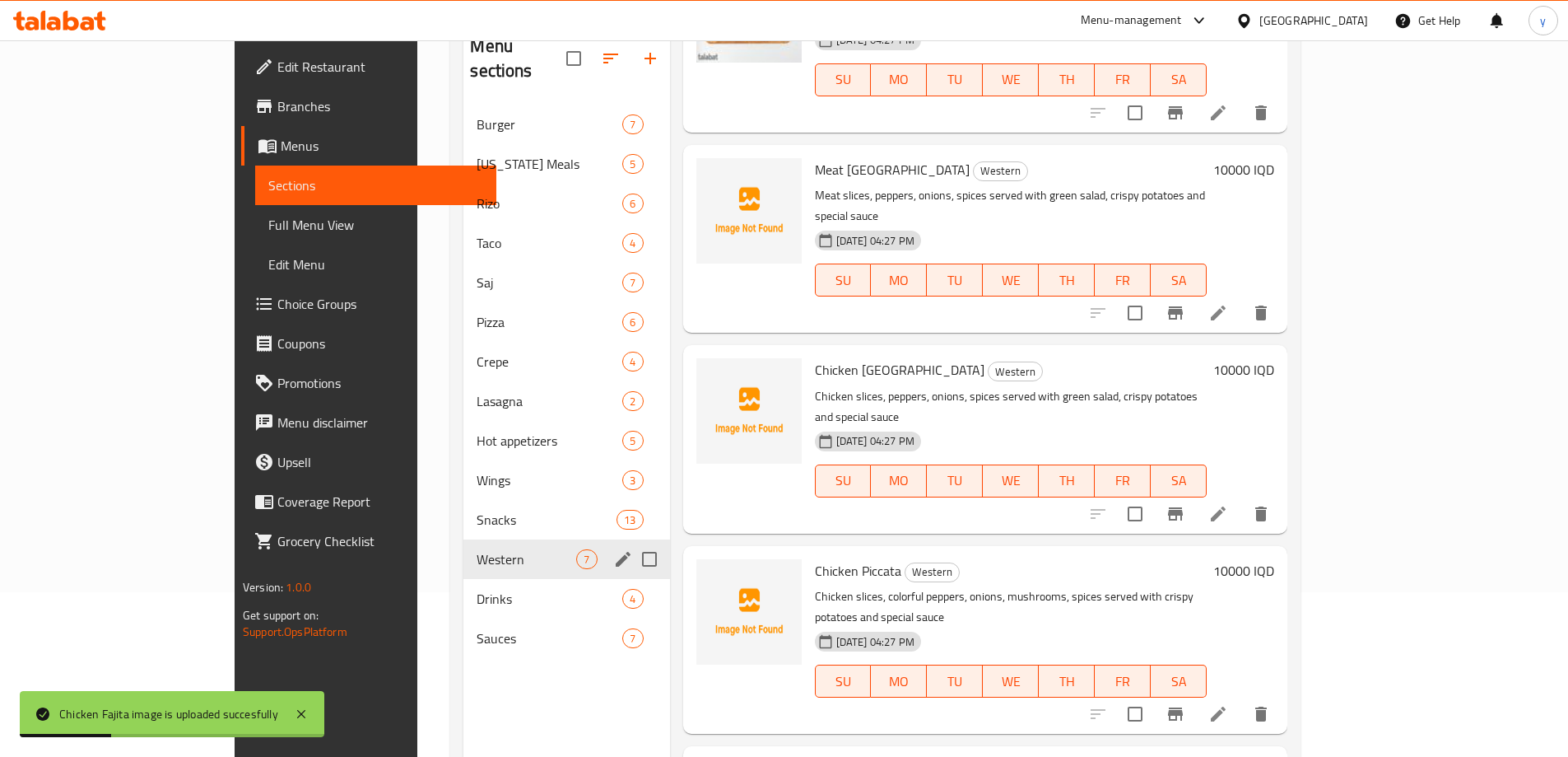
click at [848, 352] on div "Chicken Philadelphia Western Chicken slices, peppers, onions, spices served wit…" at bounding box center [1010, 438] width 405 height 174
click at [847, 357] on span "Chicken [GEOGRAPHIC_DATA]" at bounding box center [899, 369] width 169 height 24
copy h6 "[GEOGRAPHIC_DATA]"
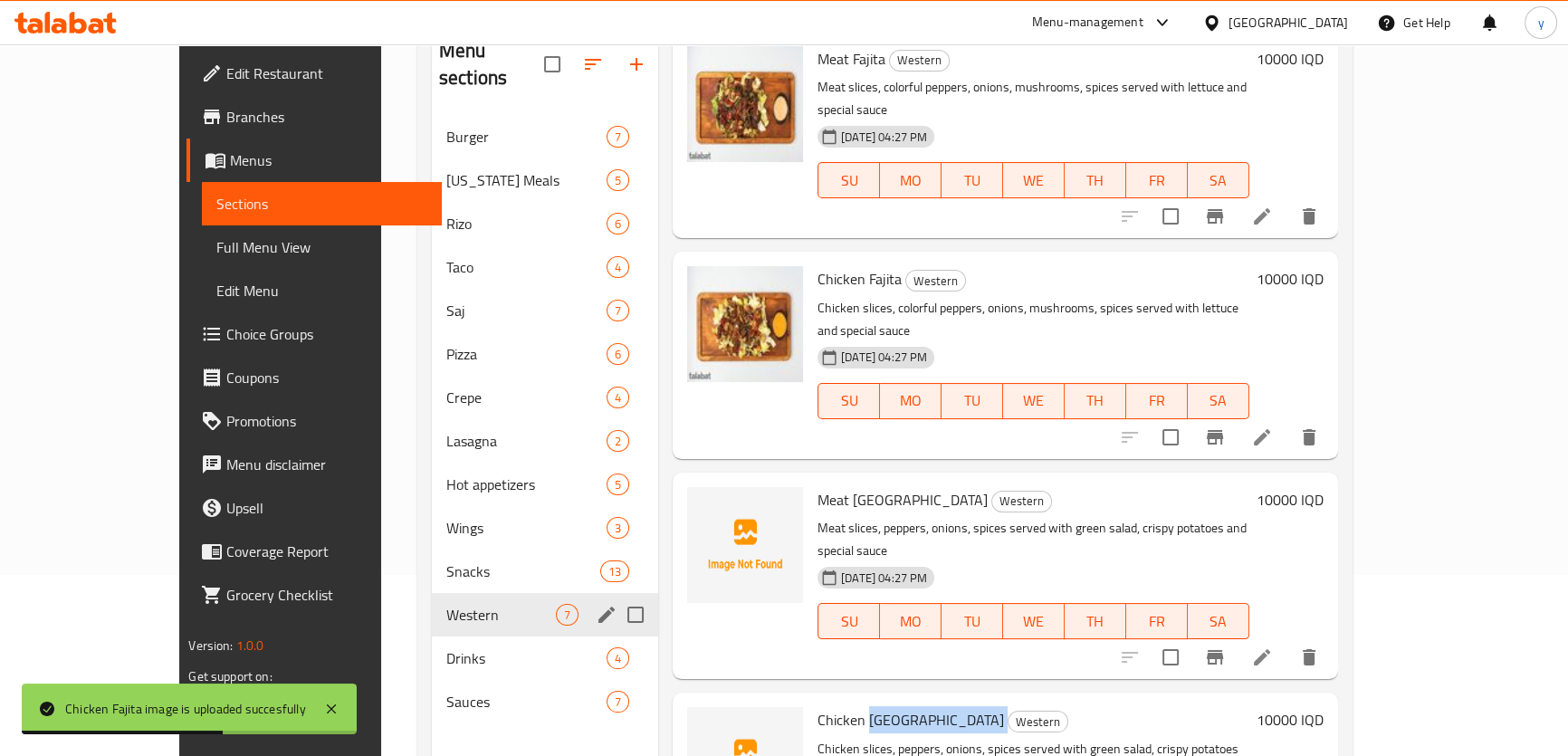
scroll to position [0, 0]
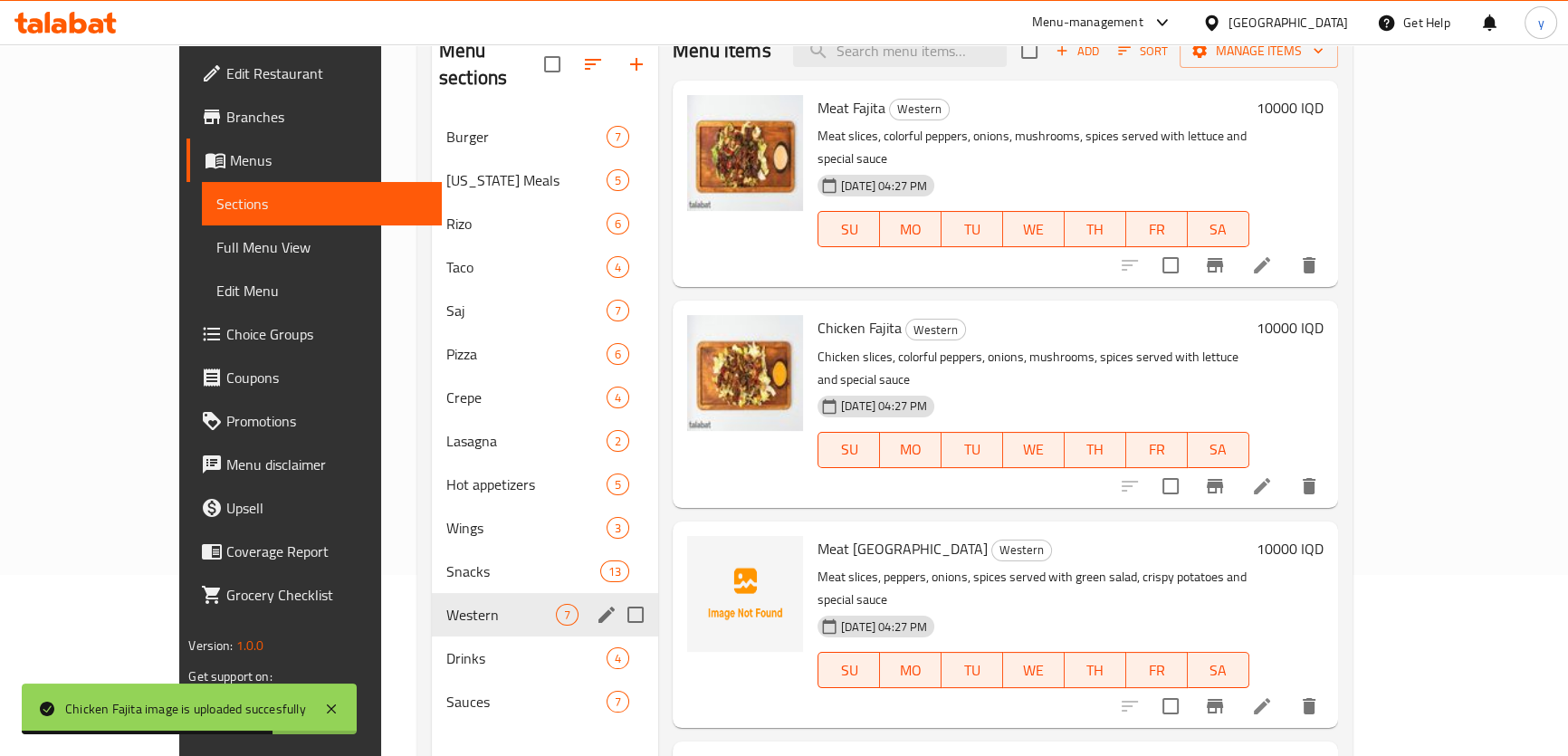
click at [954, 37] on div "Menu-management [GEOGRAPHIC_DATA] Get Help y" at bounding box center [784, 22] width 1568 height 44
click at [955, 53] on input "search" at bounding box center [900, 51] width 214 height 32
paste input "[GEOGRAPHIC_DATA]"
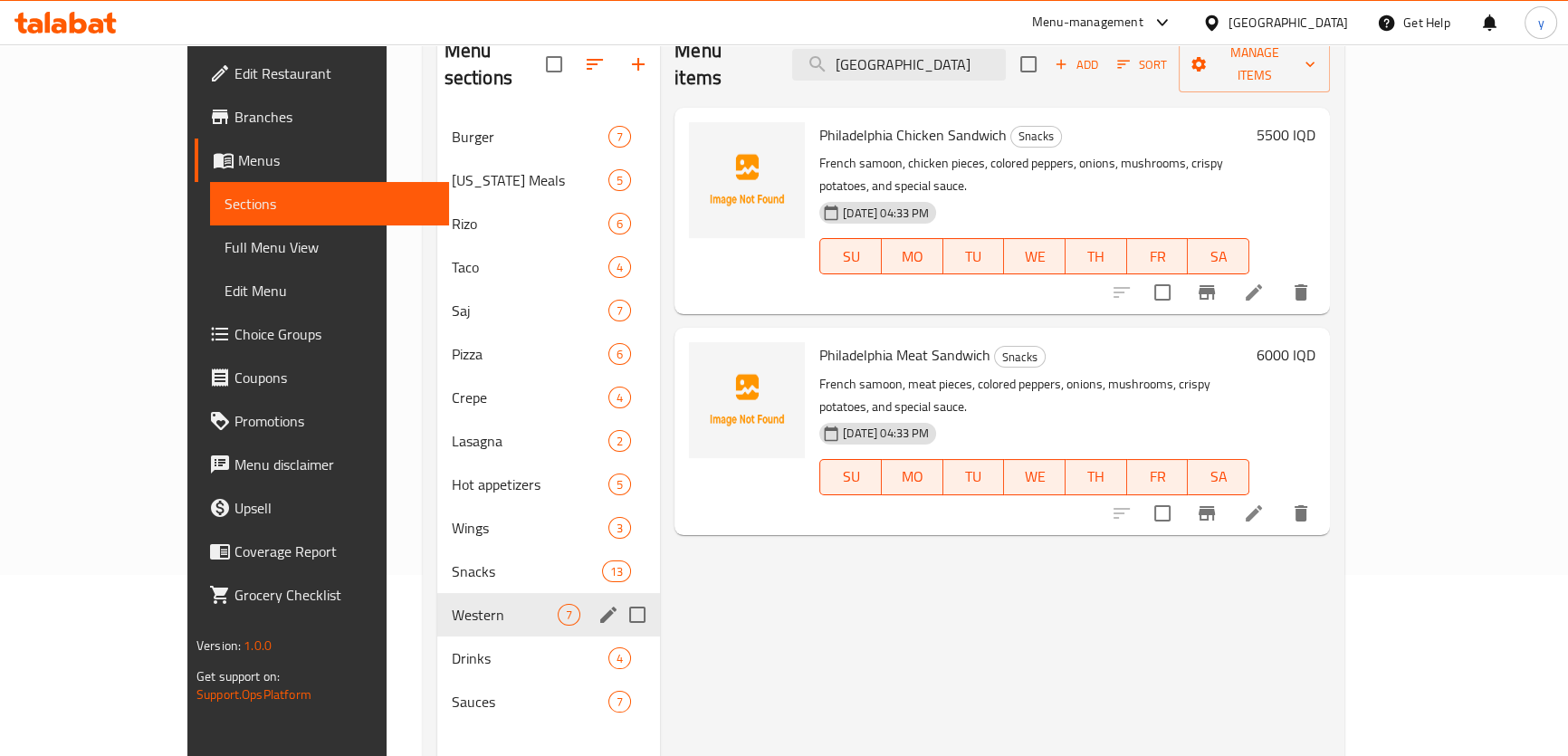
type input "[GEOGRAPHIC_DATA]"
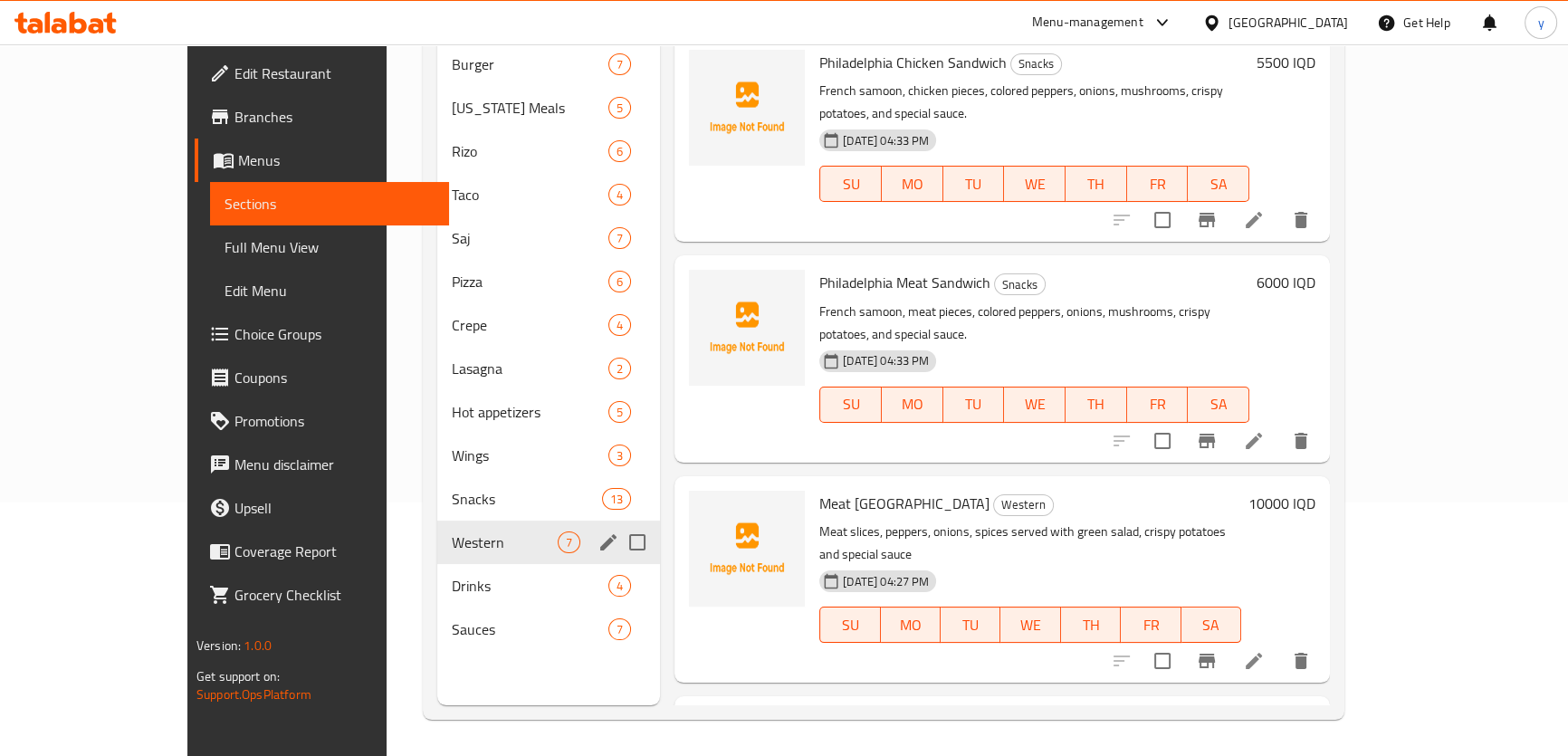
scroll to position [90, 0]
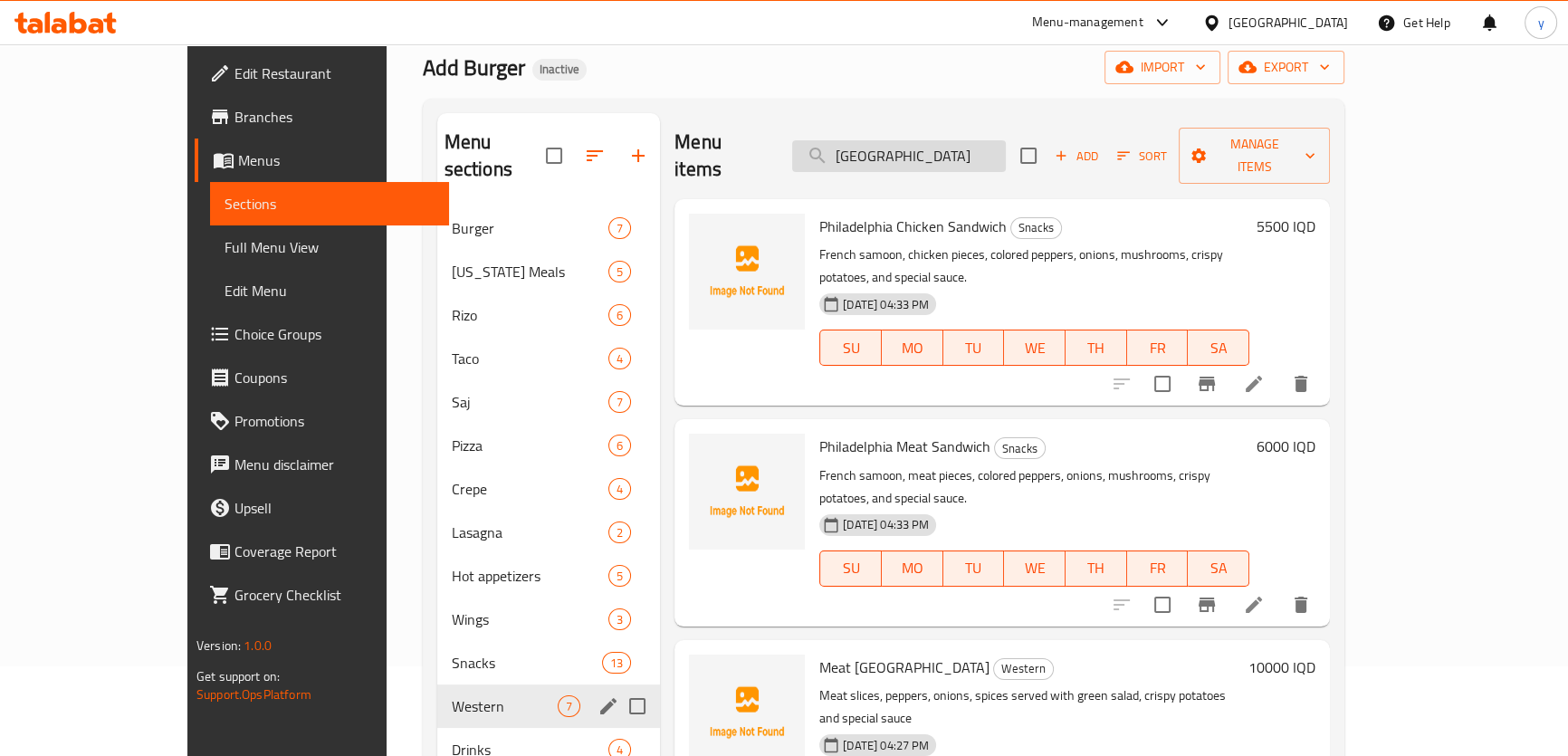
click at [929, 145] on input "[GEOGRAPHIC_DATA]" at bounding box center [899, 156] width 214 height 32
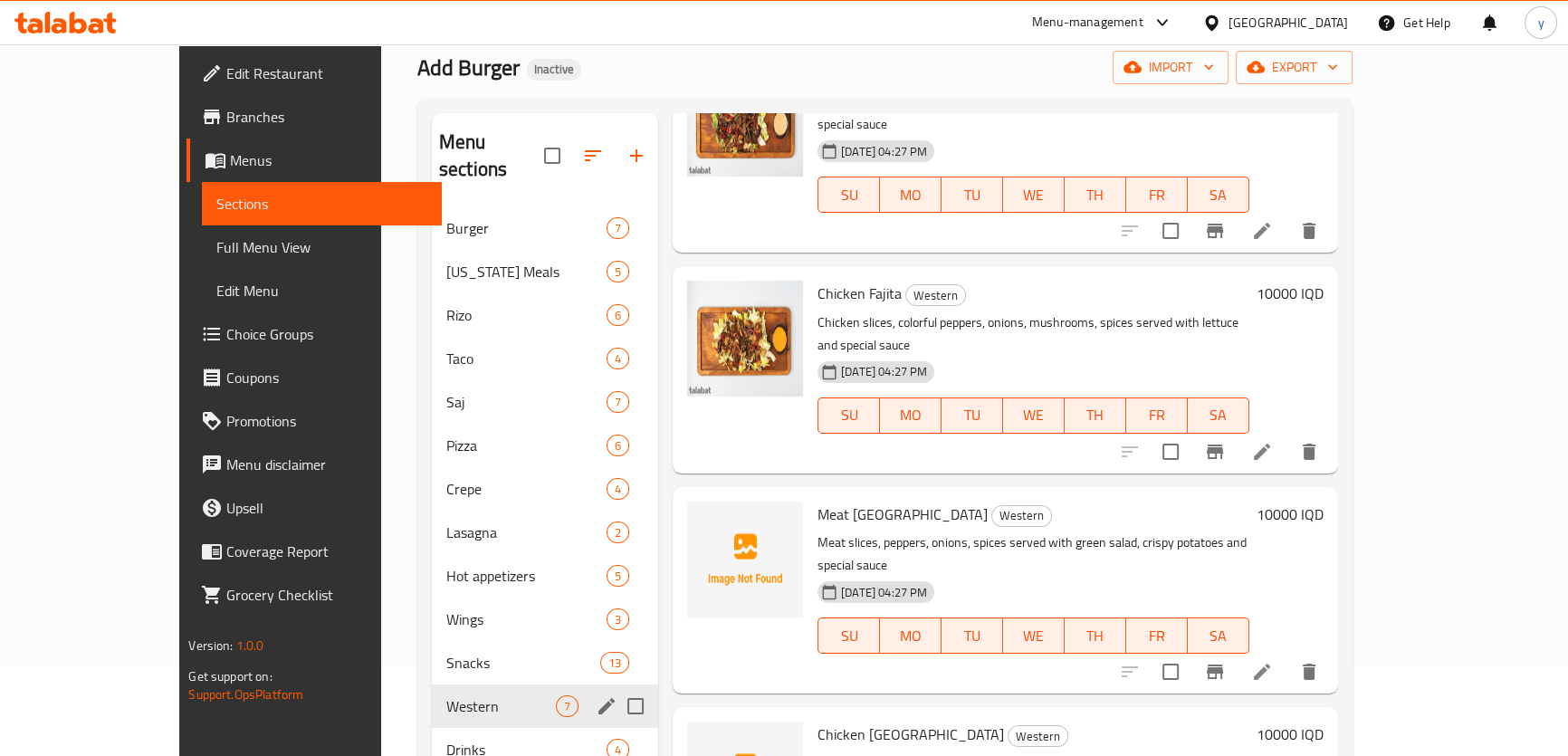
scroll to position [164, 0]
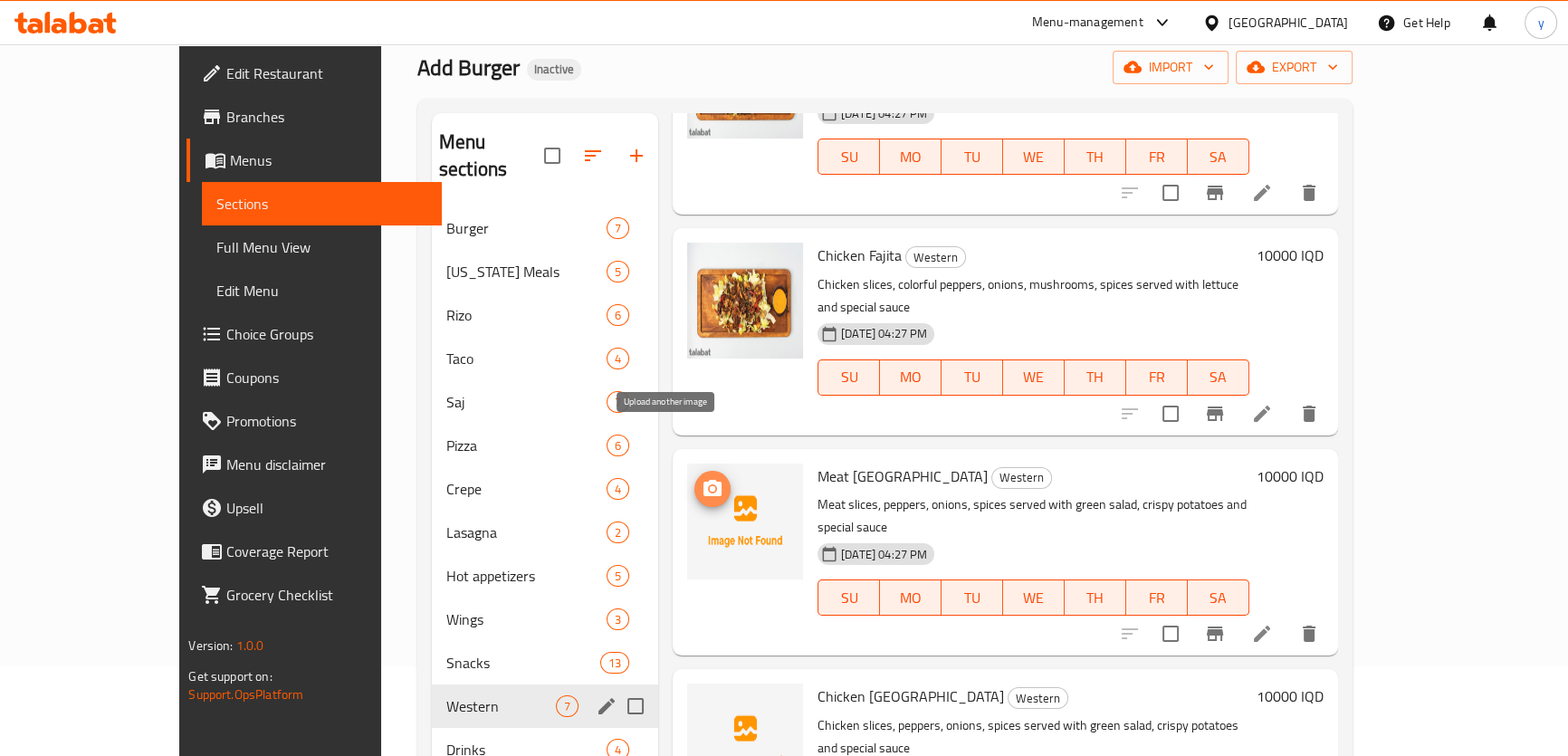
click at [703, 480] on icon "upload picture" at bounding box center [713, 488] width 19 height 17
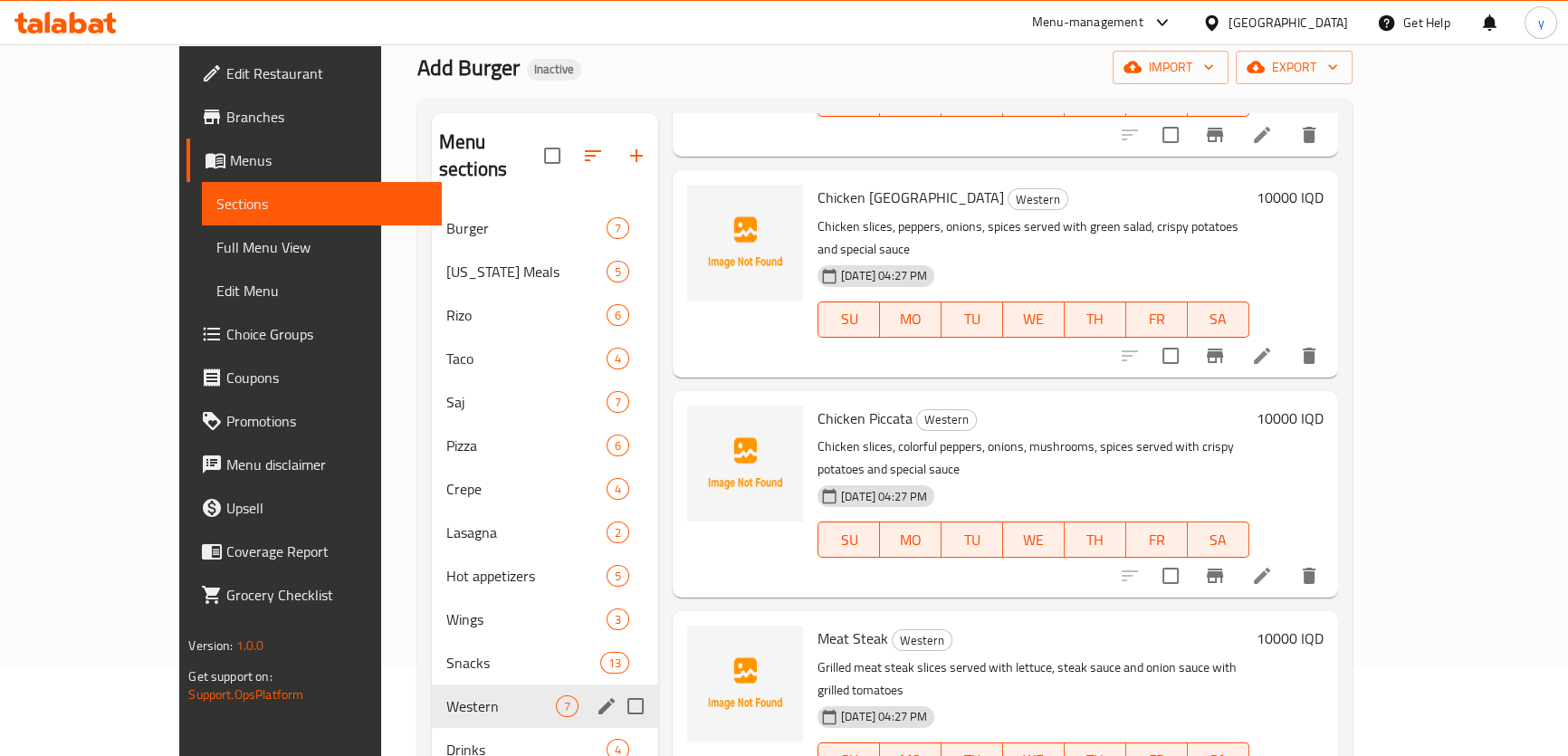
scroll to position [673, 0]
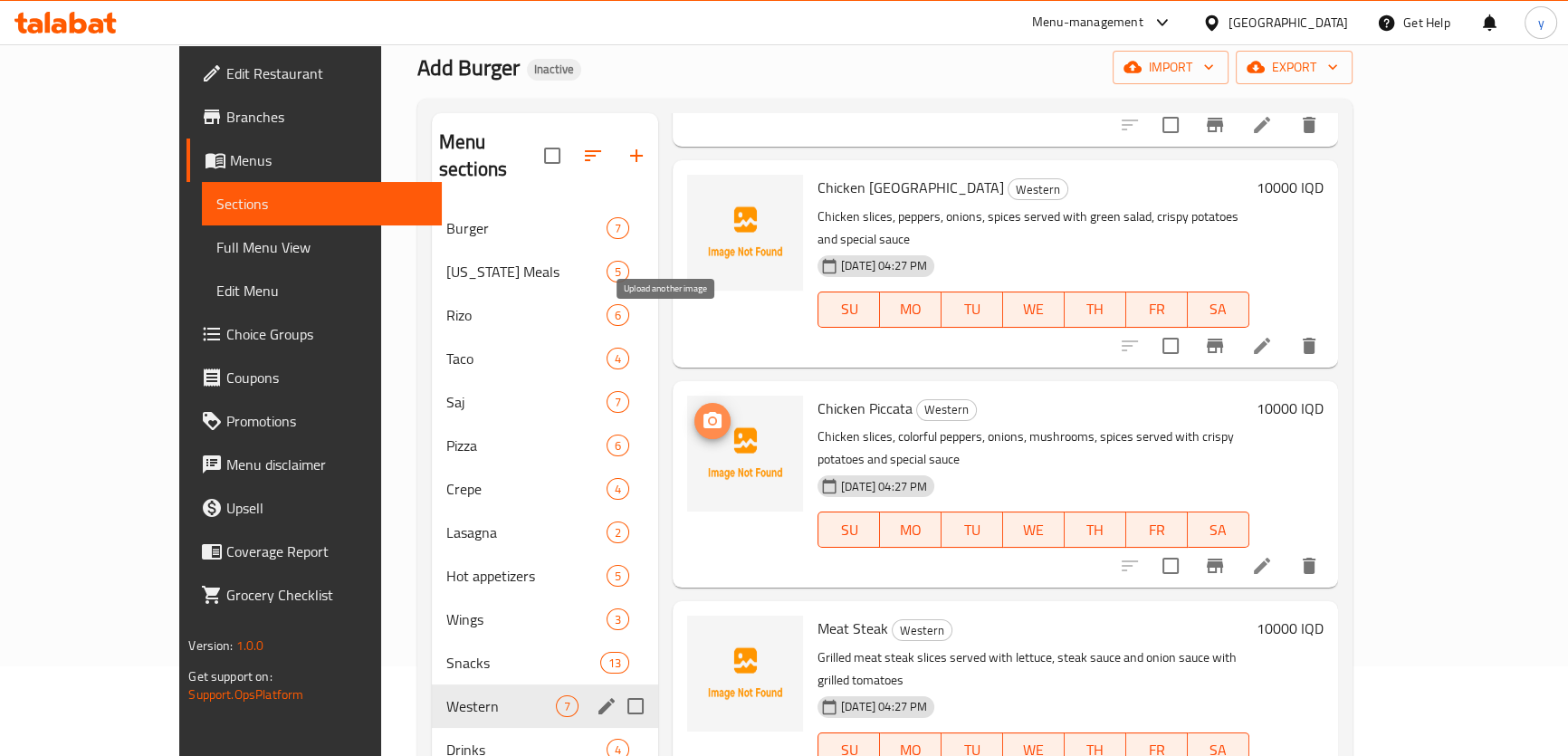
click at [702, 410] on icon "upload picture" at bounding box center [712, 421] width 21 height 21
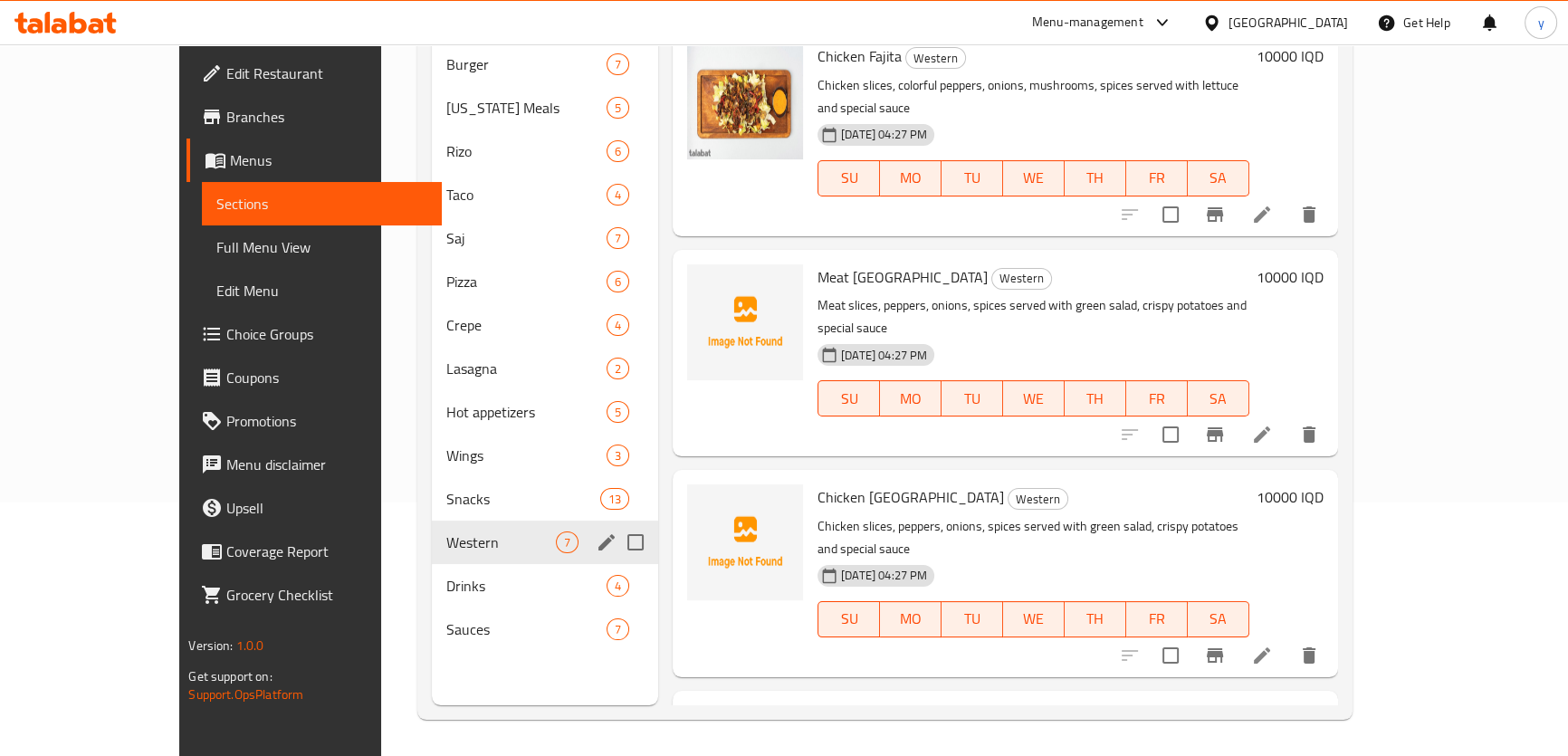
scroll to position [329, 0]
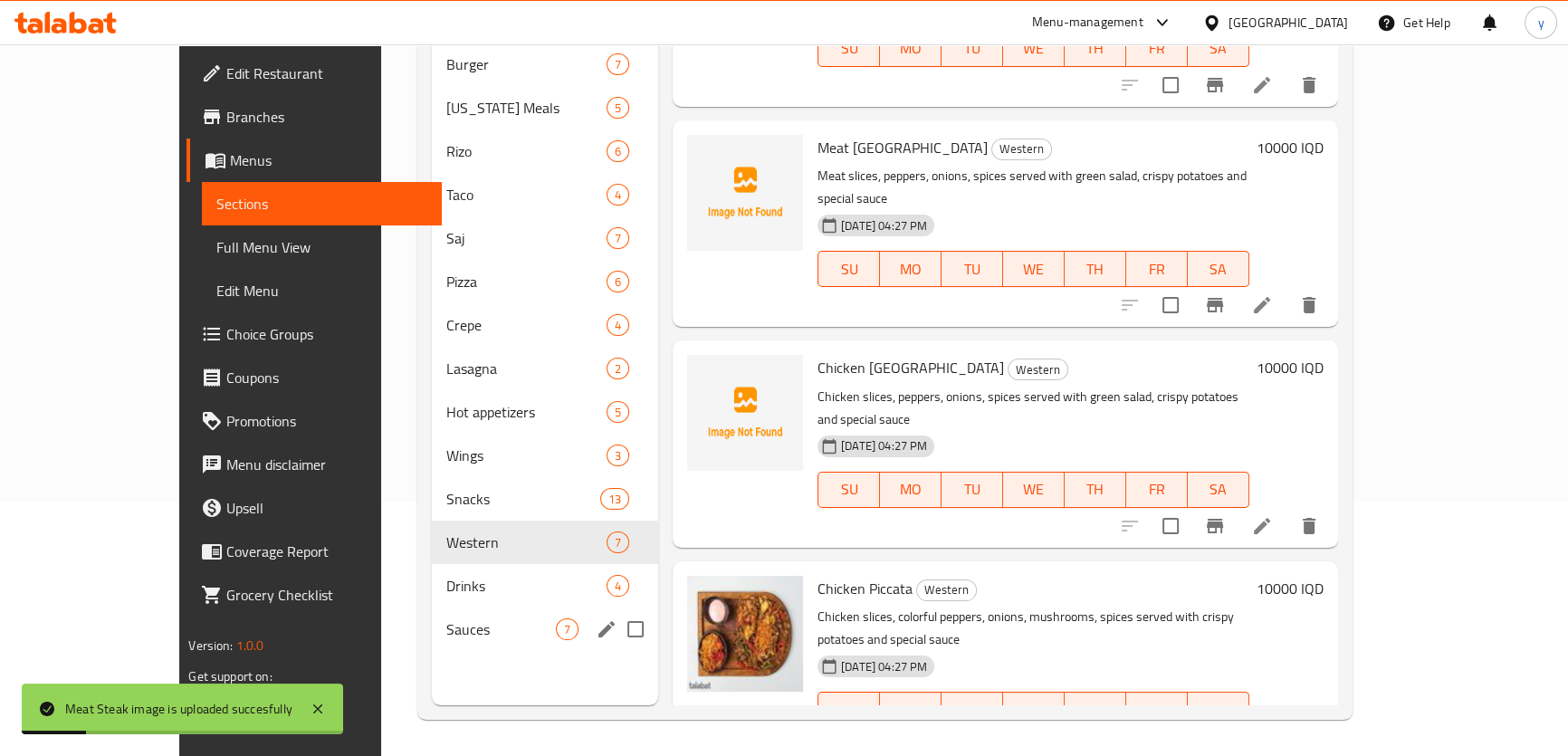
click at [447, 618] on span "Sauces" at bounding box center [501, 628] width 109 height 21
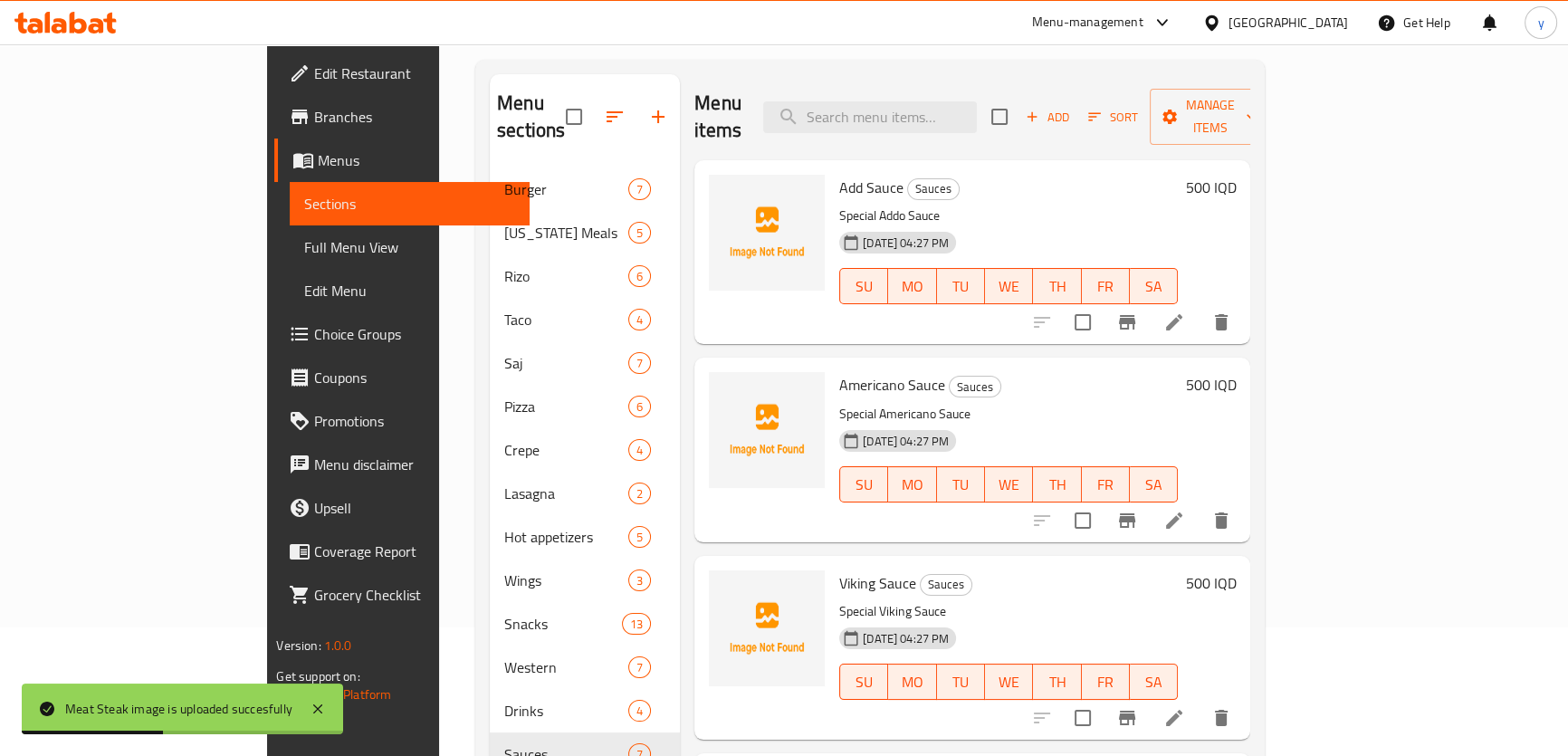
scroll to position [90, 0]
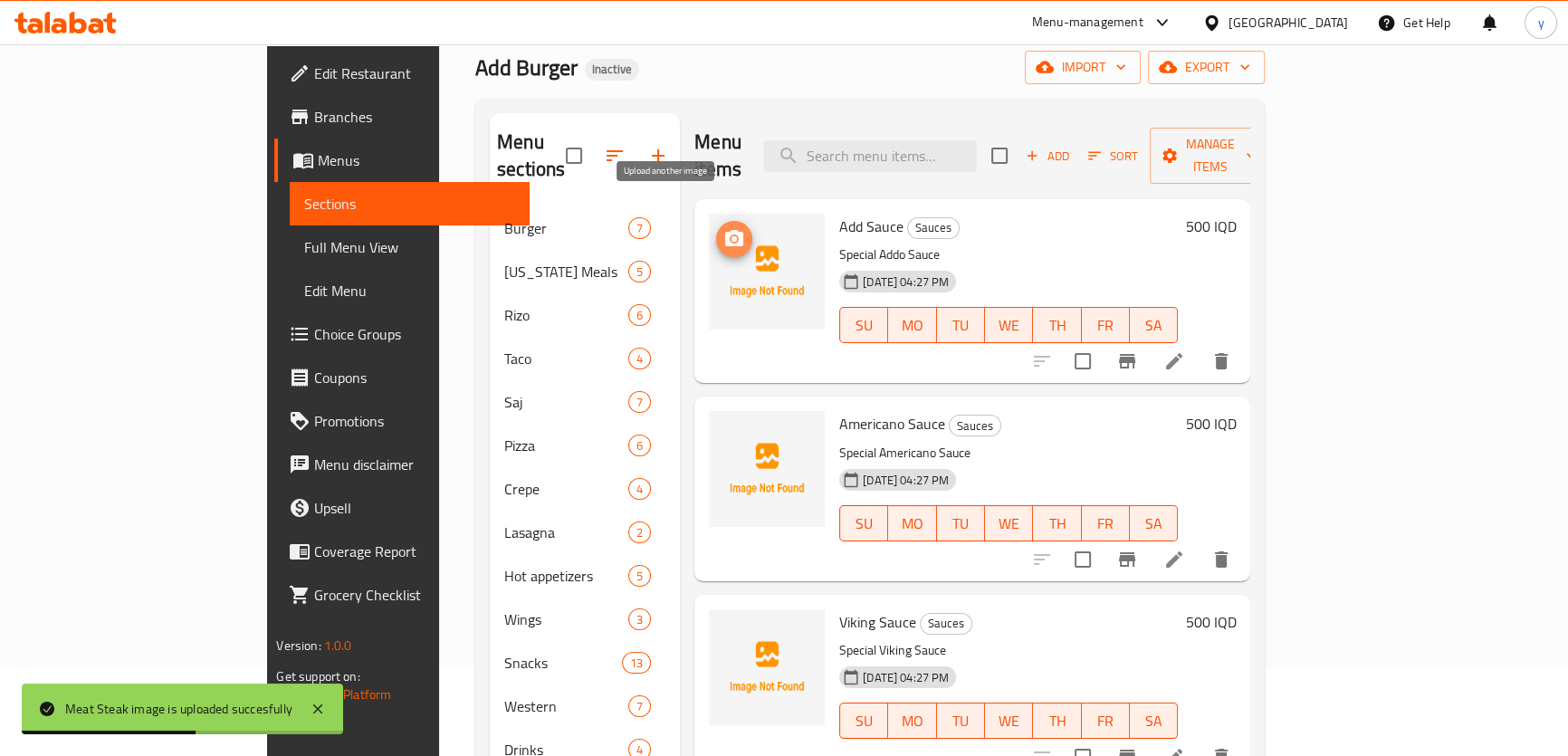
click at [716, 220] on button "upload picture" at bounding box center [734, 238] width 36 height 36
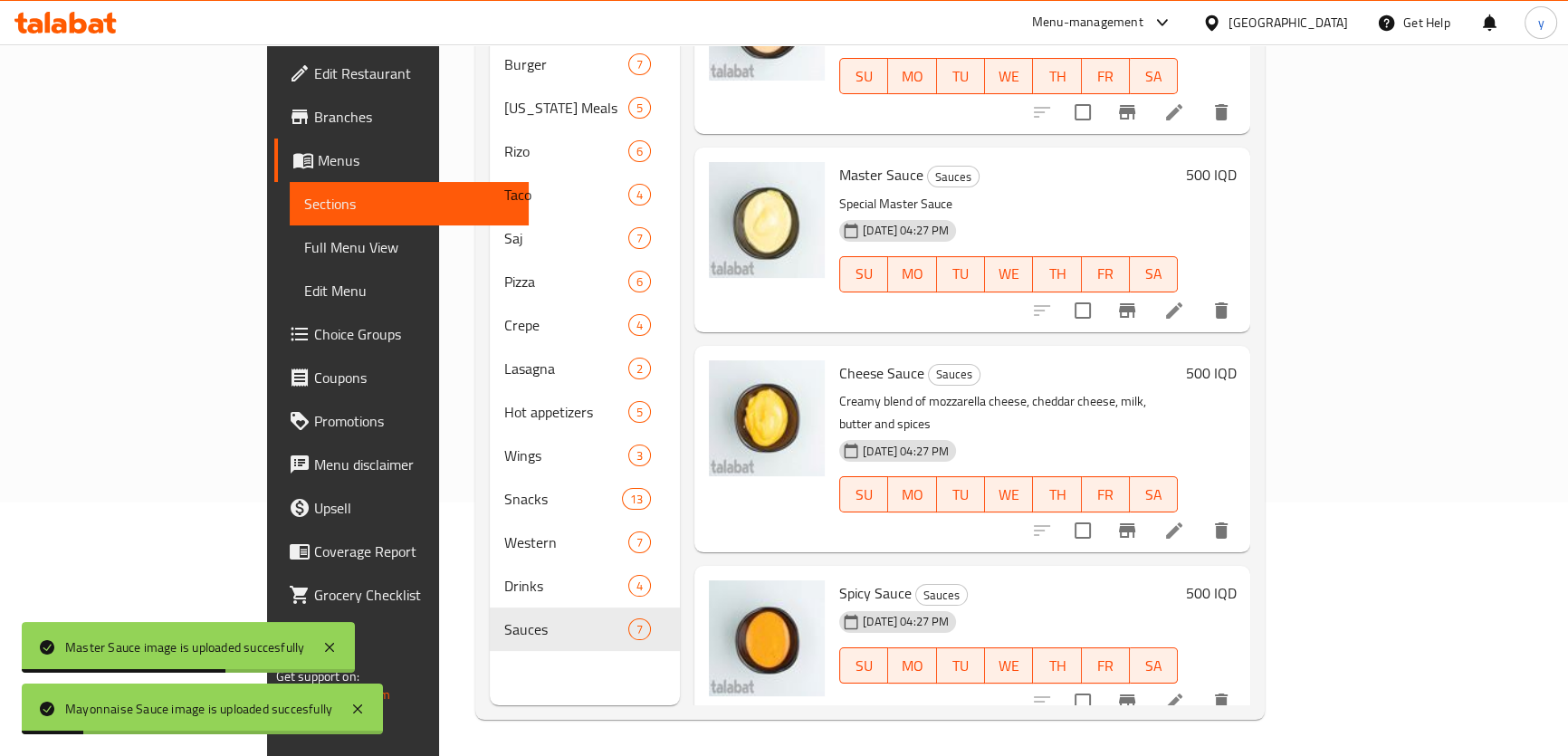
scroll to position [646, 0]
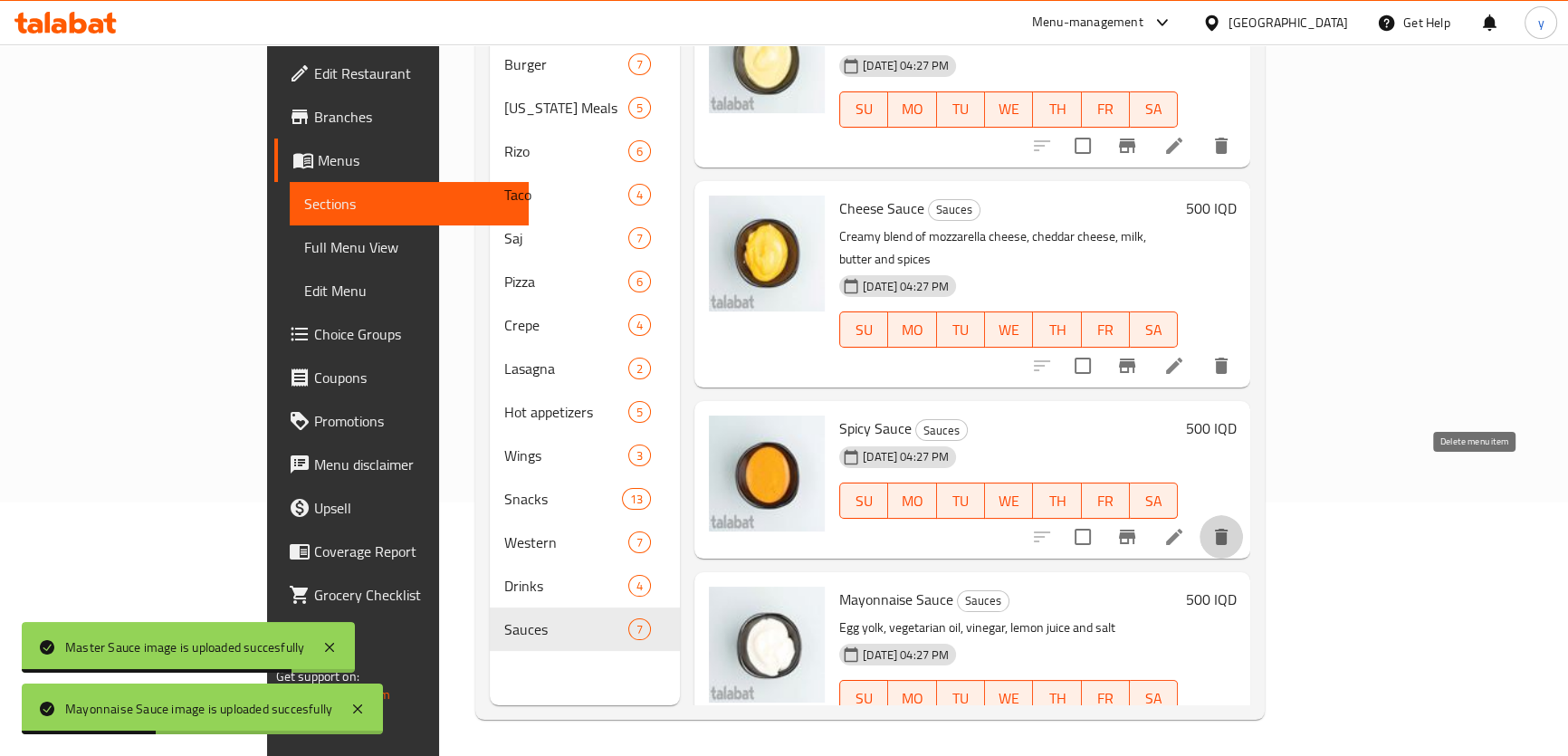
click at [1244, 515] on button "delete" at bounding box center [1221, 536] width 44 height 44
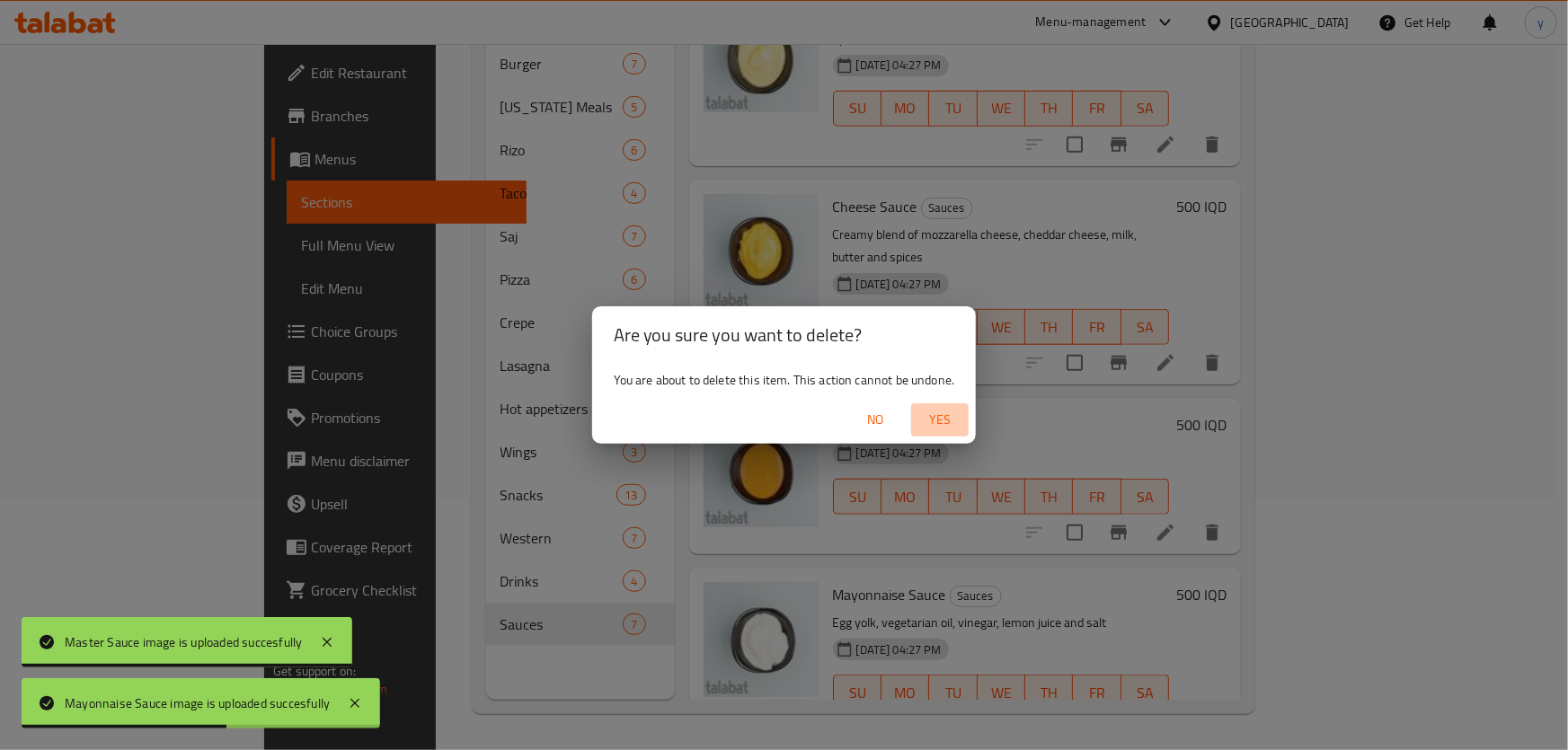
click at [946, 420] on span "Yes" at bounding box center [940, 420] width 43 height 22
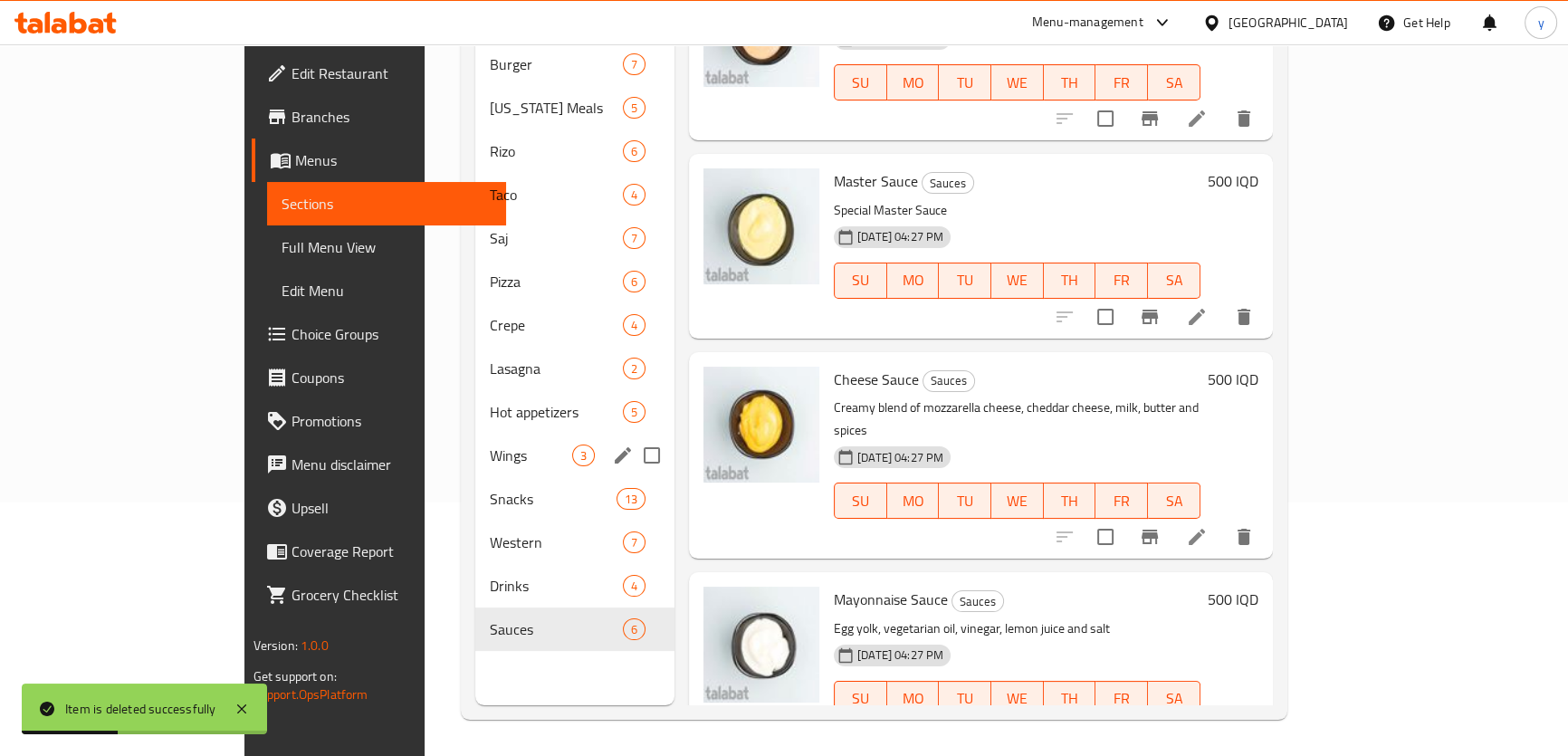
scroll to position [254, 0]
click at [475, 530] on div "Western 7" at bounding box center [575, 542] width 199 height 44
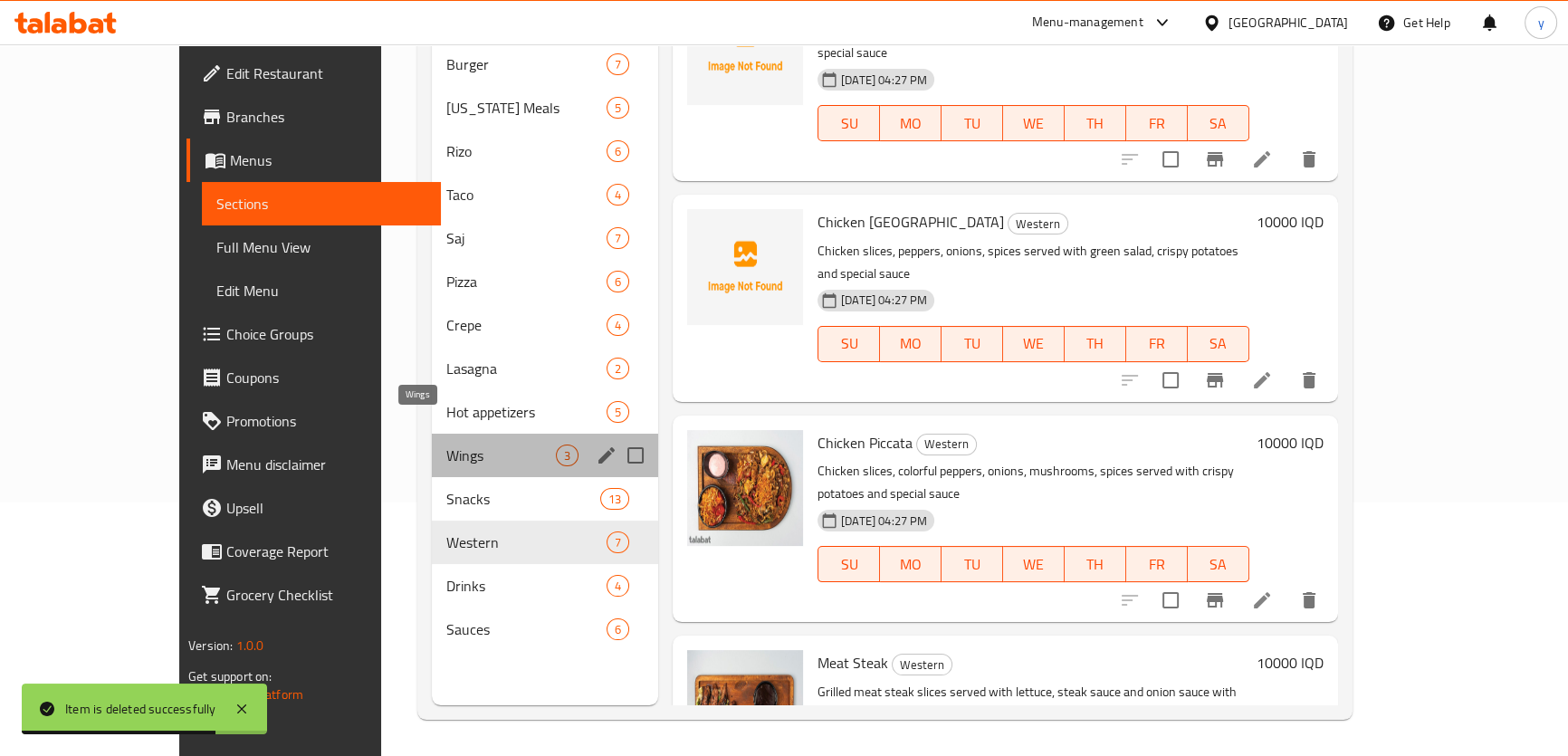
click at [447, 445] on span "Wings" at bounding box center [501, 455] width 109 height 21
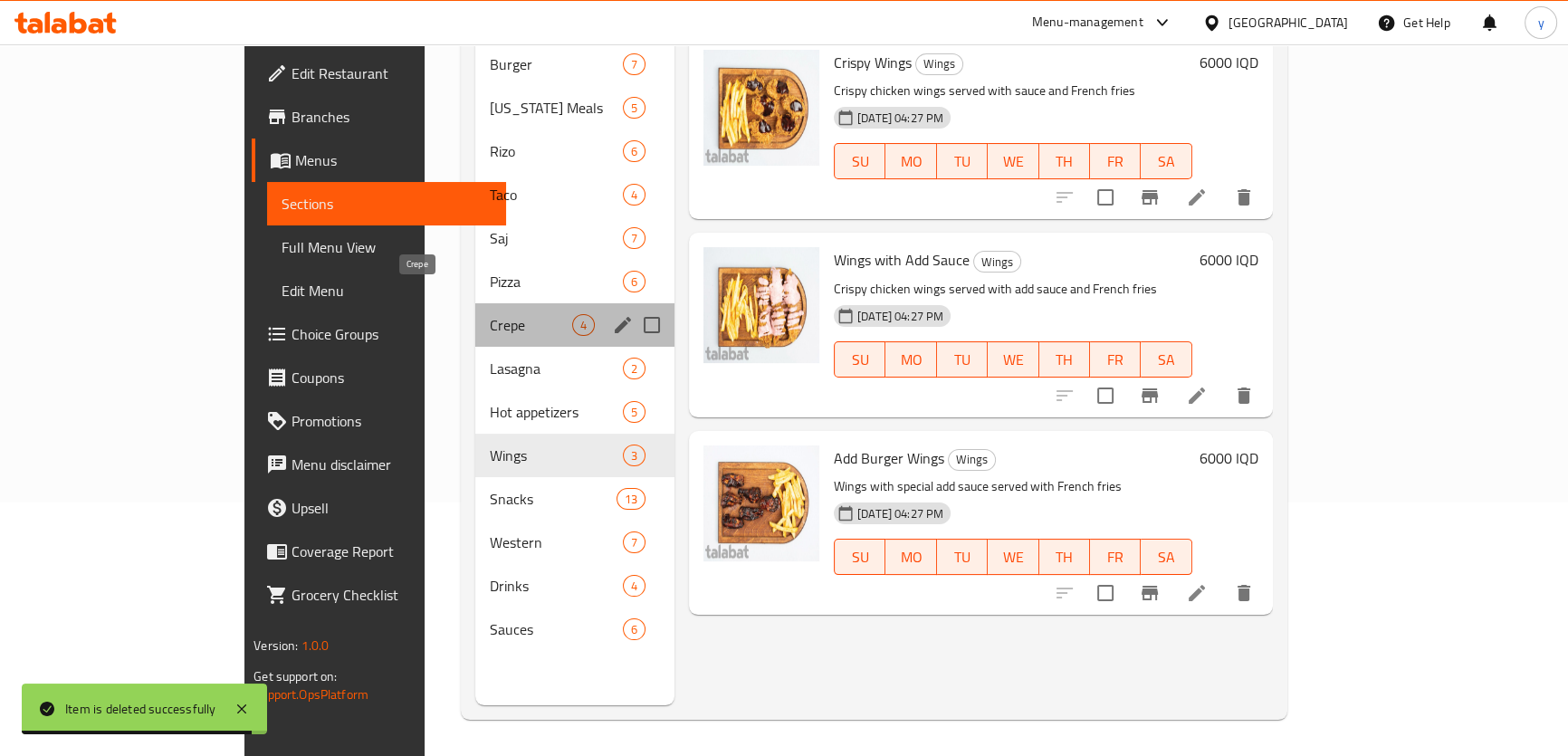
click at [490, 314] on span "Crepe" at bounding box center [531, 324] width 82 height 21
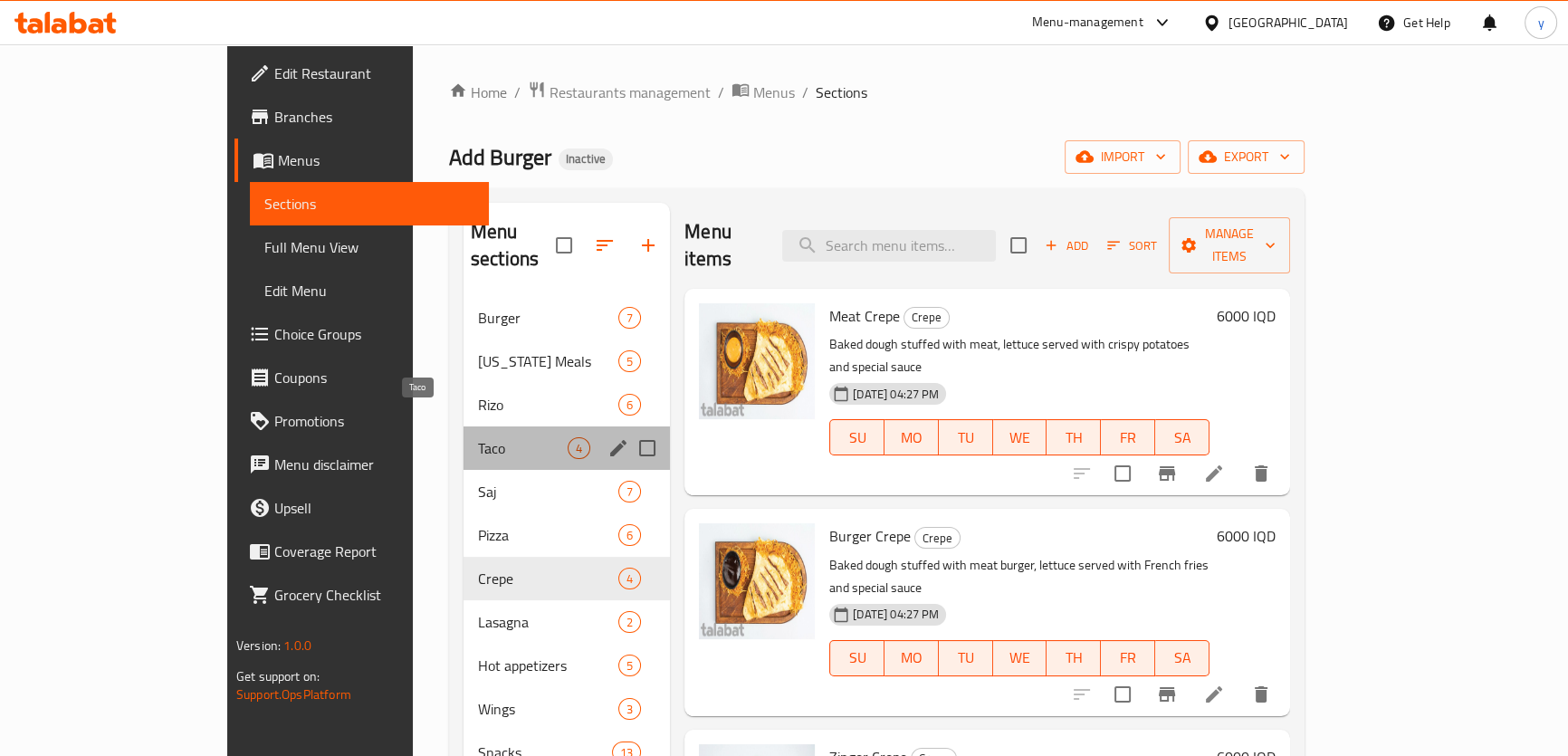
click at [478, 437] on span "Taco" at bounding box center [523, 447] width 90 height 21
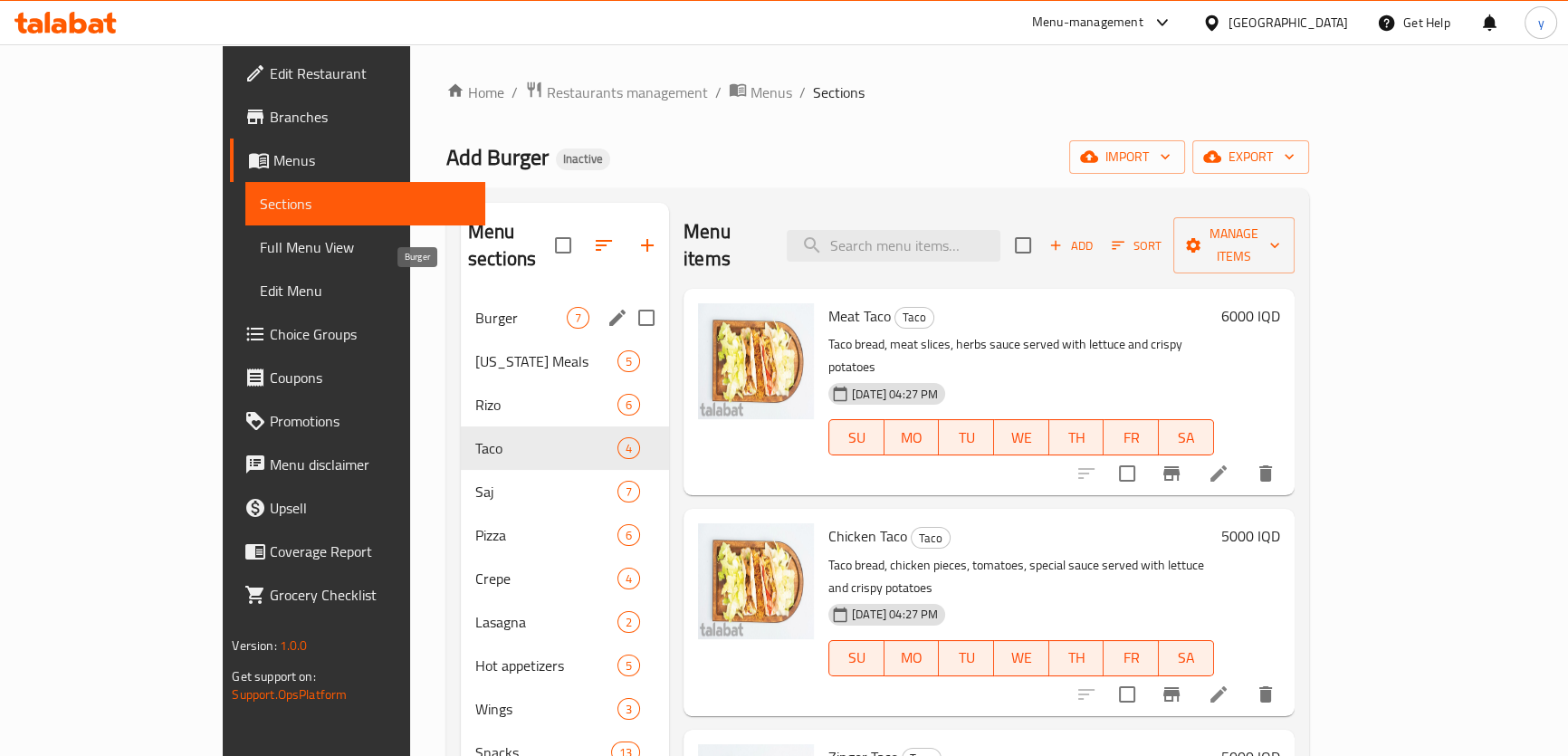
click at [475, 307] on span "Burger" at bounding box center [521, 317] width 92 height 21
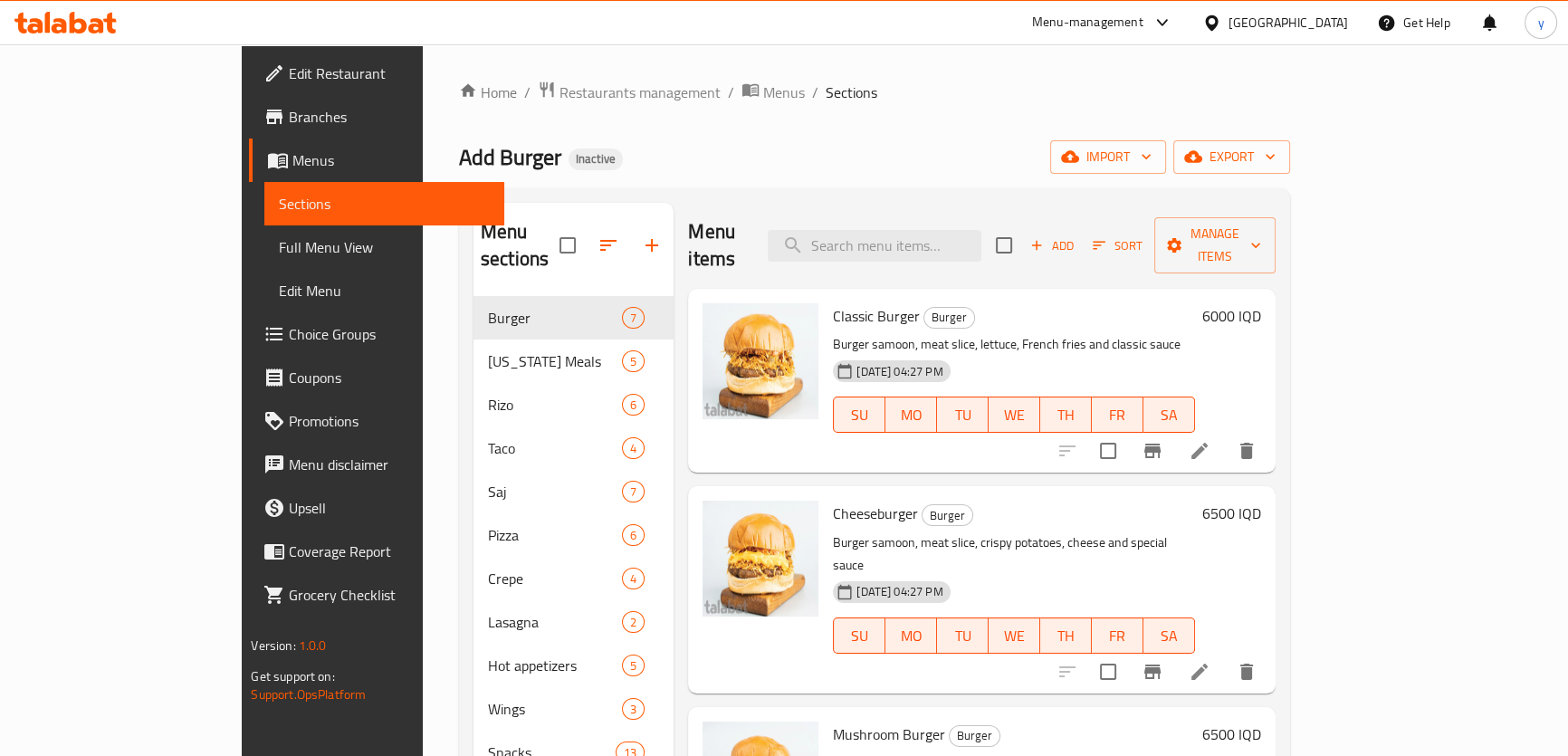
click at [264, 231] on link "Full Menu View" at bounding box center [384, 246] width 239 height 44
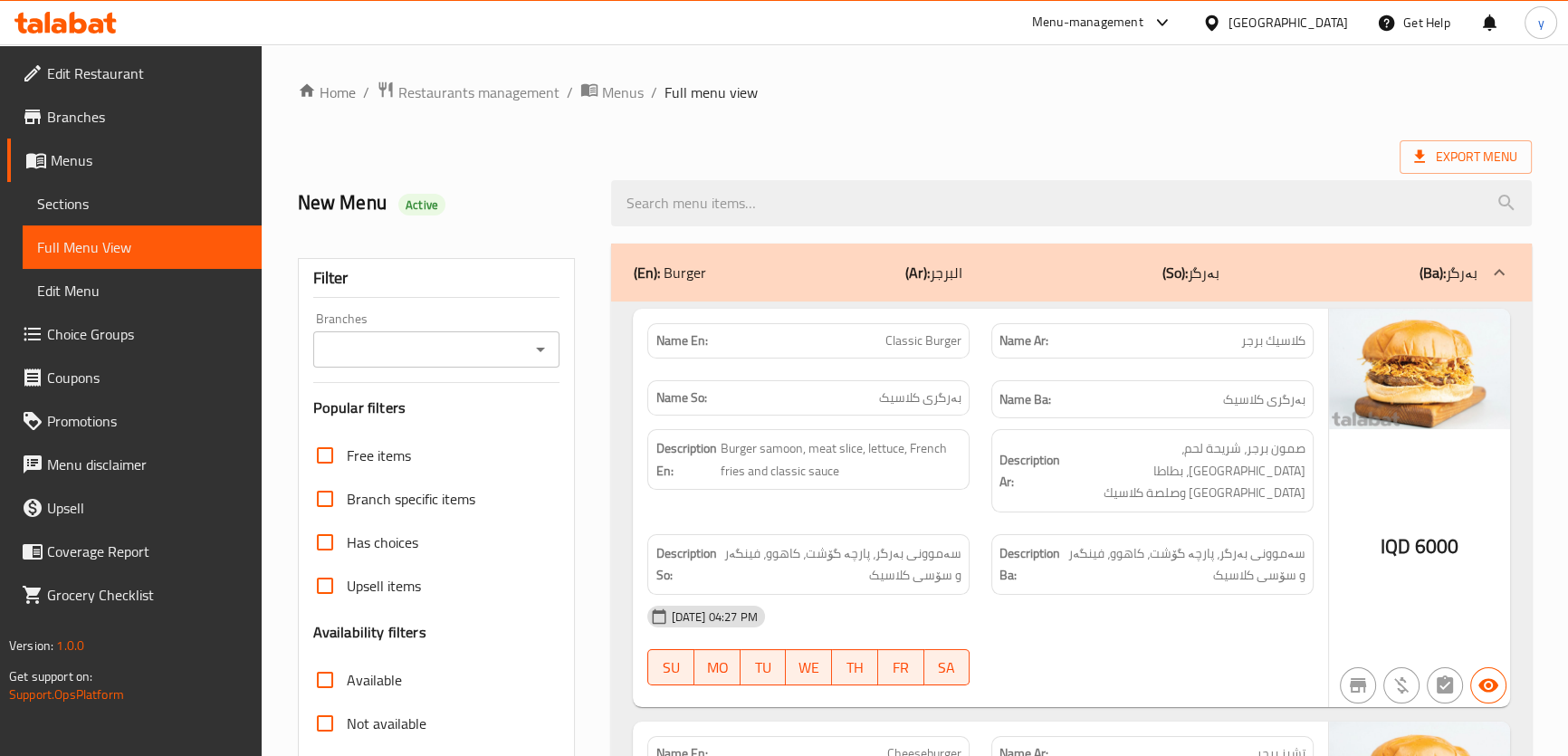
click at [540, 358] on icon "Open" at bounding box center [540, 348] width 21 height 21
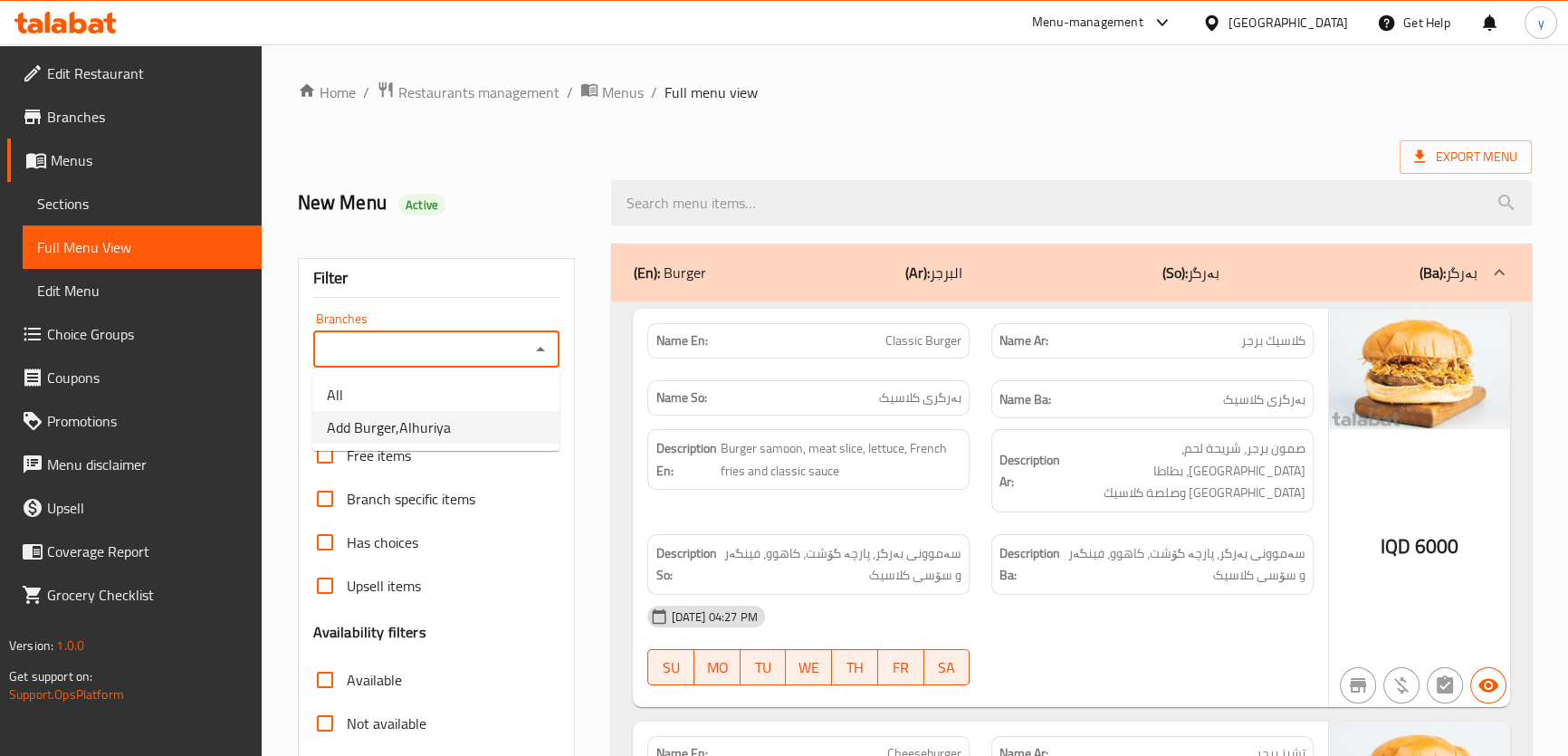
click at [477, 423] on li "Add Burger,Alhuriya" at bounding box center [436, 427] width 247 height 32
type input "Add Burger,Alhuriya"
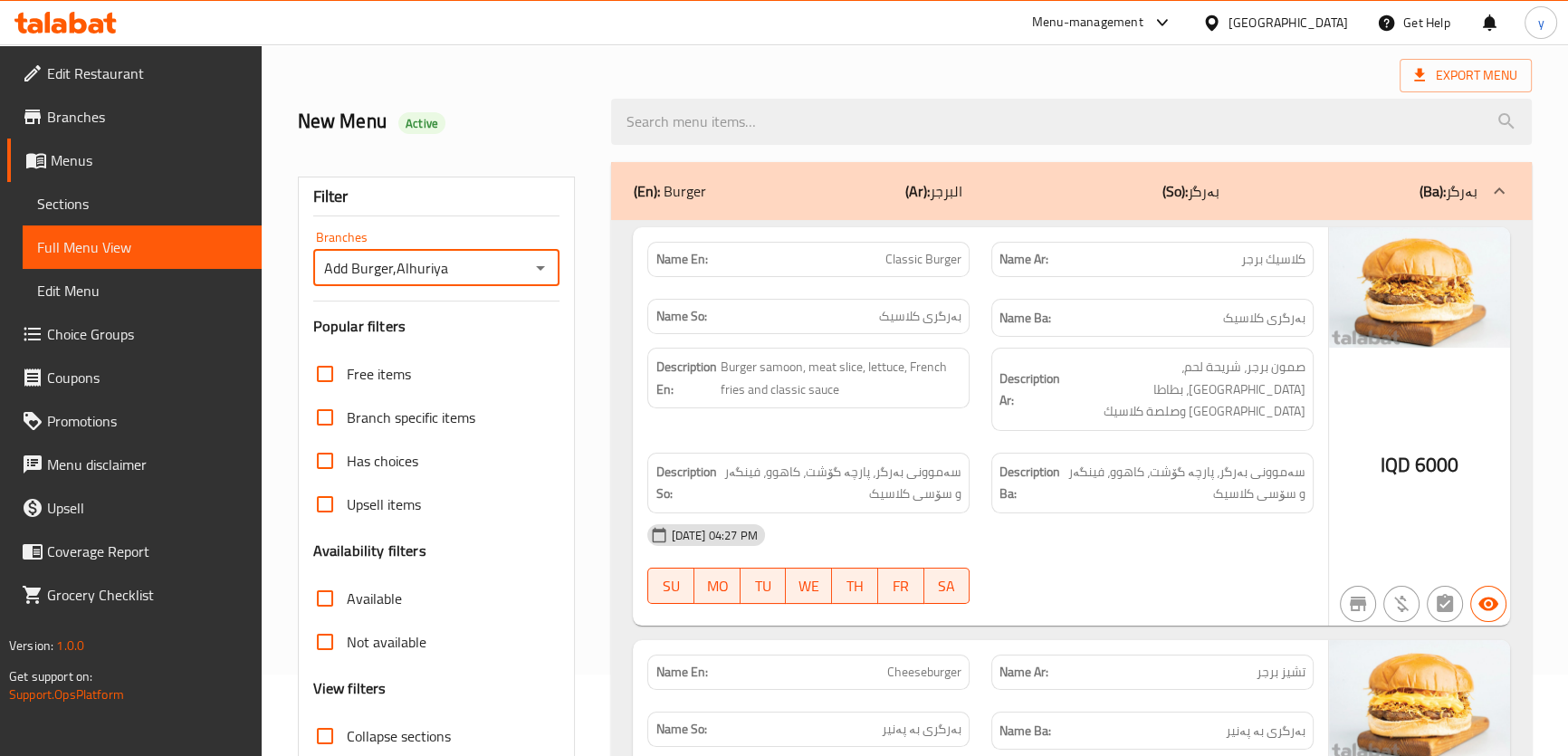
scroll to position [42, 0]
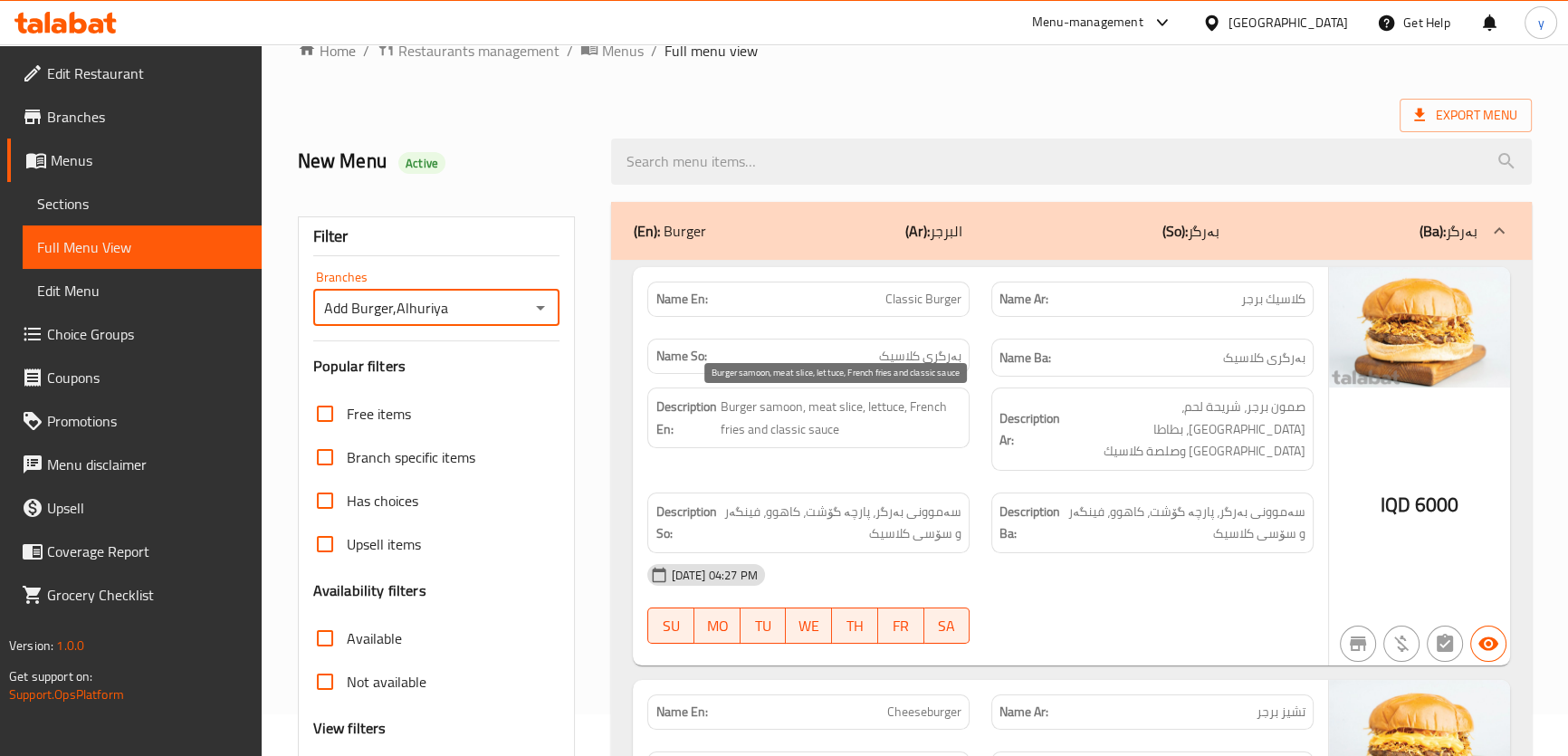
click at [825, 438] on span "Burger samoon, meat slice, lettuce, French fries and classic sauce" at bounding box center [841, 418] width 242 height 44
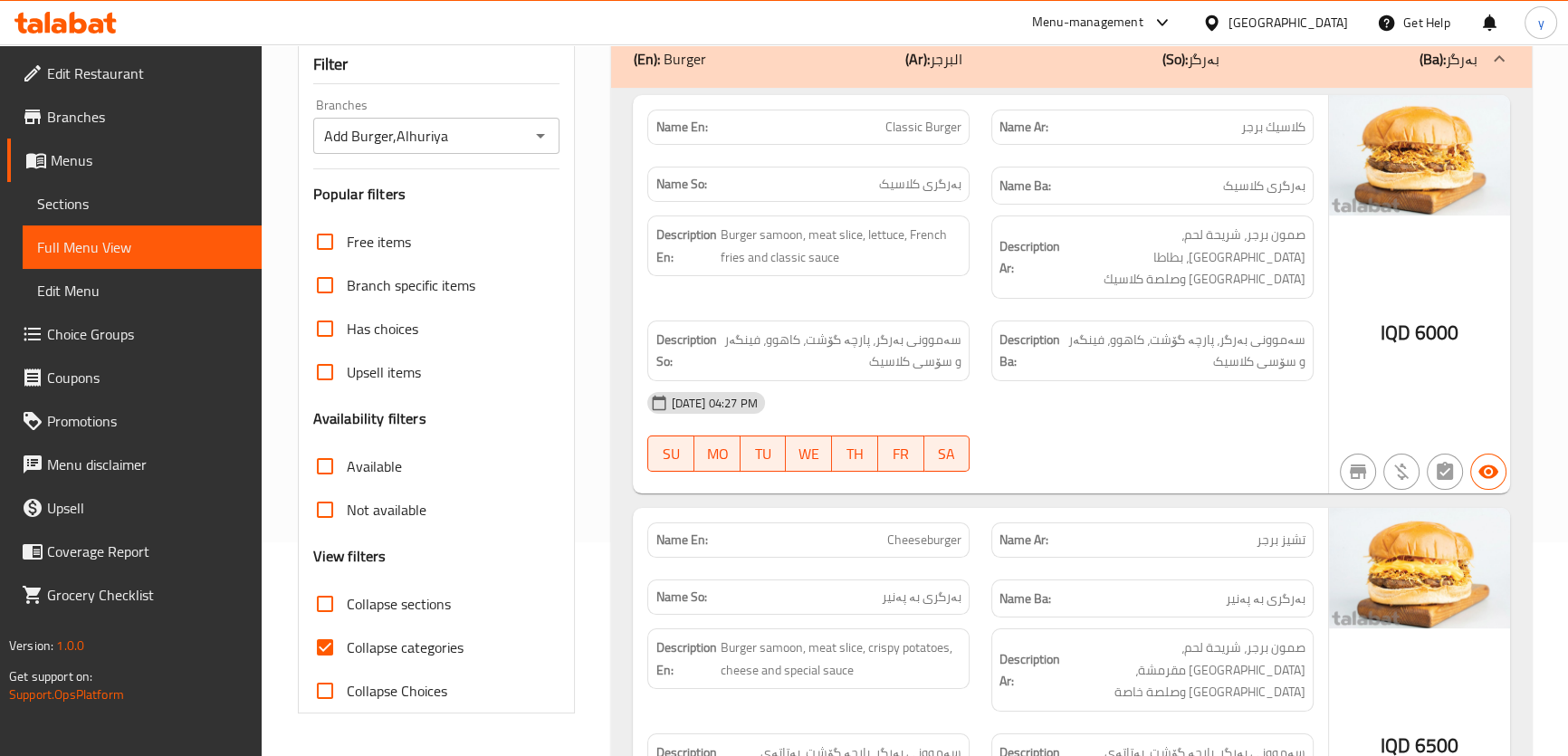
scroll to position [329, 0]
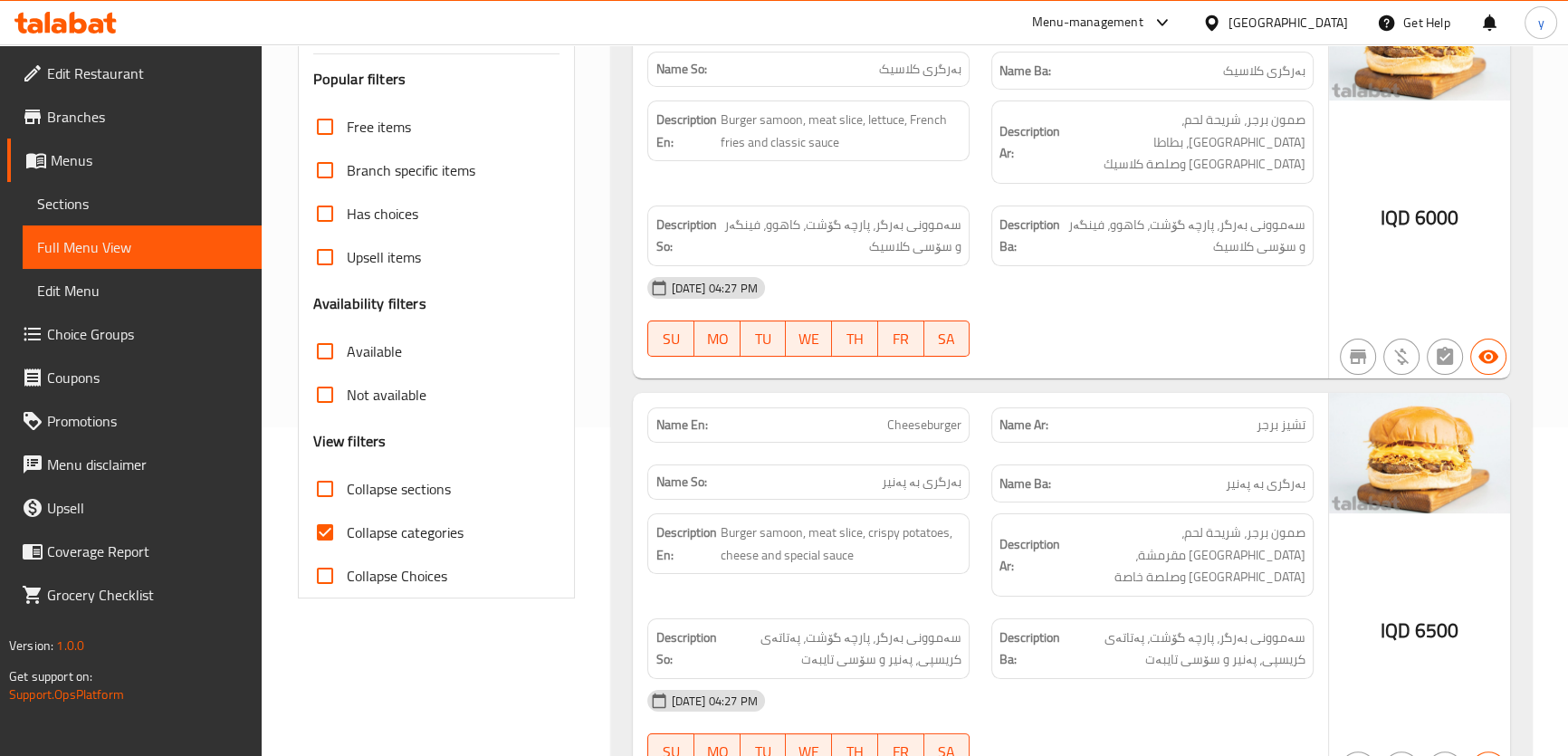
click at [348, 522] on span "Collapse categories" at bounding box center [405, 532] width 117 height 21
click at [347, 520] on input "Collapse categories" at bounding box center [324, 532] width 44 height 44
checkbox input "false"
click at [335, 497] on input "Collapse sections" at bounding box center [324, 488] width 44 height 44
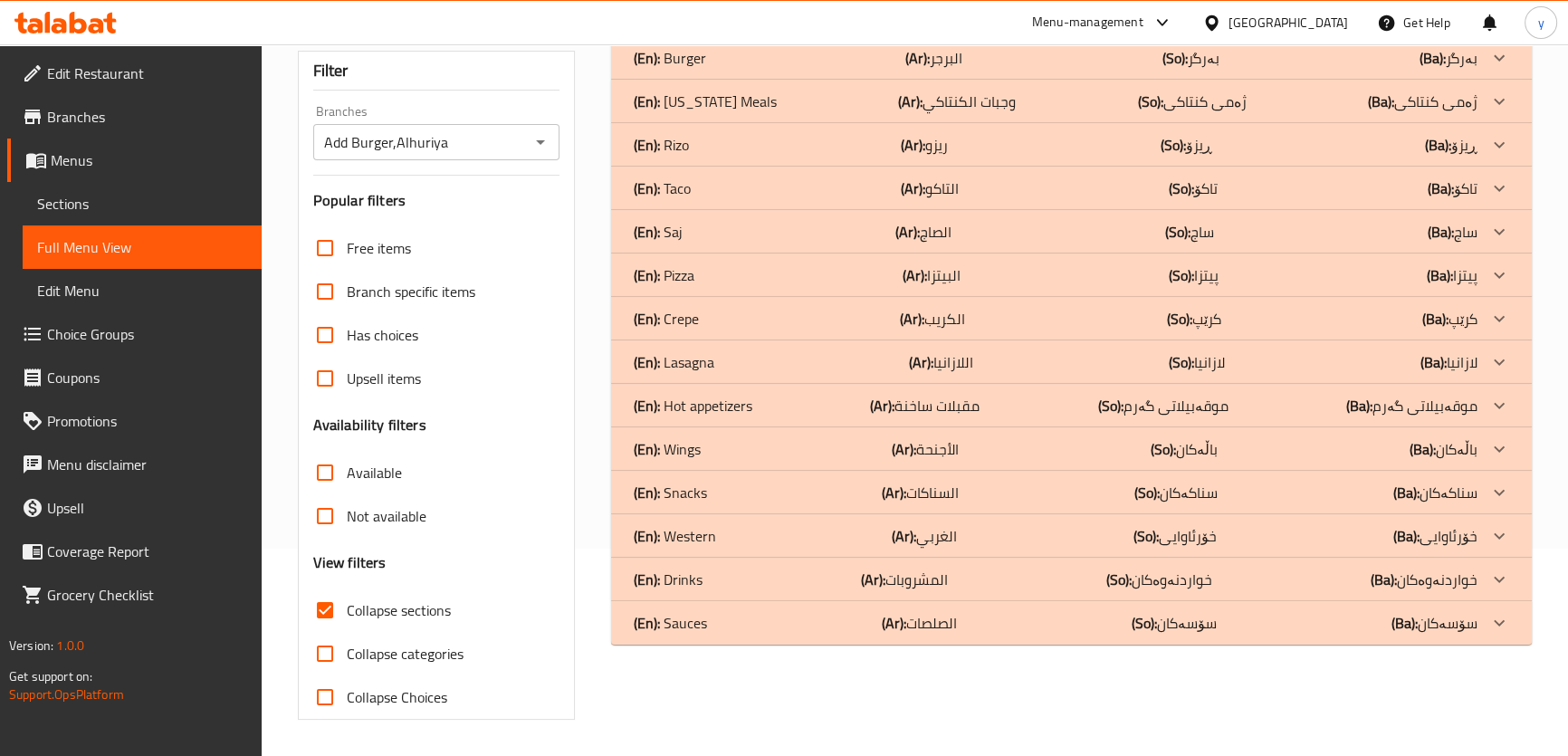
scroll to position [207, 0]
click at [729, 615] on div "(En): Sauces (Ar): الصلصات (So): سۆسەکان (Ba): سۆسەکان" at bounding box center [1055, 623] width 844 height 21
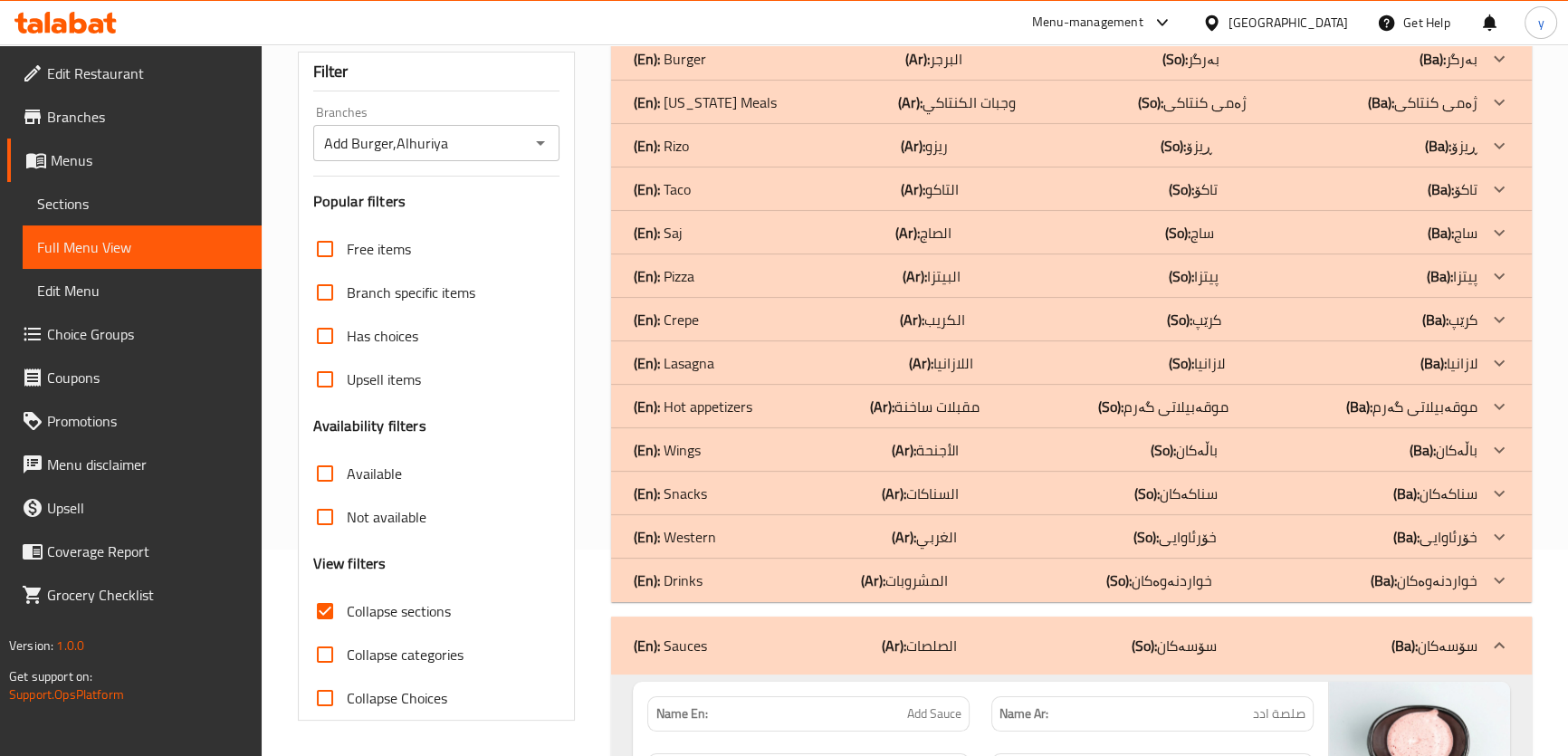
click at [715, 528] on div "(En): Western (Ar): [PERSON_NAME] (So): خۆرئاوایی (Ba): خۆرئاوایی" at bounding box center [1055, 536] width 844 height 21
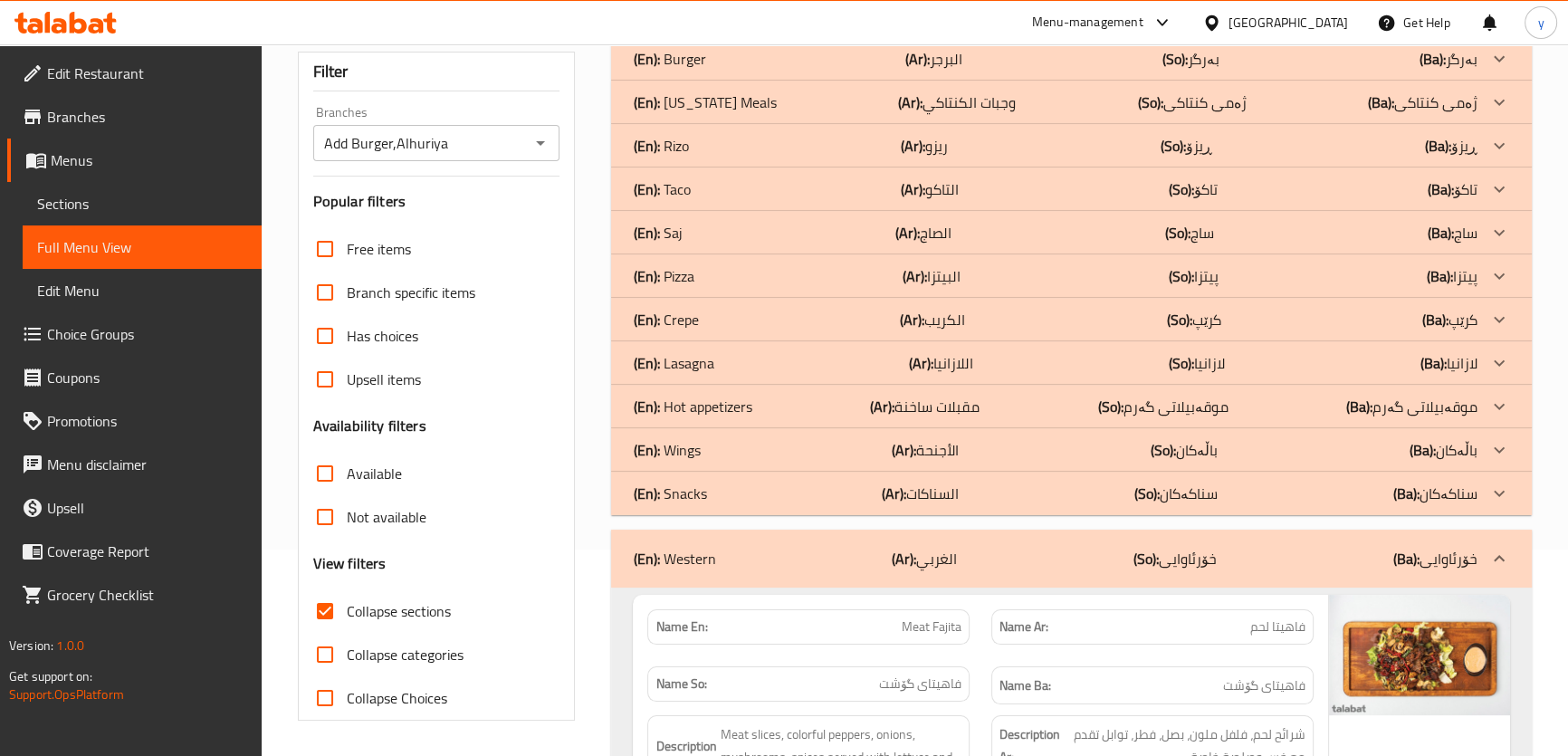
click at [725, 445] on div "(En): Wings (Ar): الأجنحة (So): باڵەکان (Ba): باڵەکان" at bounding box center [1055, 449] width 844 height 21
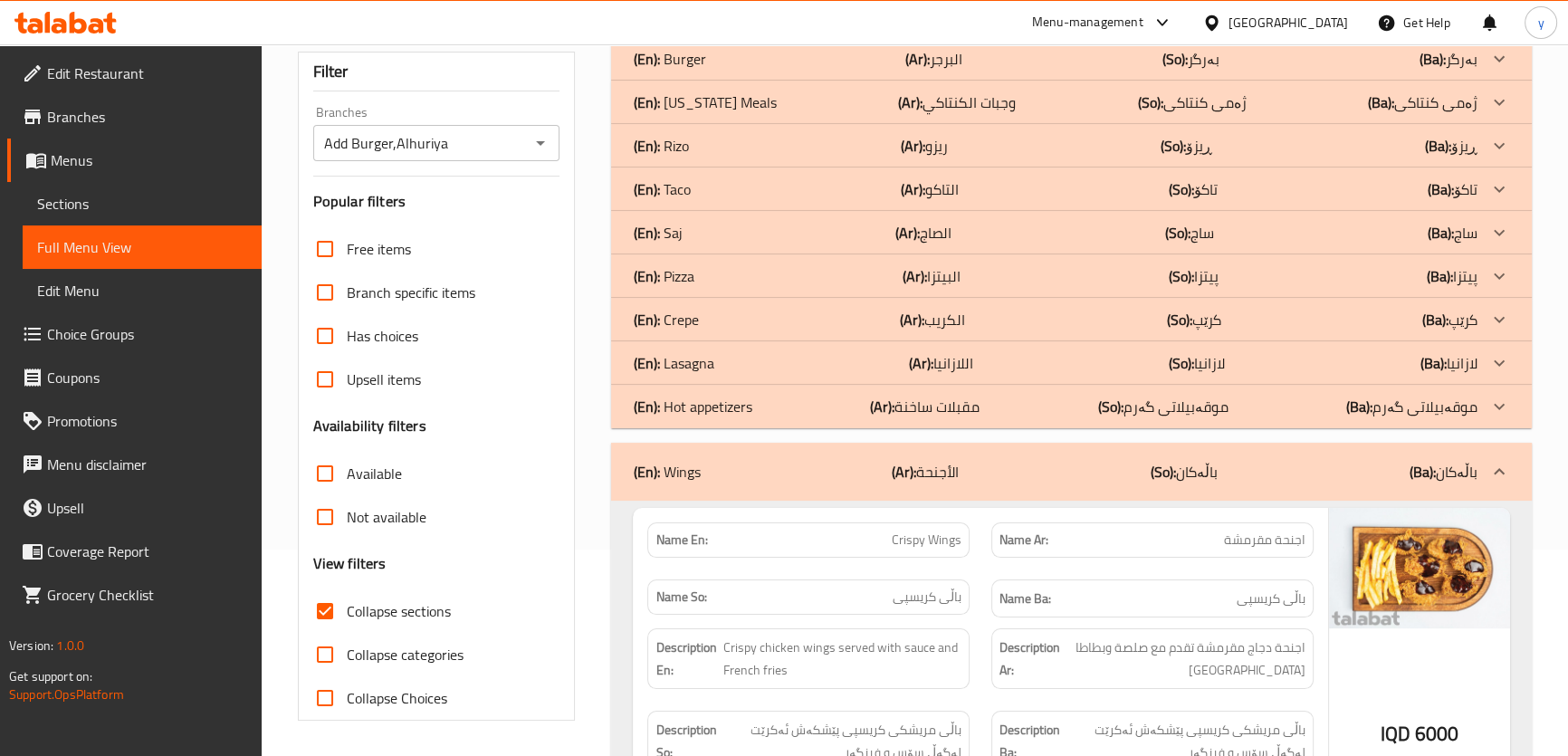
click at [722, 316] on div "(En): Crepe (Ar): الكريب (So): کرێپ (Ba): کرێپ" at bounding box center [1055, 319] width 844 height 21
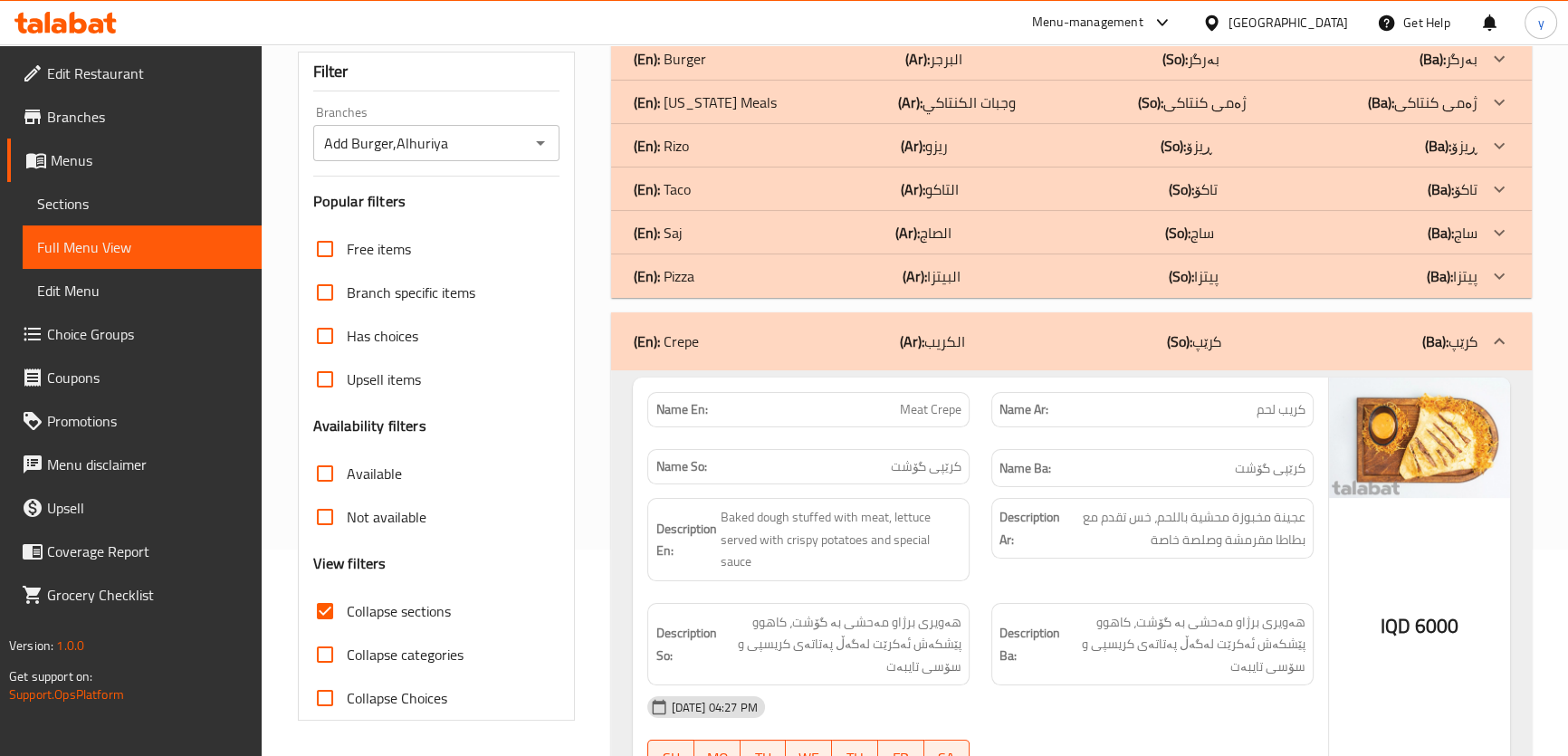
scroll to position [42, 0]
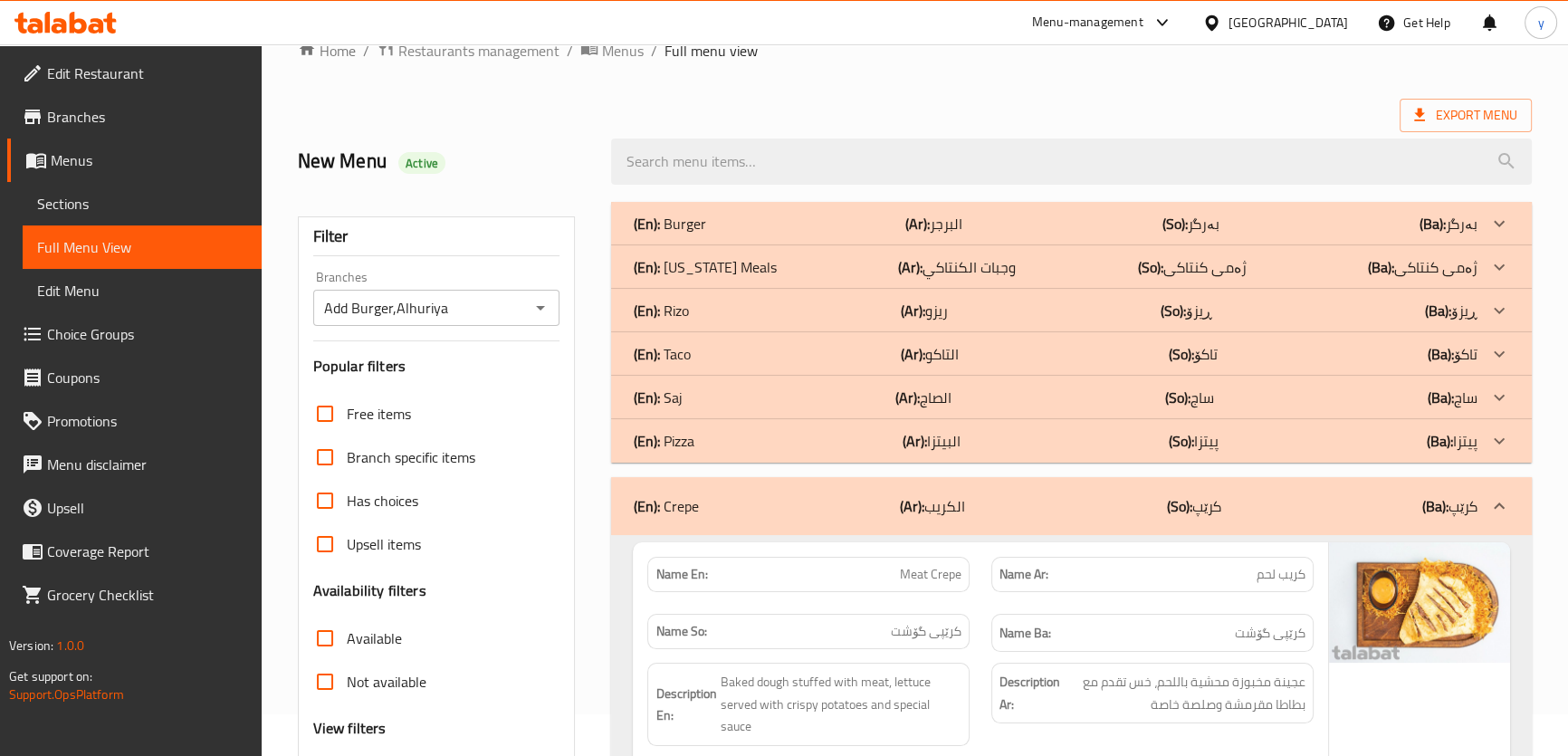
click at [773, 361] on div "(En): Taco (Ar): التاكو (So): تاکۆ (Ba): تاکۆ" at bounding box center [1055, 353] width 844 height 21
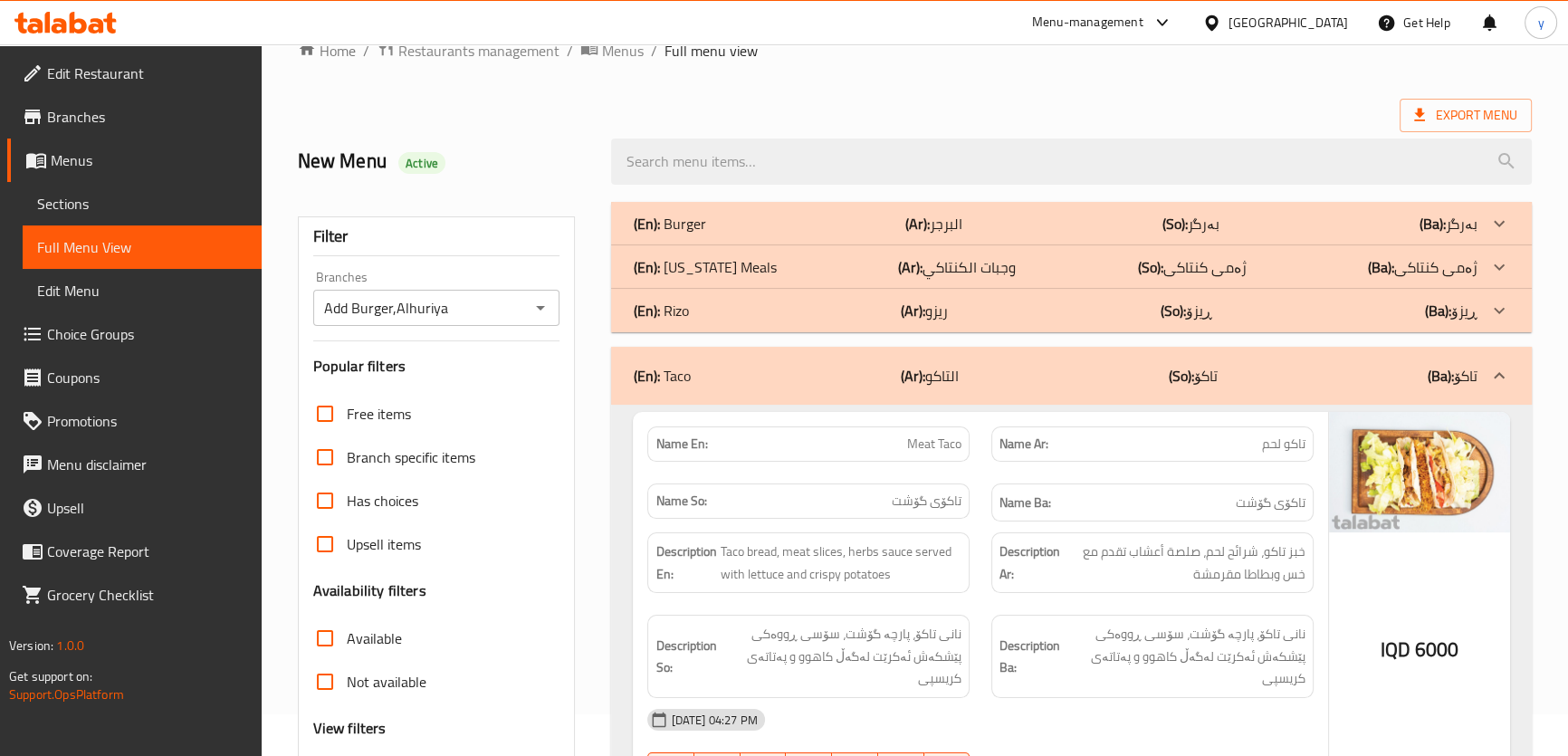
click at [740, 226] on div "(En): Burger (Ar): البرجر (So): بەرگر (Ba): بەرگر" at bounding box center [1055, 223] width 844 height 21
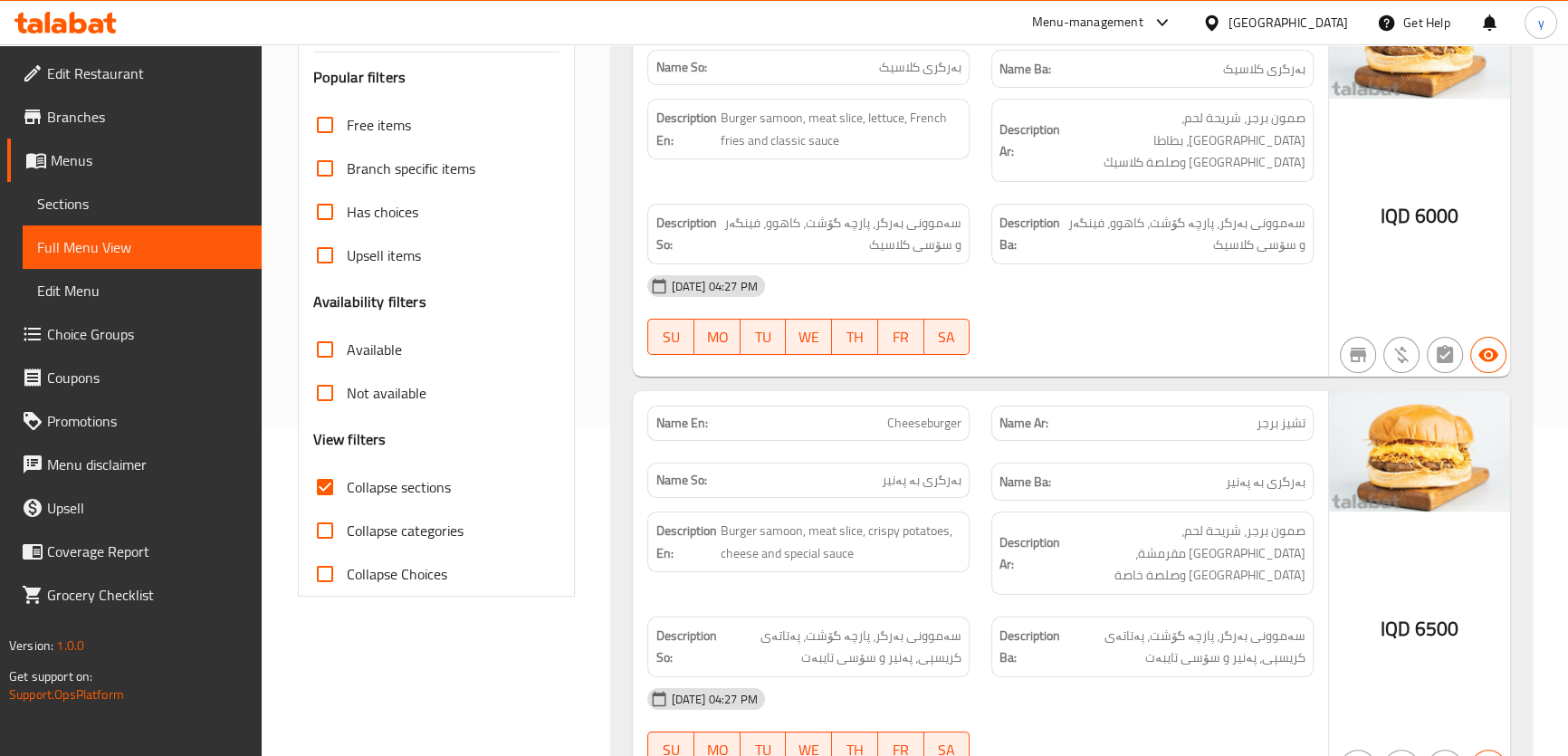
scroll to position [164, 0]
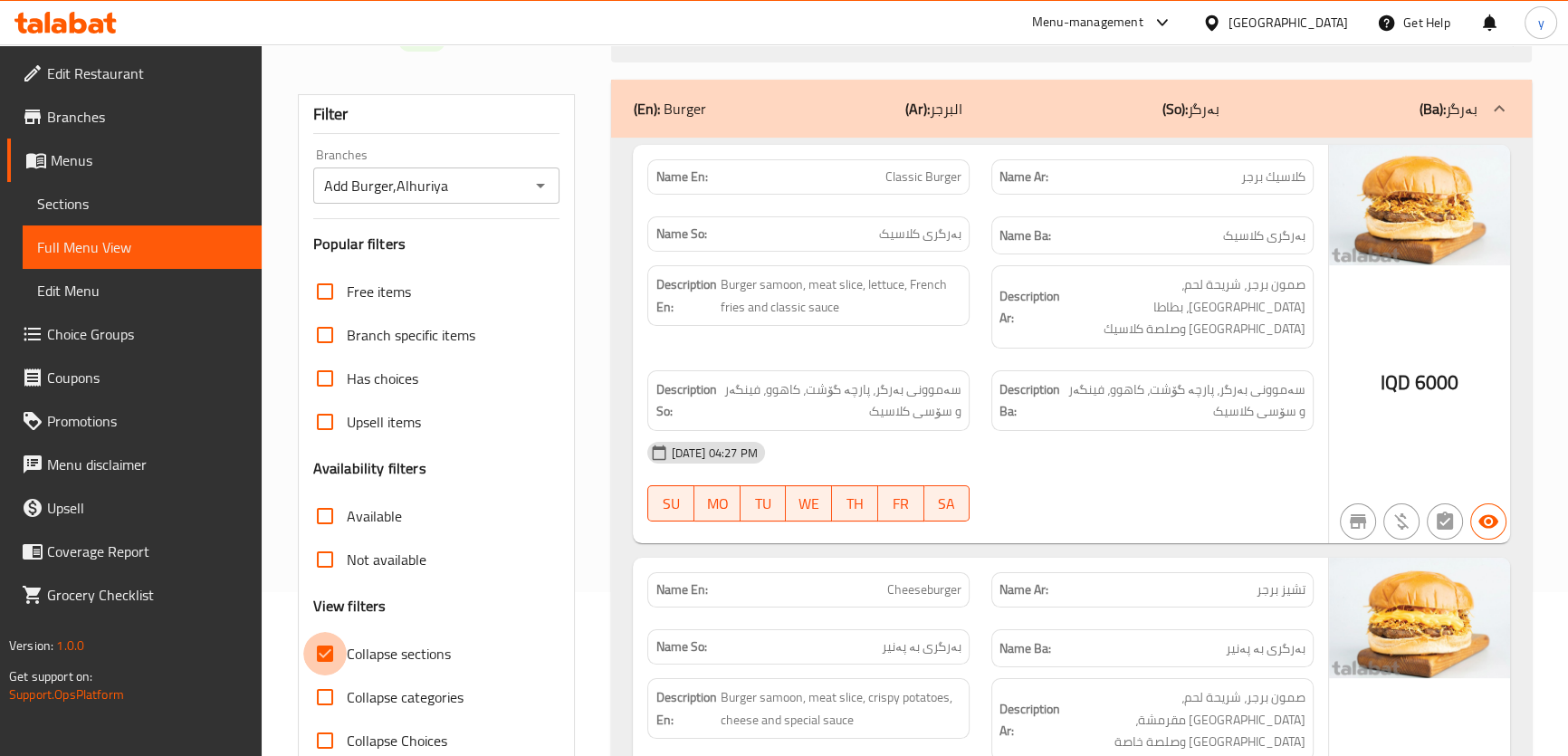
click at [330, 654] on input "Collapse sections" at bounding box center [324, 653] width 44 height 44
checkbox input "true"
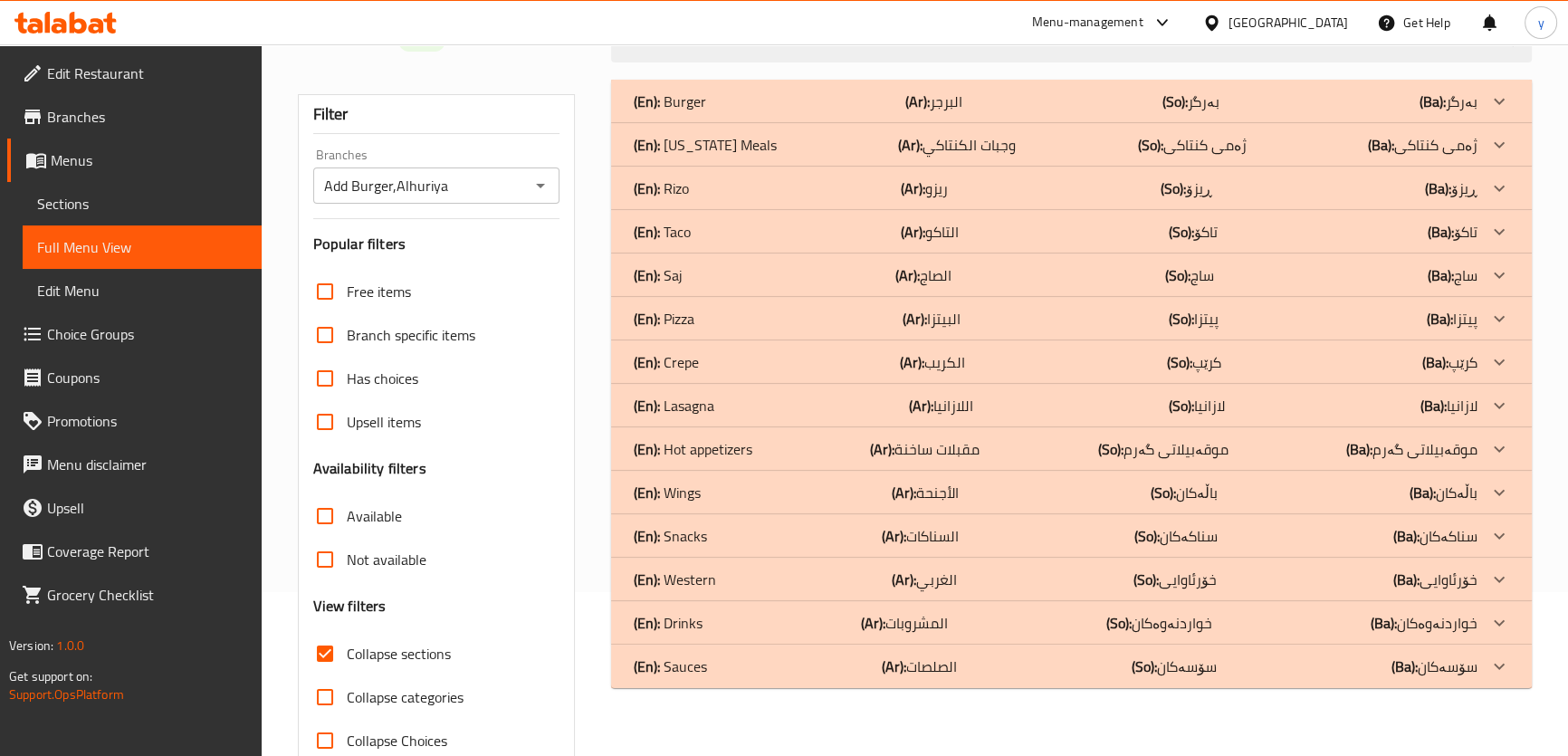
click at [768, 554] on div "(En): Snacks (Ar): السناكات (So): سناکەکان (Ba): سناکەکان" at bounding box center [1071, 536] width 920 height 44
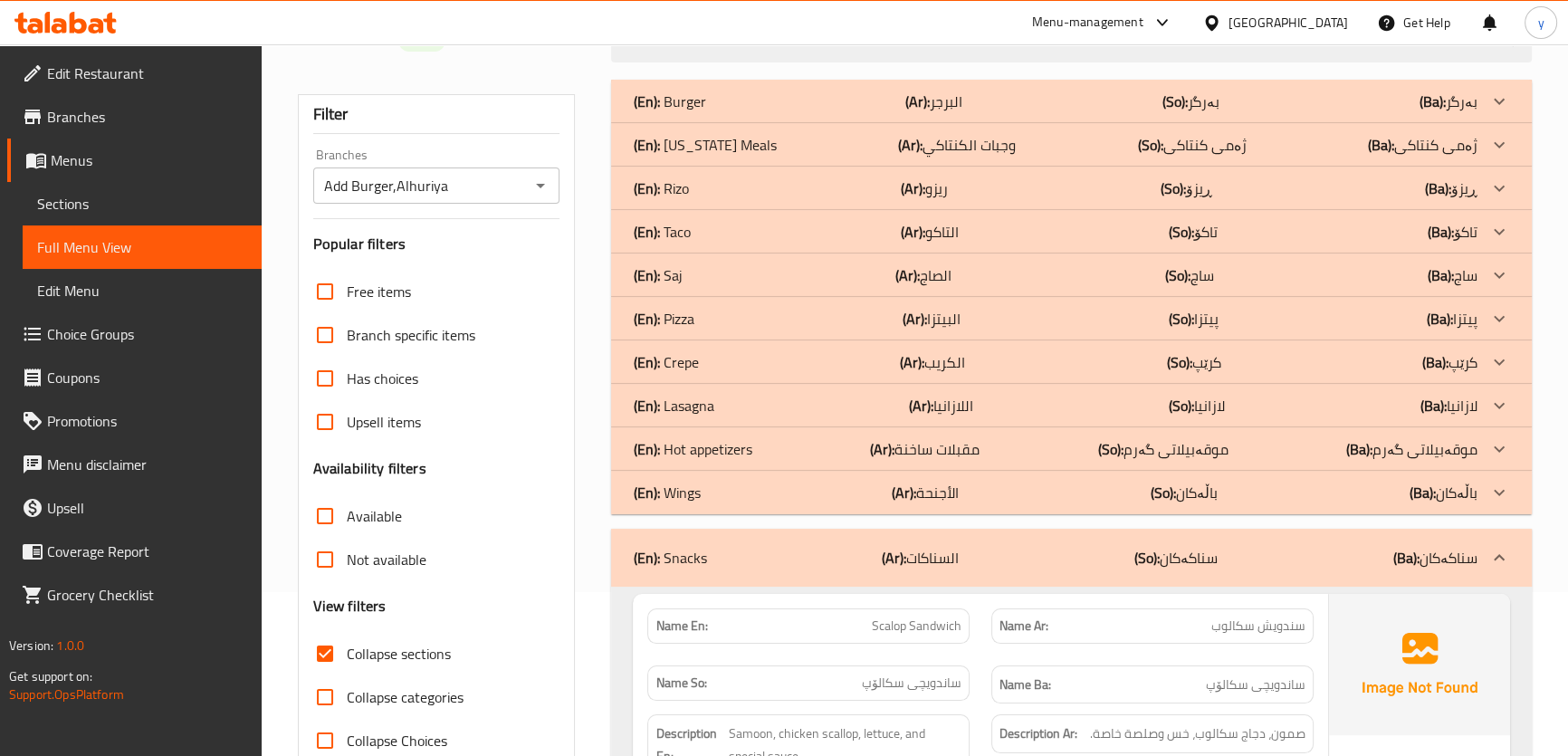
click at [790, 559] on div "(En): Snacks (Ar): السناكات (So): سناکەکان (Ba): سناکەکان" at bounding box center [1055, 557] width 844 height 21
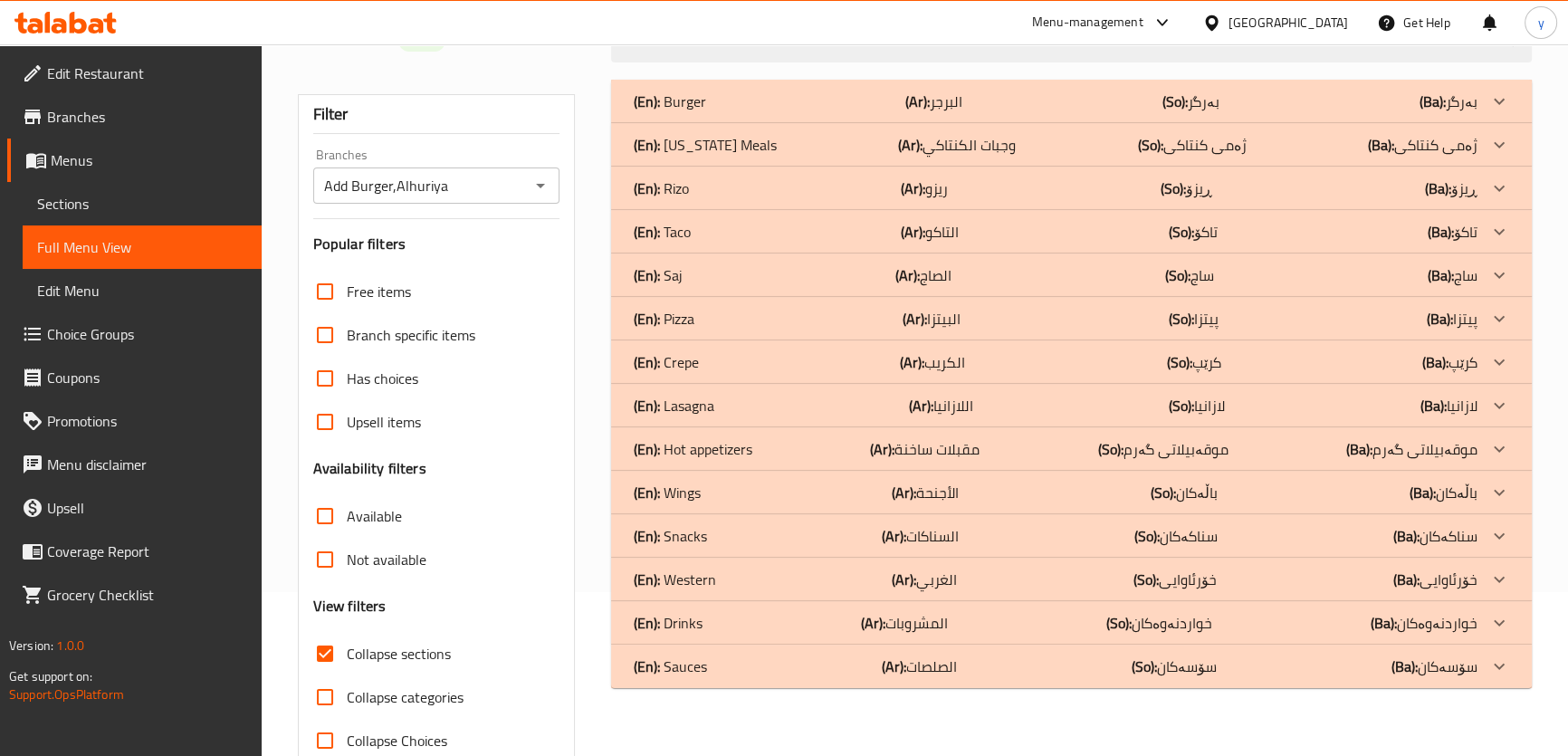
click at [738, 573] on div "(En): Western (Ar): [PERSON_NAME] (So): خۆرئاوایی (Ba): خۆرئاوایی" at bounding box center [1055, 579] width 844 height 21
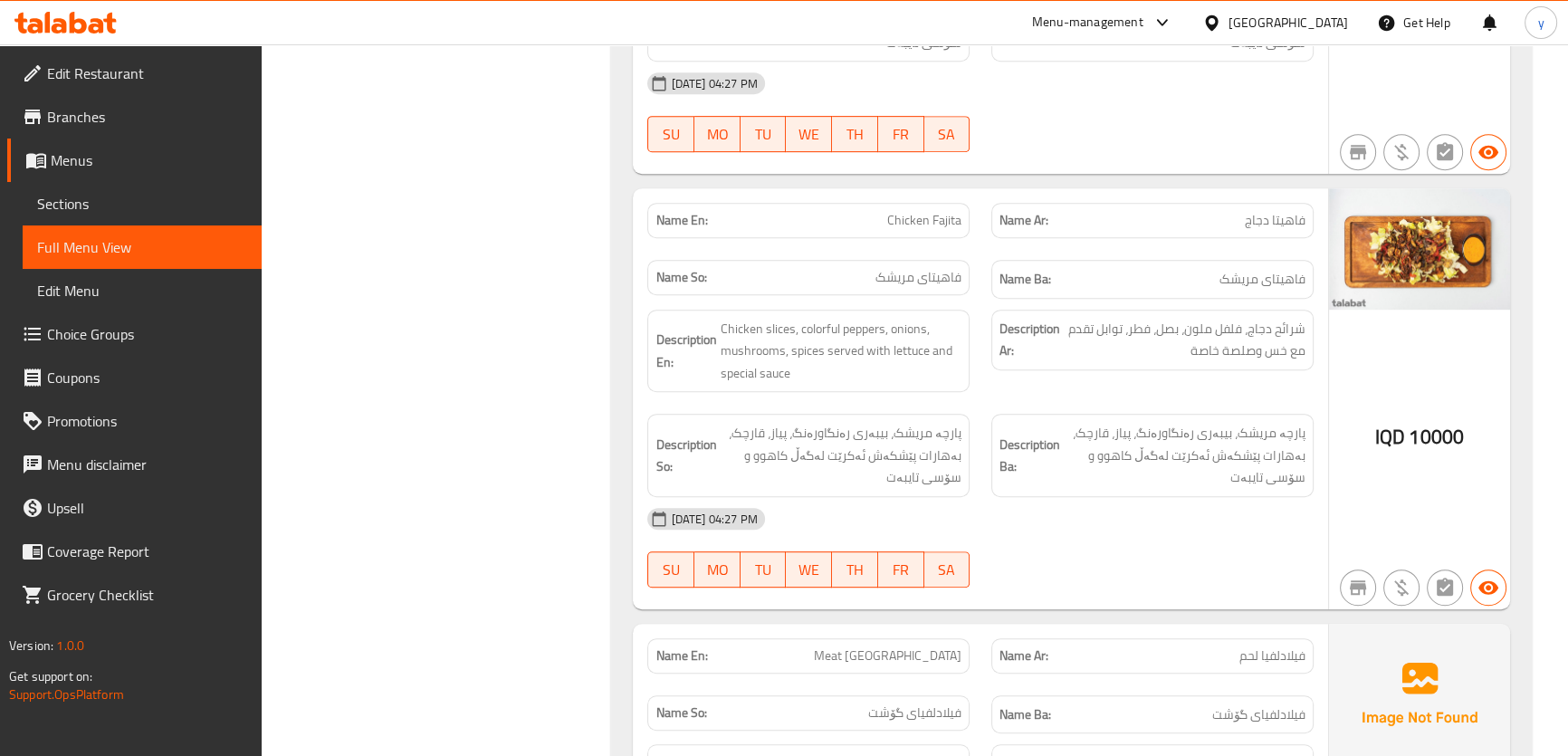
scroll to position [1222, 0]
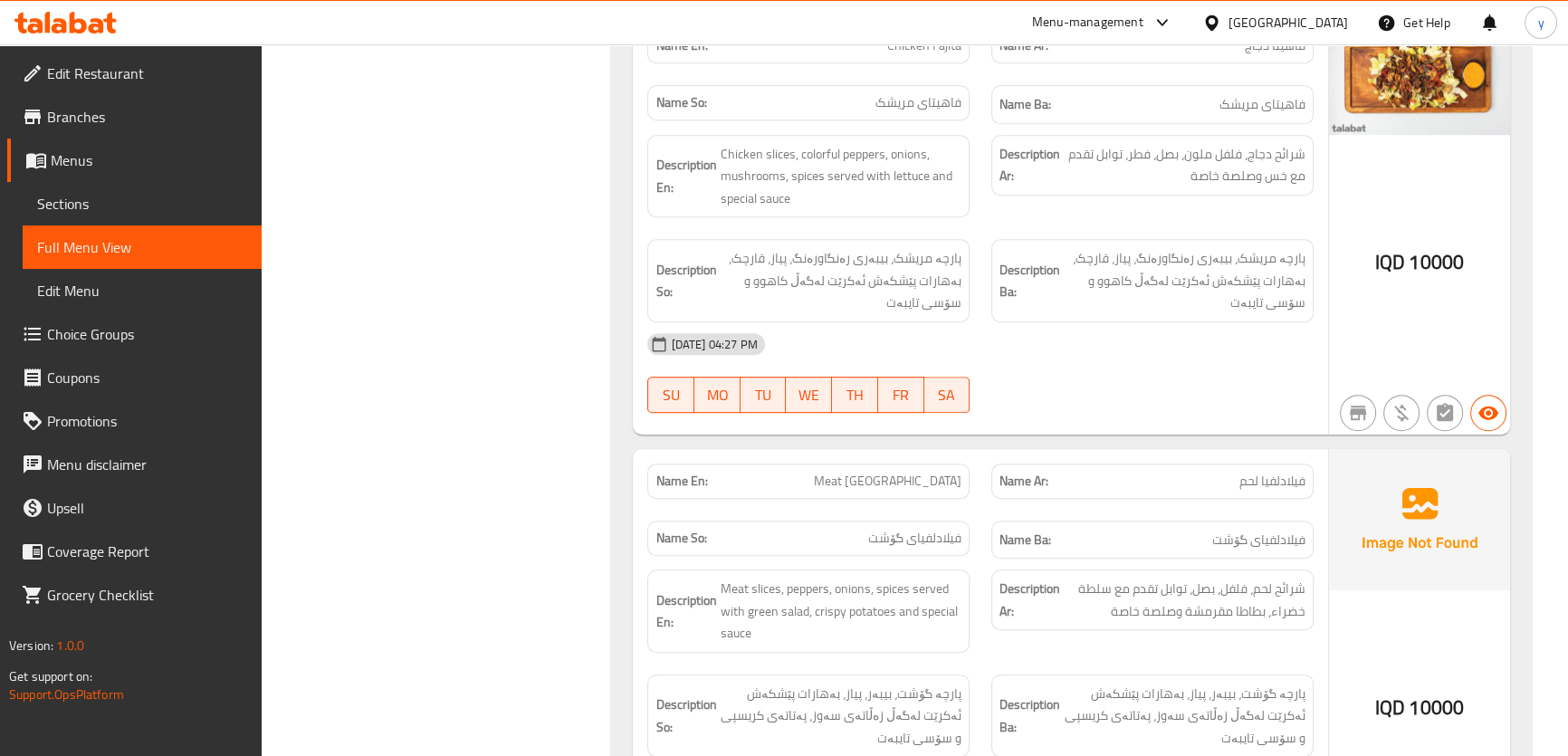
click at [904, 490] on span "Meat [GEOGRAPHIC_DATA]" at bounding box center [887, 481] width 147 height 19
copy span "Meat [GEOGRAPHIC_DATA]"
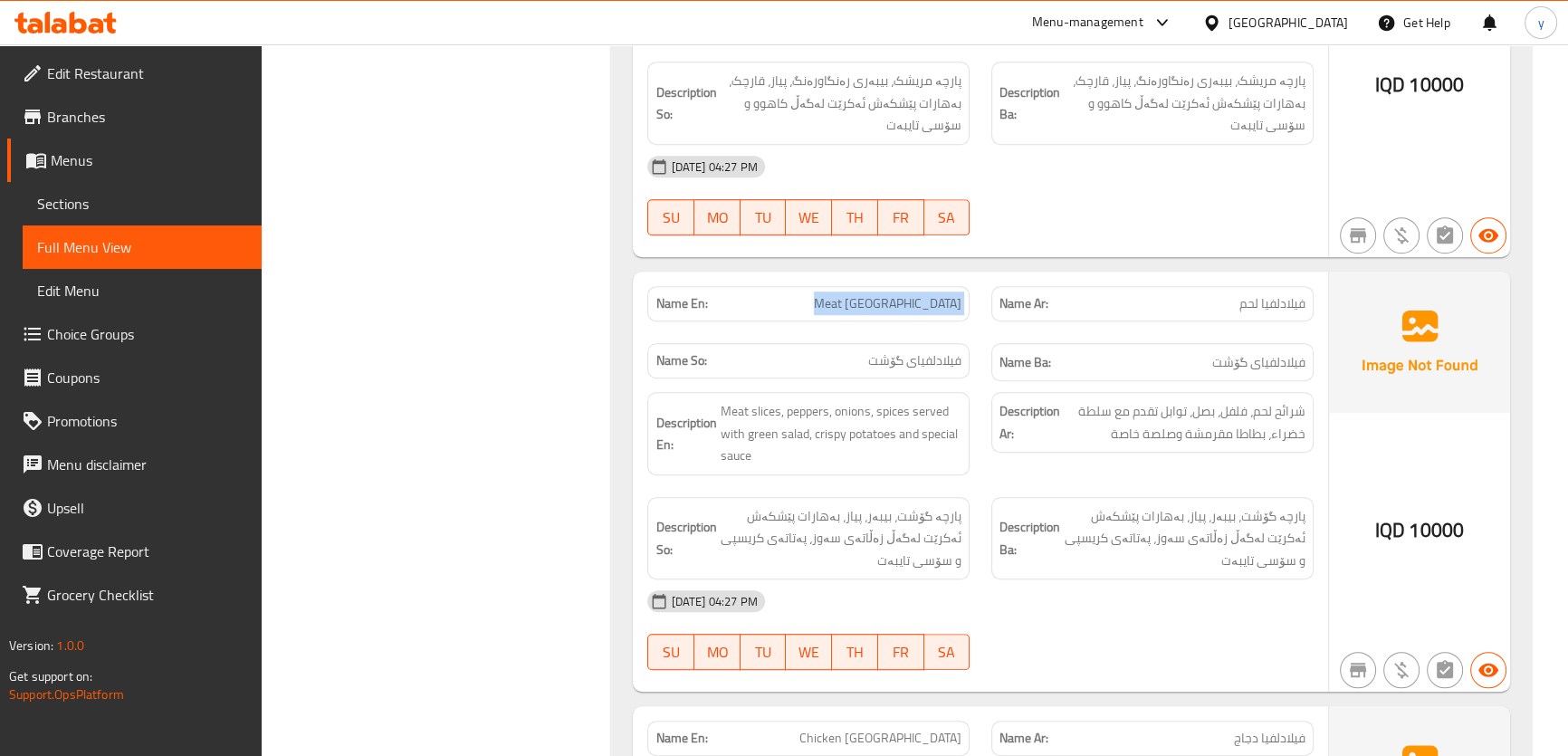
scroll to position [1551, 0]
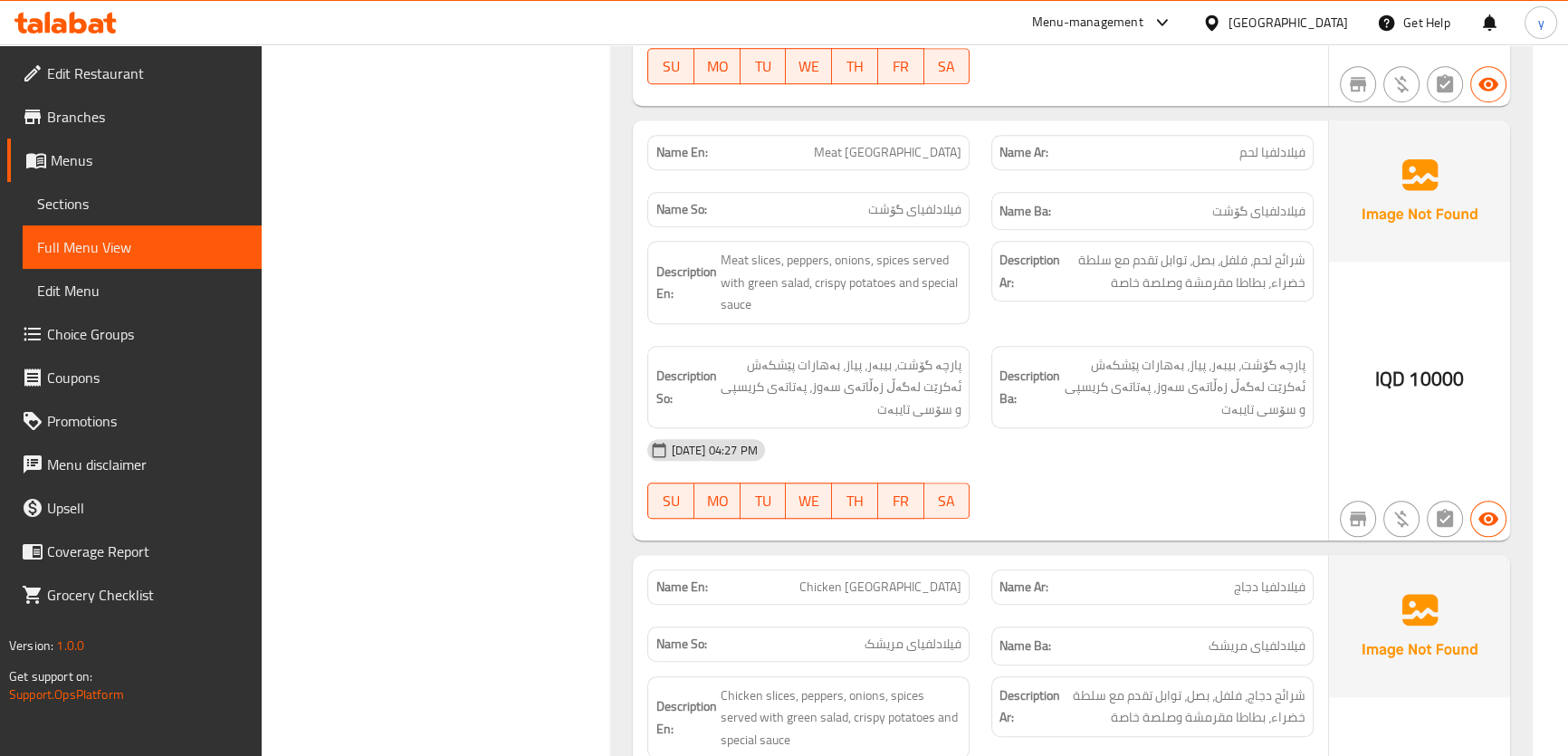
click at [909, 581] on span "Chicken [GEOGRAPHIC_DATA]" at bounding box center [880, 586] width 162 height 19
click at [910, 582] on span "Chicken [GEOGRAPHIC_DATA]" at bounding box center [880, 586] width 162 height 19
copy span "Chicken [GEOGRAPHIC_DATA]"
click at [112, 32] on icon at bounding box center [109, 23] width 13 height 20
